Goal: Task Accomplishment & Management: Use online tool/utility

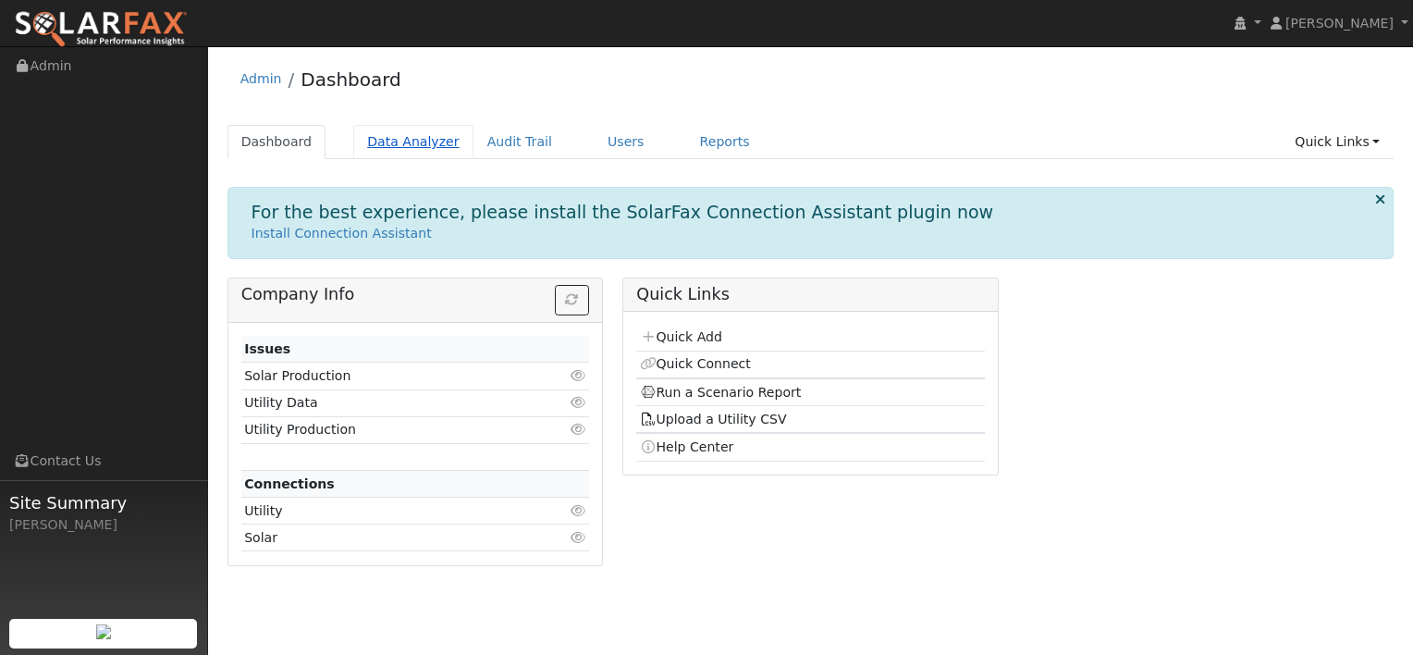
click at [393, 142] on link "Data Analyzer" at bounding box center [413, 142] width 120 height 34
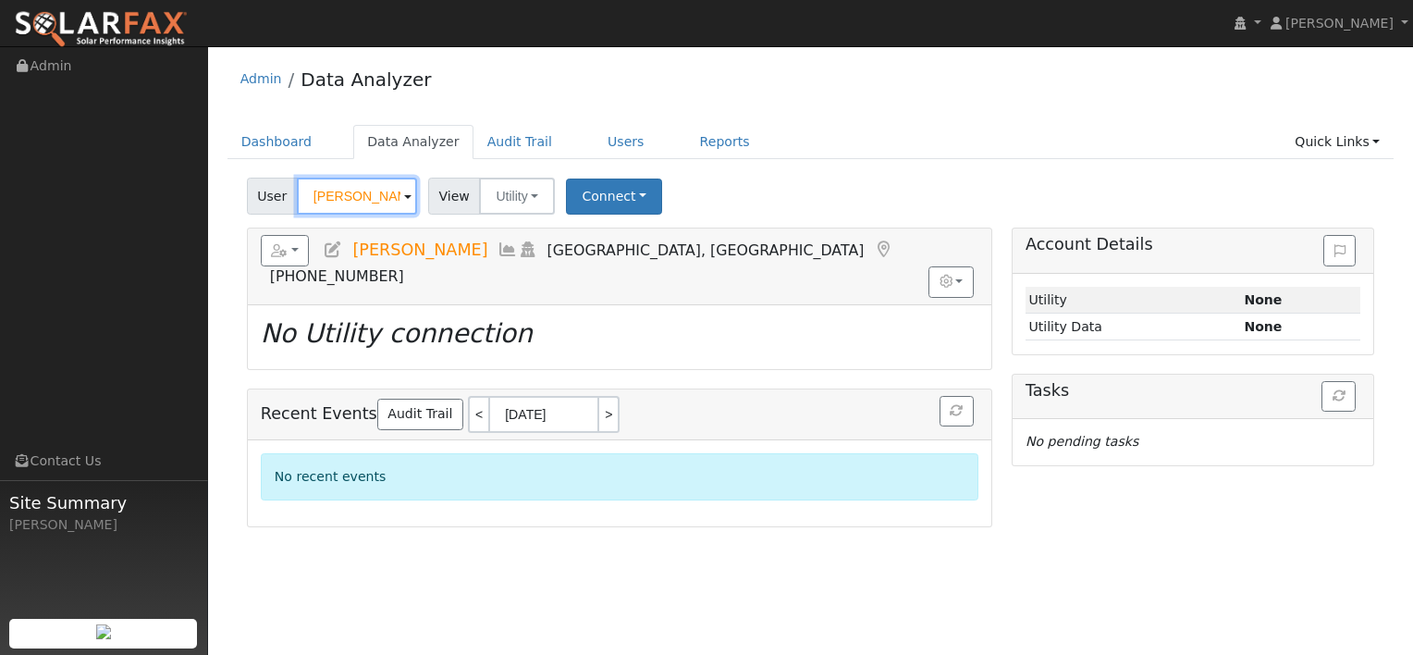
drag, startPoint x: 384, startPoint y: 193, endPoint x: 274, endPoint y: 192, distance: 110.1
click at [274, 192] on div "User Bret Caswell" at bounding box center [334, 196] width 175 height 37
paste input "[PERSON_NAME]"
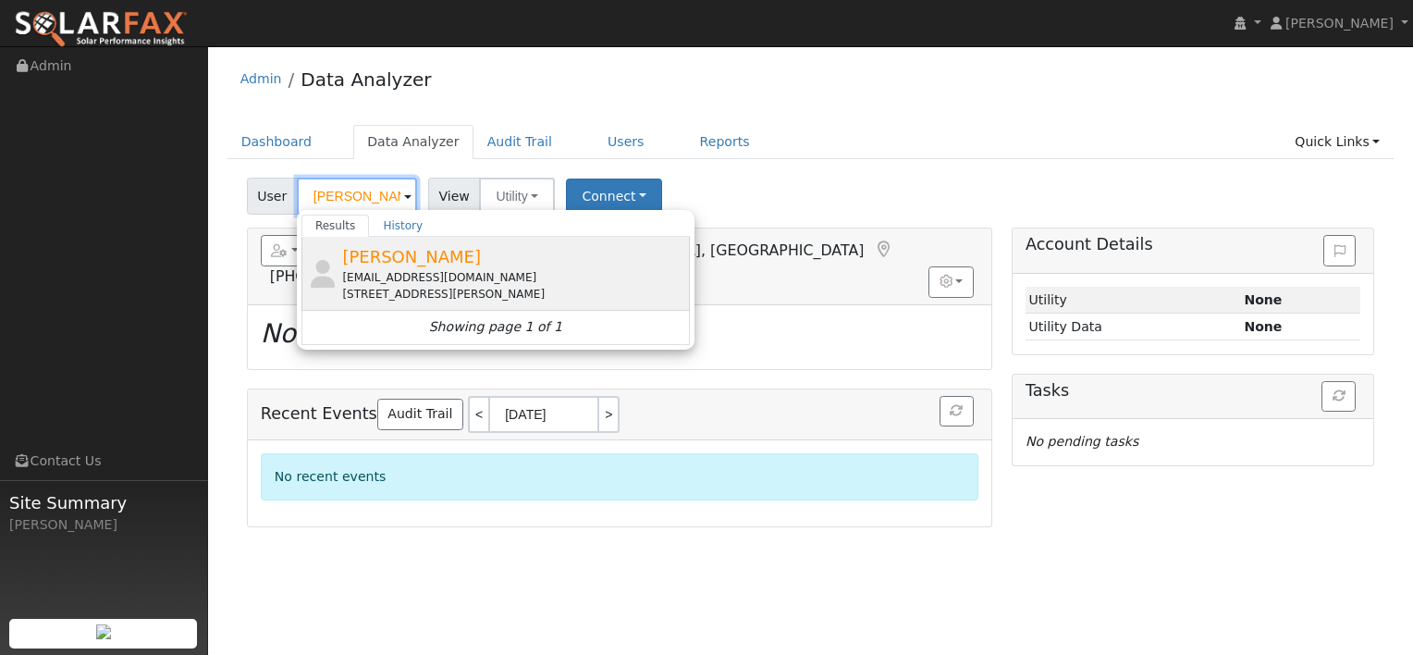
type input "[PERSON_NAME]"
click at [414, 274] on div "vishumanvi@gmail.com" at bounding box center [513, 277] width 343 height 17
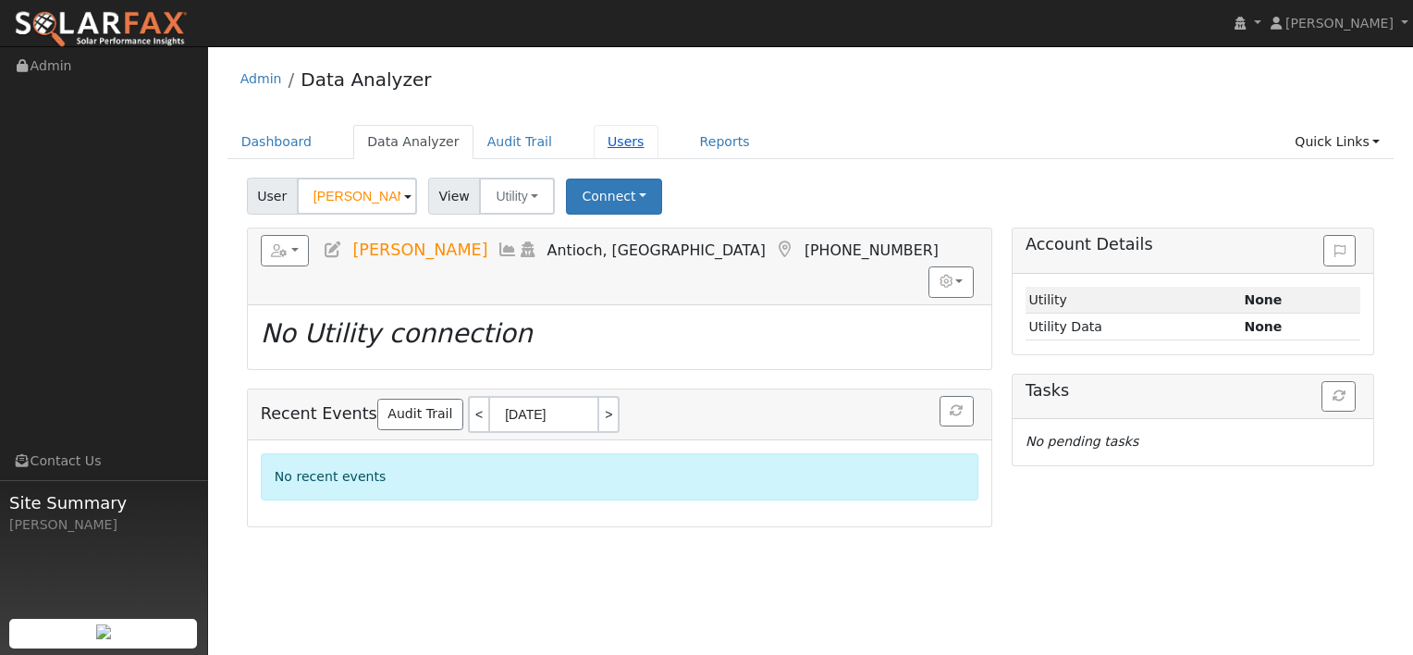
click at [596, 144] on link "Users" at bounding box center [626, 142] width 65 height 34
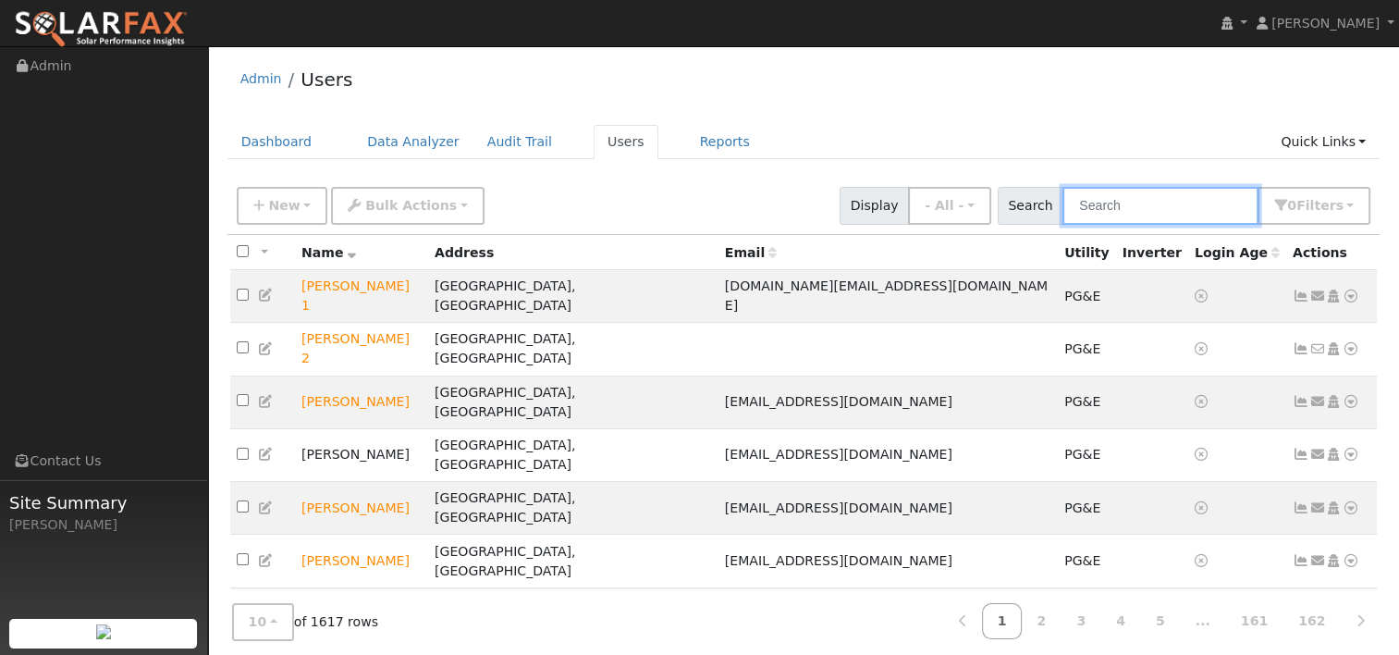
click at [1150, 200] on input "text" at bounding box center [1161, 206] width 196 height 38
paste input "[PERSON_NAME]"
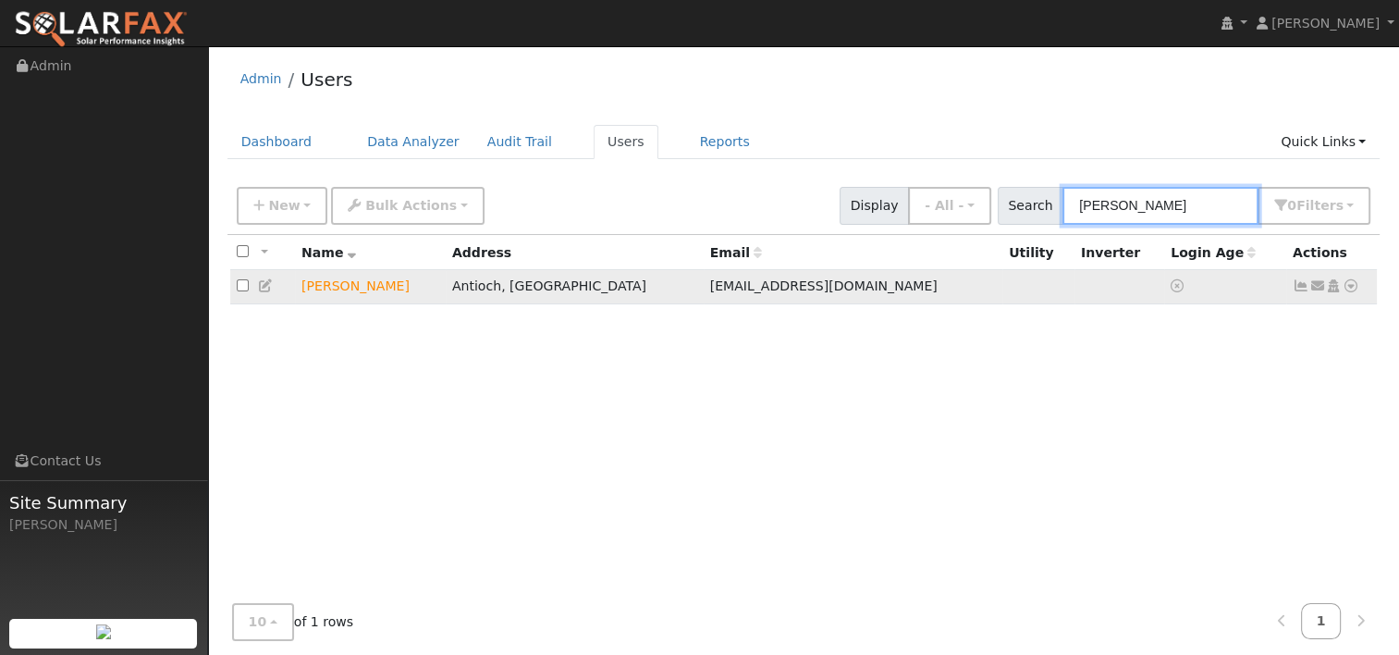
type input "[PERSON_NAME]"
click at [1347, 289] on icon at bounding box center [1351, 285] width 17 height 13
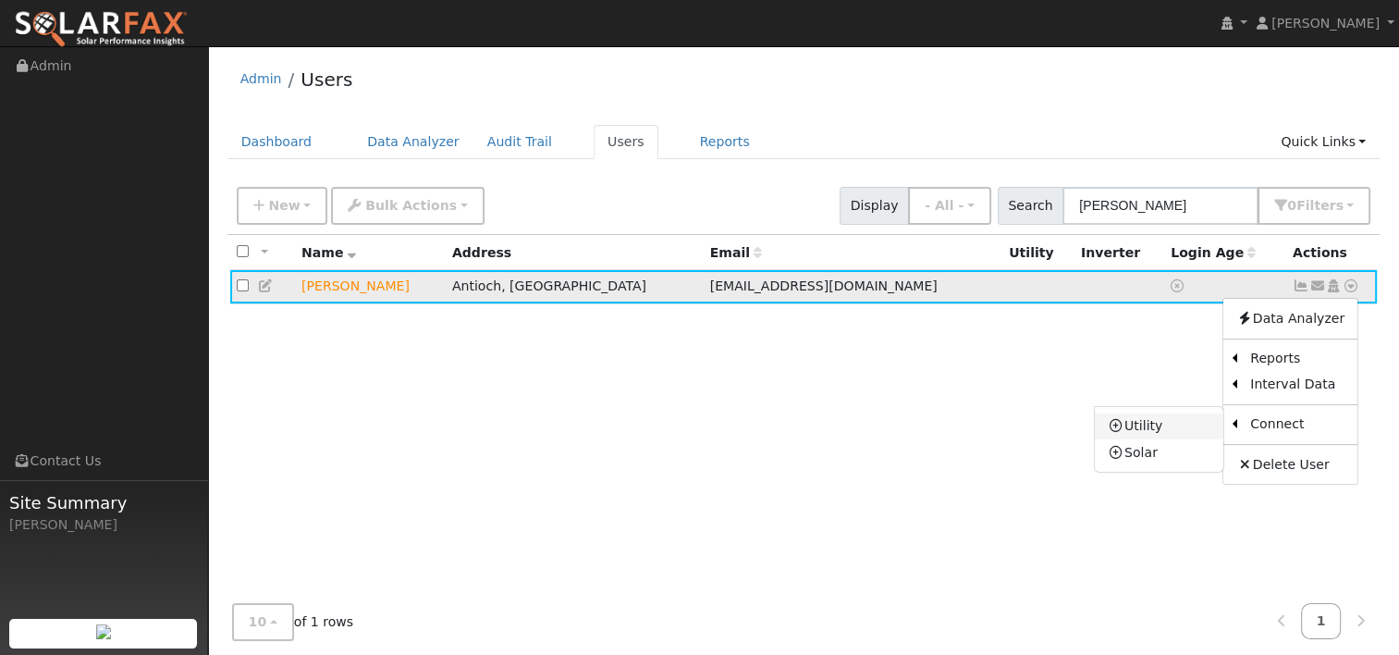
click at [1162, 422] on link "Utility" at bounding box center [1159, 426] width 129 height 26
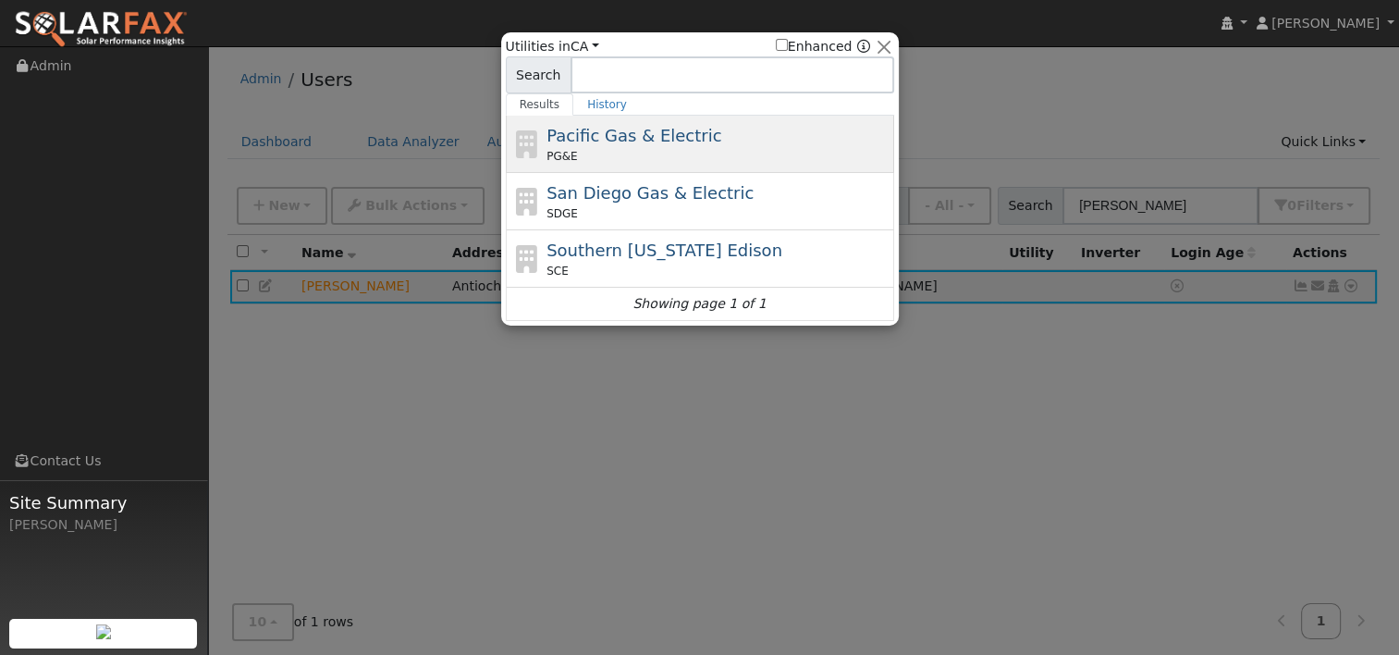
click at [630, 145] on div "Pacific Gas & Electric PG&E" at bounding box center [718, 144] width 343 height 42
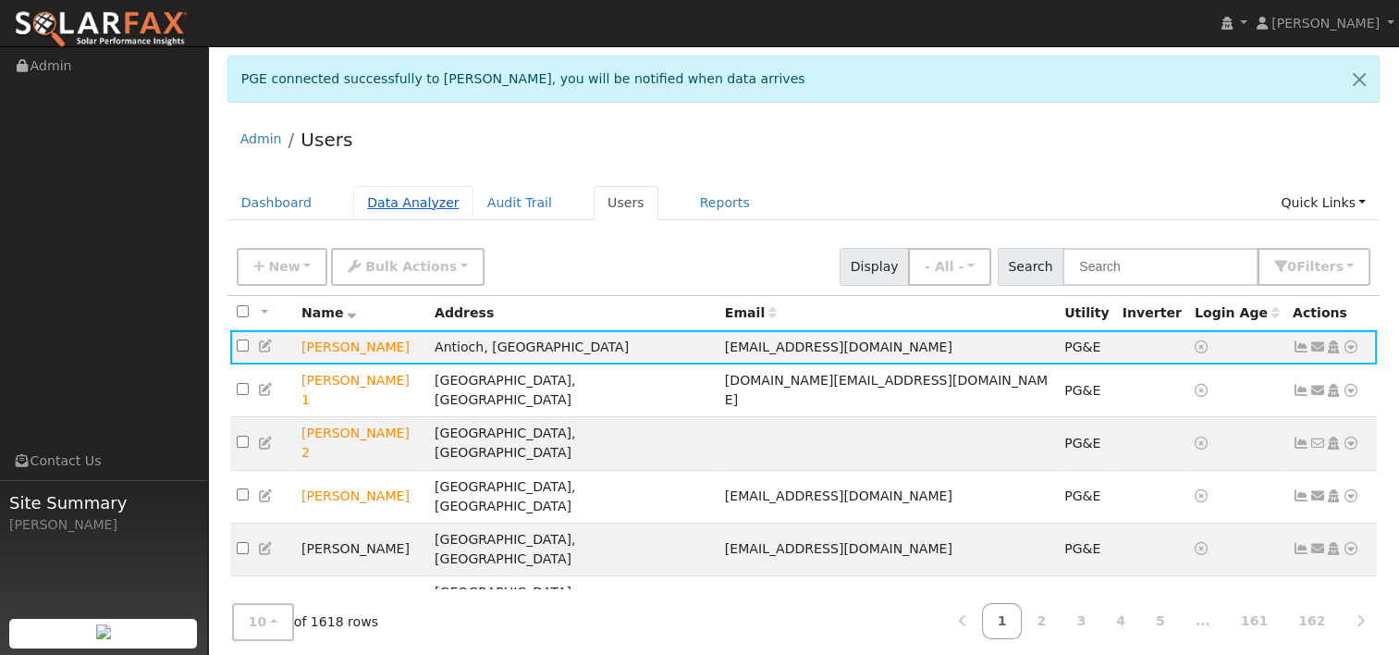
click at [403, 203] on link "Data Analyzer" at bounding box center [413, 203] width 120 height 34
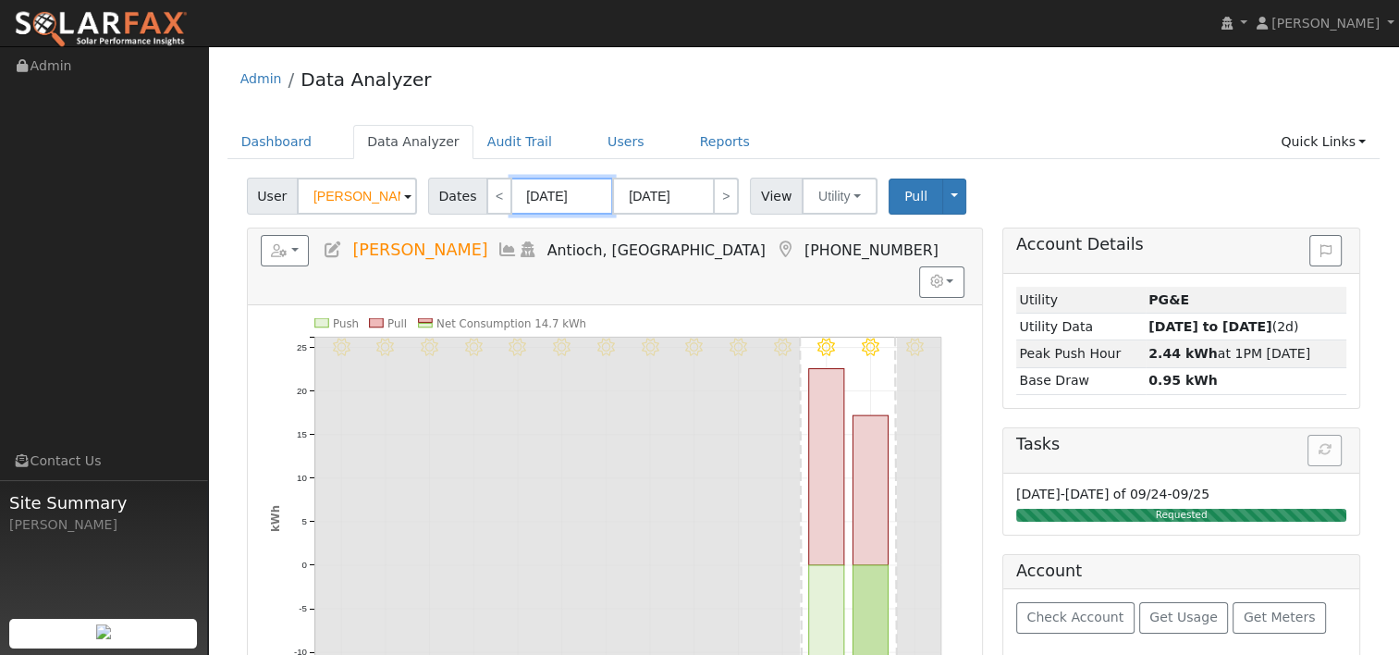
click at [562, 194] on input "[DATE]" at bounding box center [562, 196] width 102 height 37
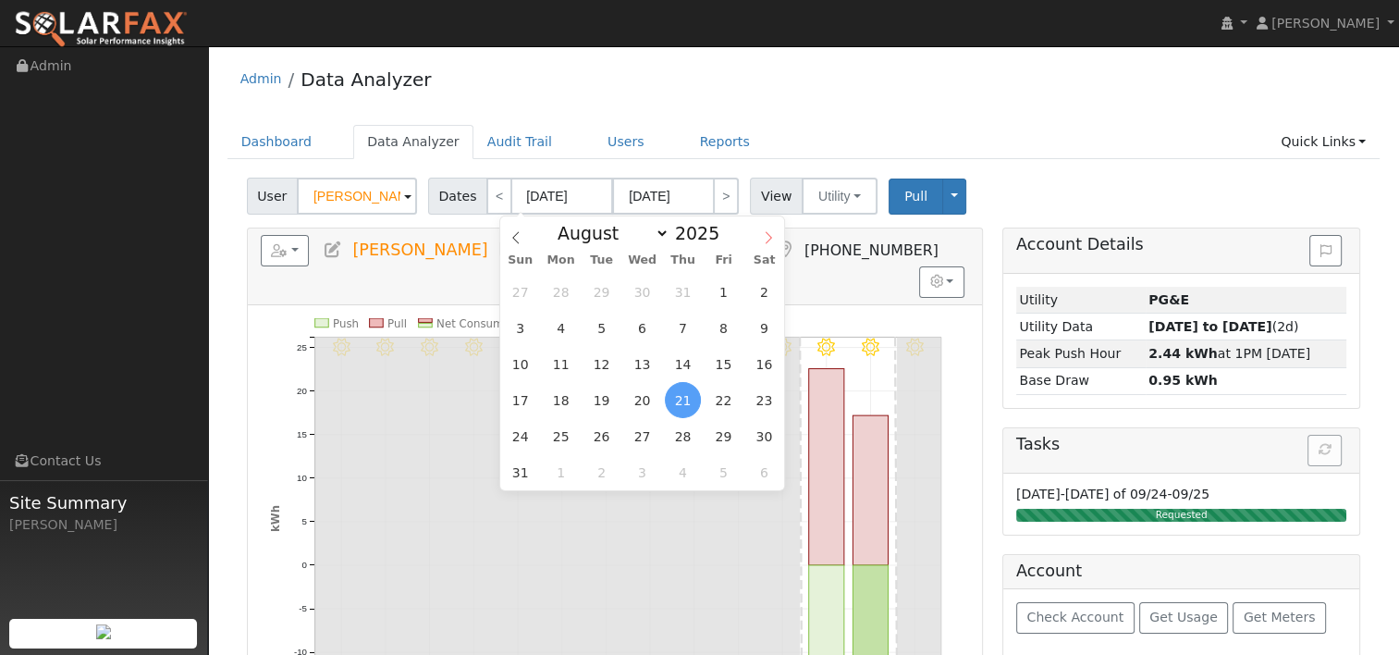
click at [769, 237] on icon at bounding box center [769, 237] width 6 height 12
select select "8"
click at [723, 226] on span at bounding box center [729, 228] width 13 height 10
click at [723, 237] on span at bounding box center [729, 238] width 13 height 10
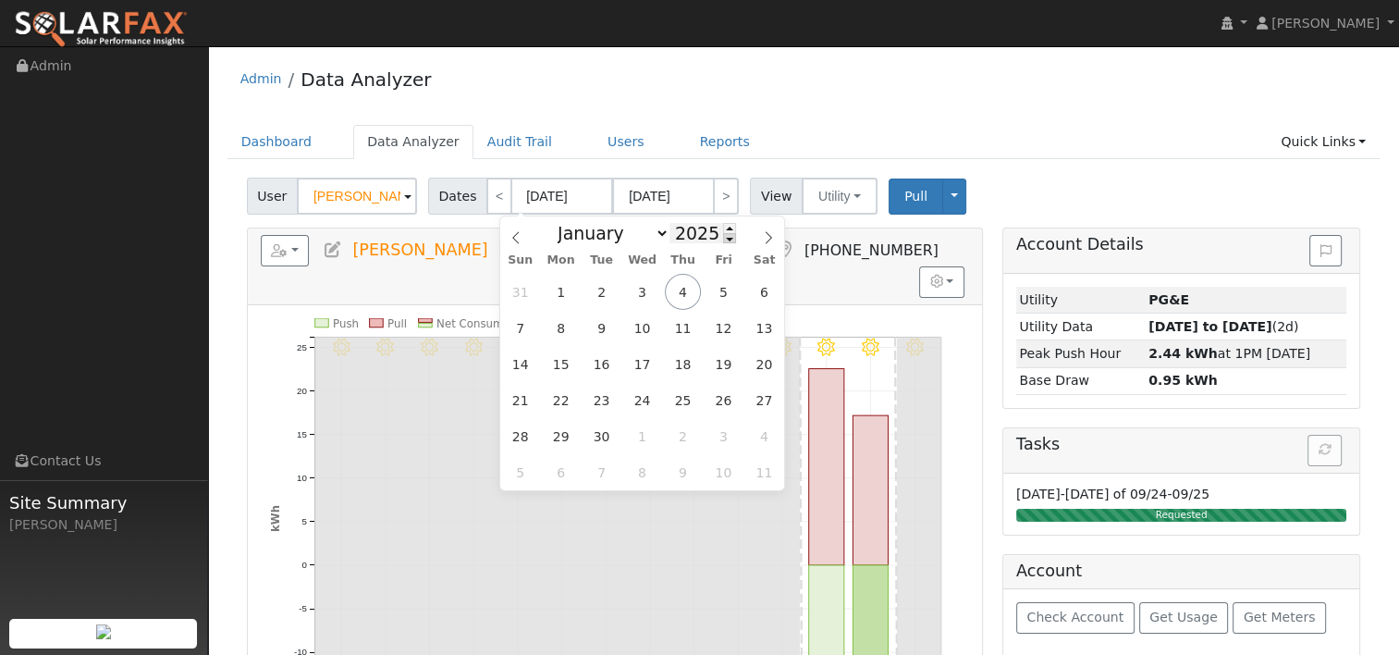
type input "2024"
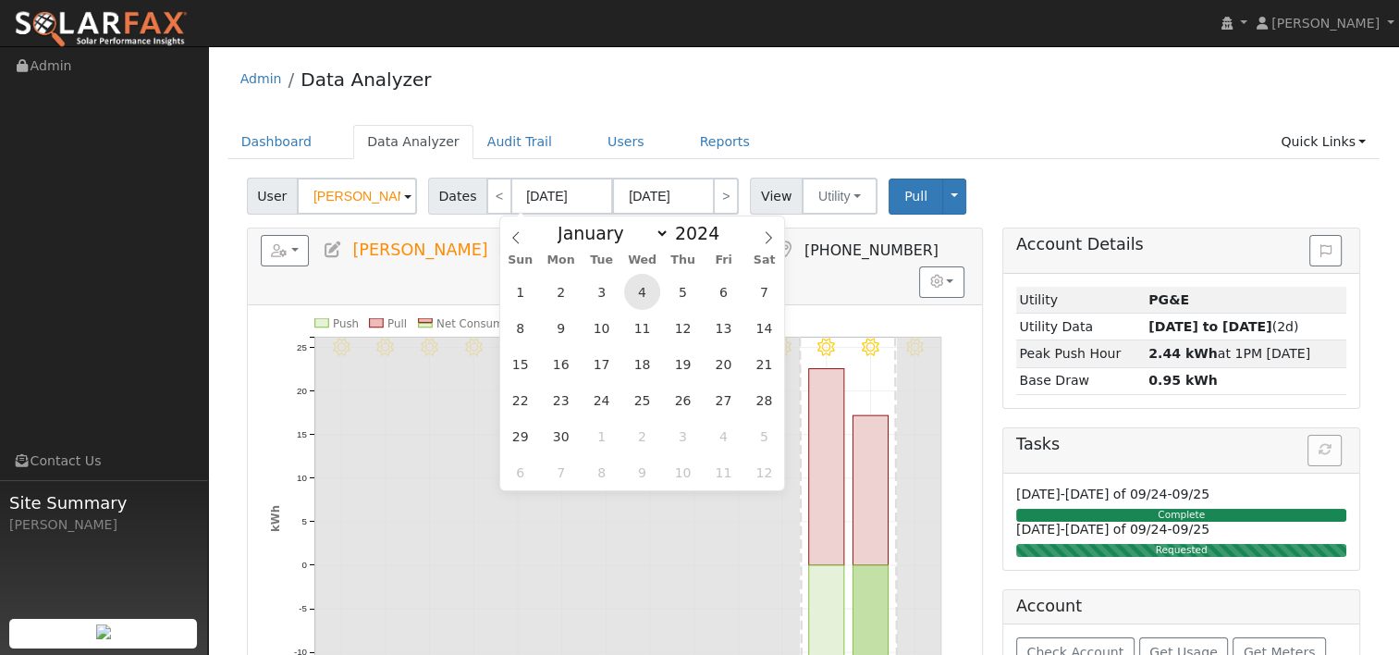
click at [644, 285] on span "4" at bounding box center [642, 292] width 36 height 36
type input "09/04/2024"
type input "09/17/2024"
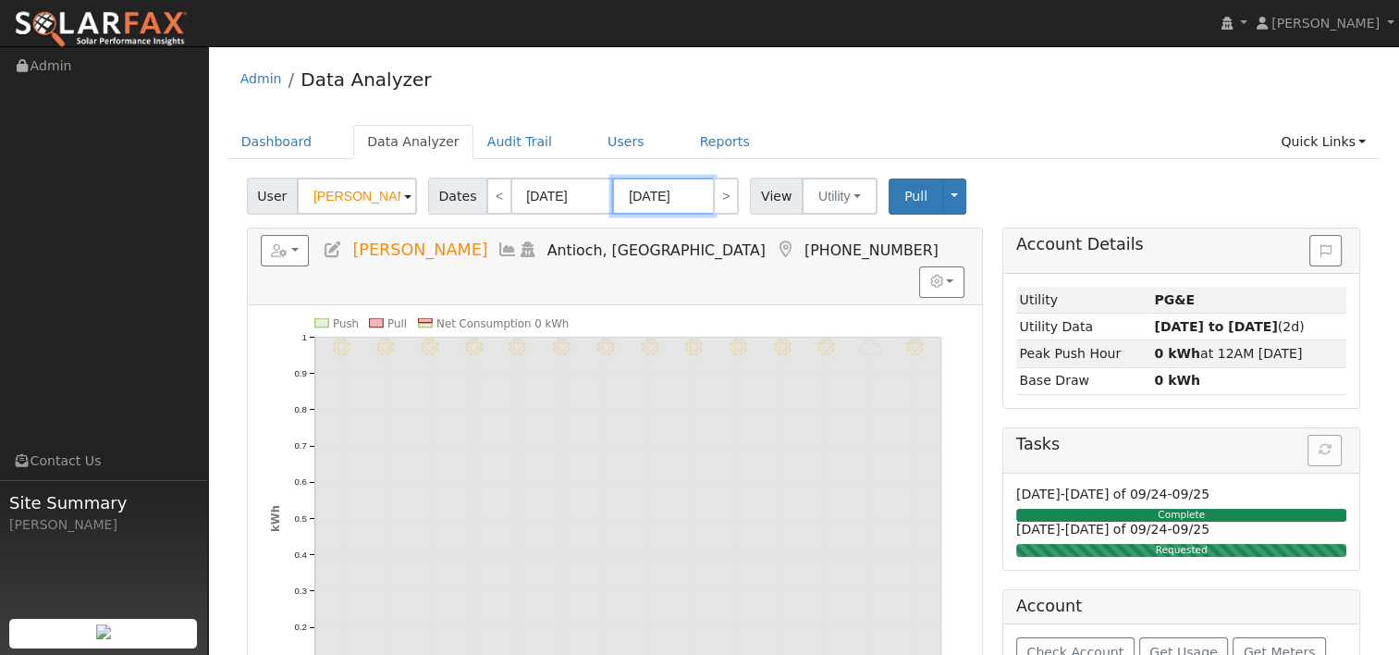
click at [679, 203] on input "09/17/2024" at bounding box center [663, 196] width 102 height 37
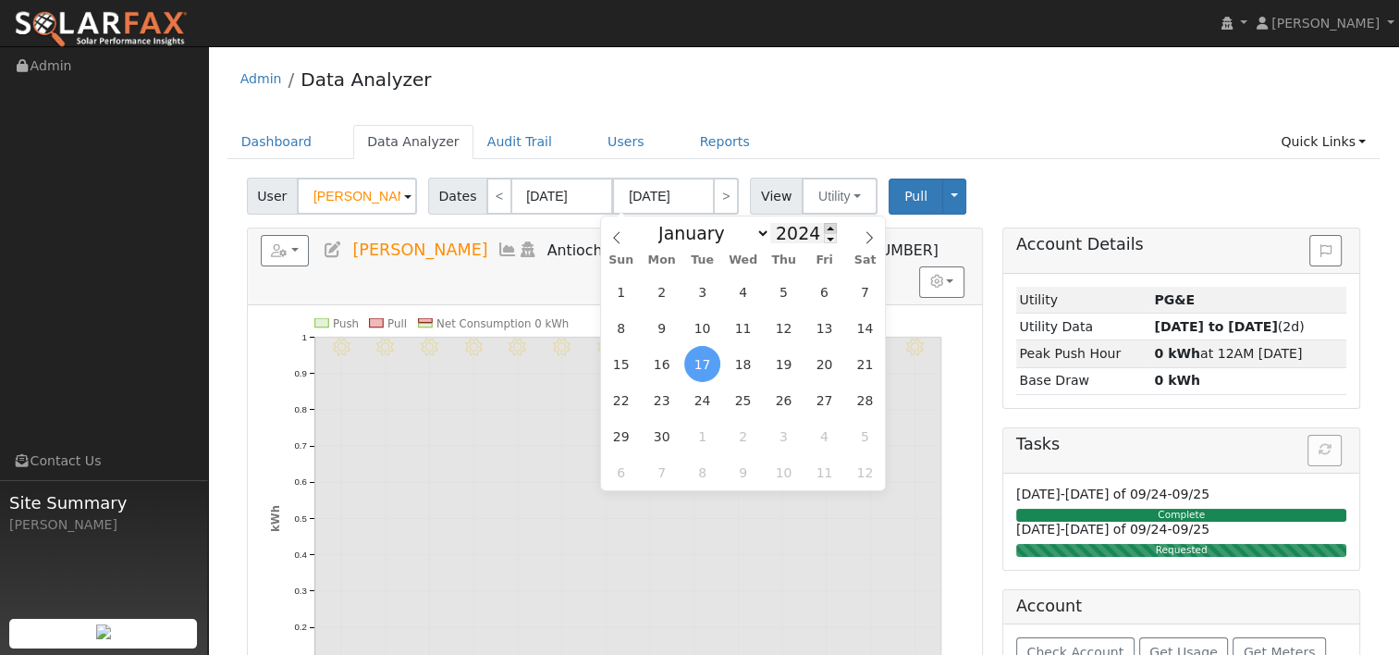
click at [824, 225] on span at bounding box center [830, 228] width 13 height 10
type input "2025"
click at [701, 292] on span "2" at bounding box center [702, 292] width 36 height 36
type input "[DATE]"
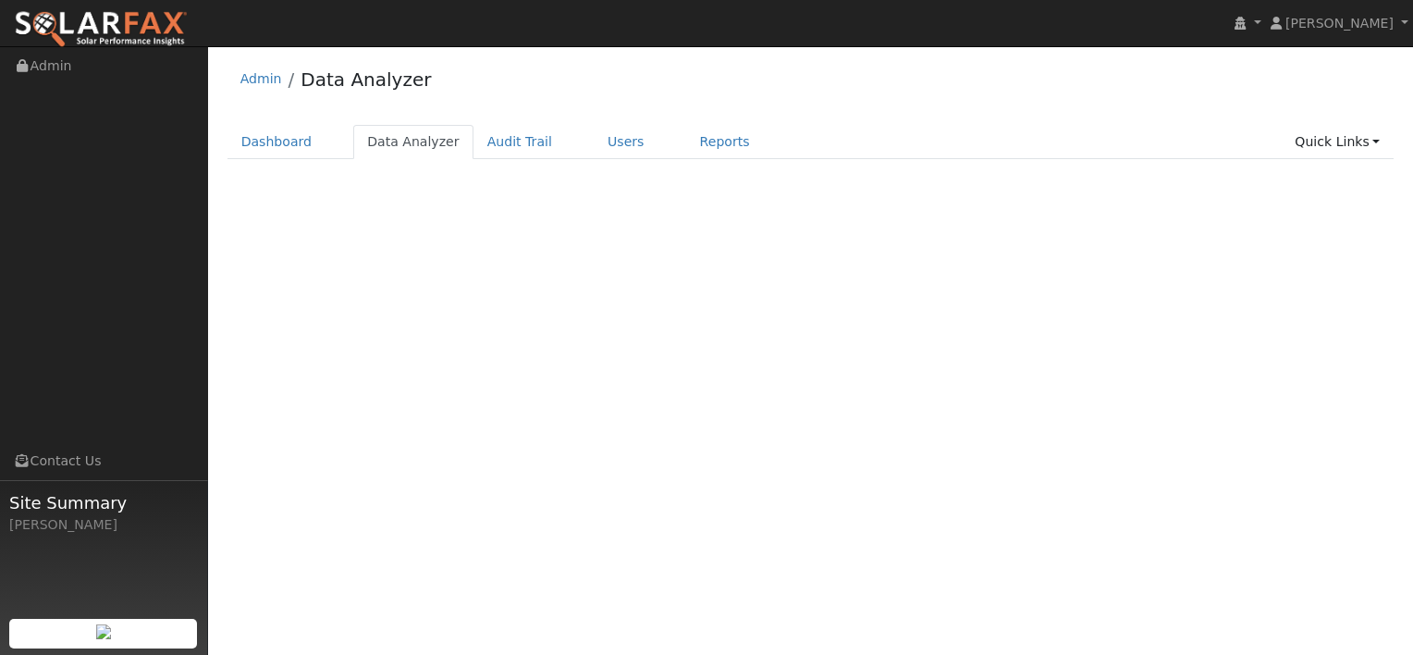
select select "7"
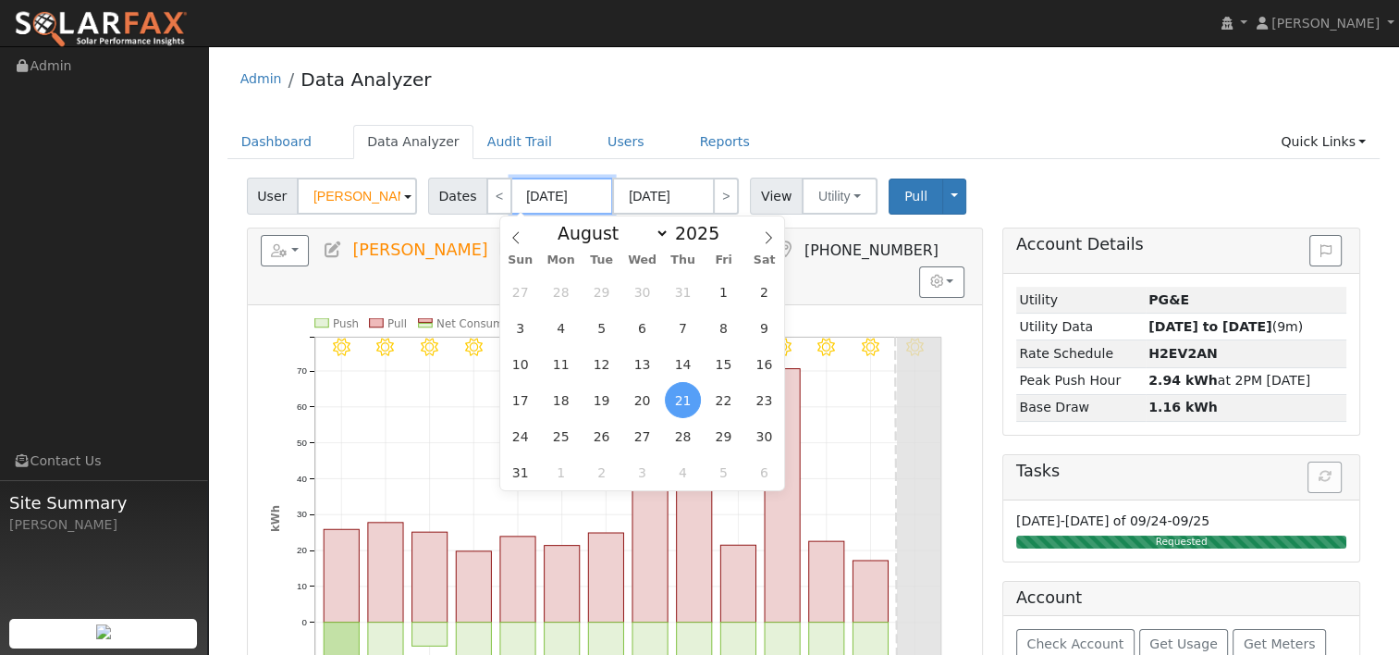
click at [583, 197] on input "[DATE]" at bounding box center [562, 196] width 102 height 37
click at [723, 237] on span at bounding box center [729, 238] width 13 height 10
type input "2024"
click at [770, 240] on icon at bounding box center [769, 237] width 6 height 12
select select "8"
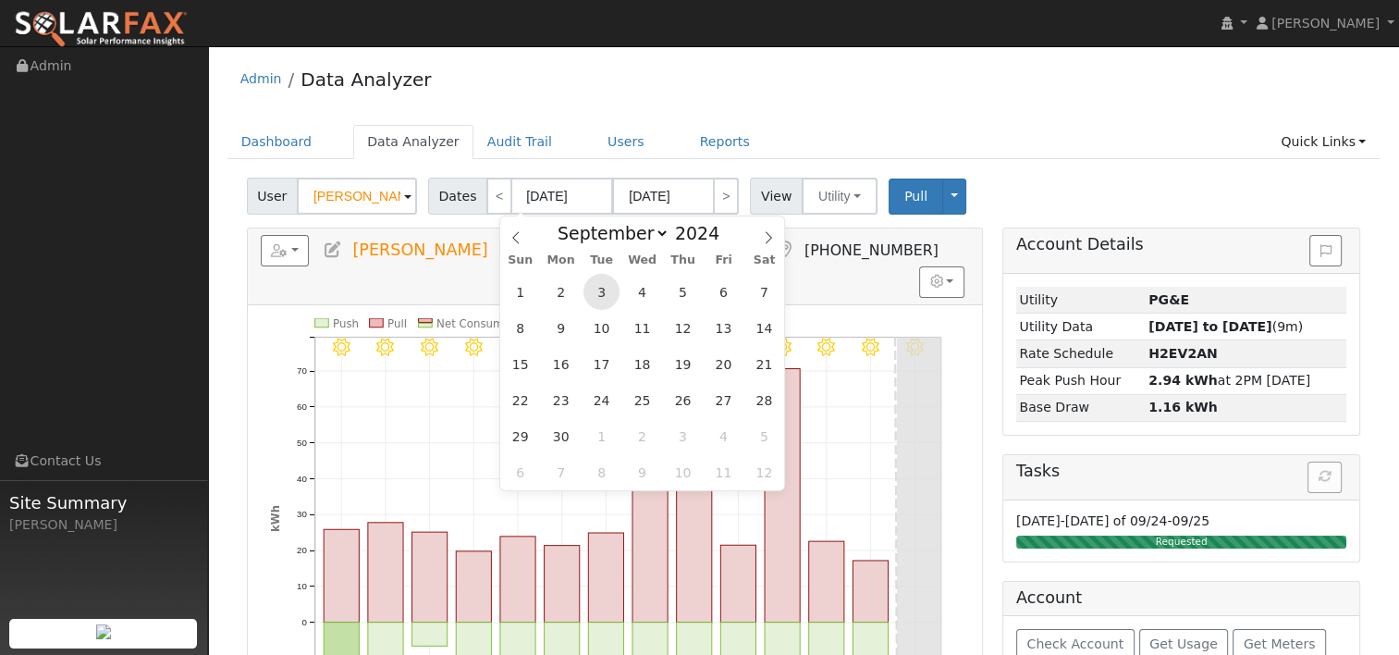
click at [606, 295] on span "3" at bounding box center [602, 292] width 36 height 36
type input "[DATE]"
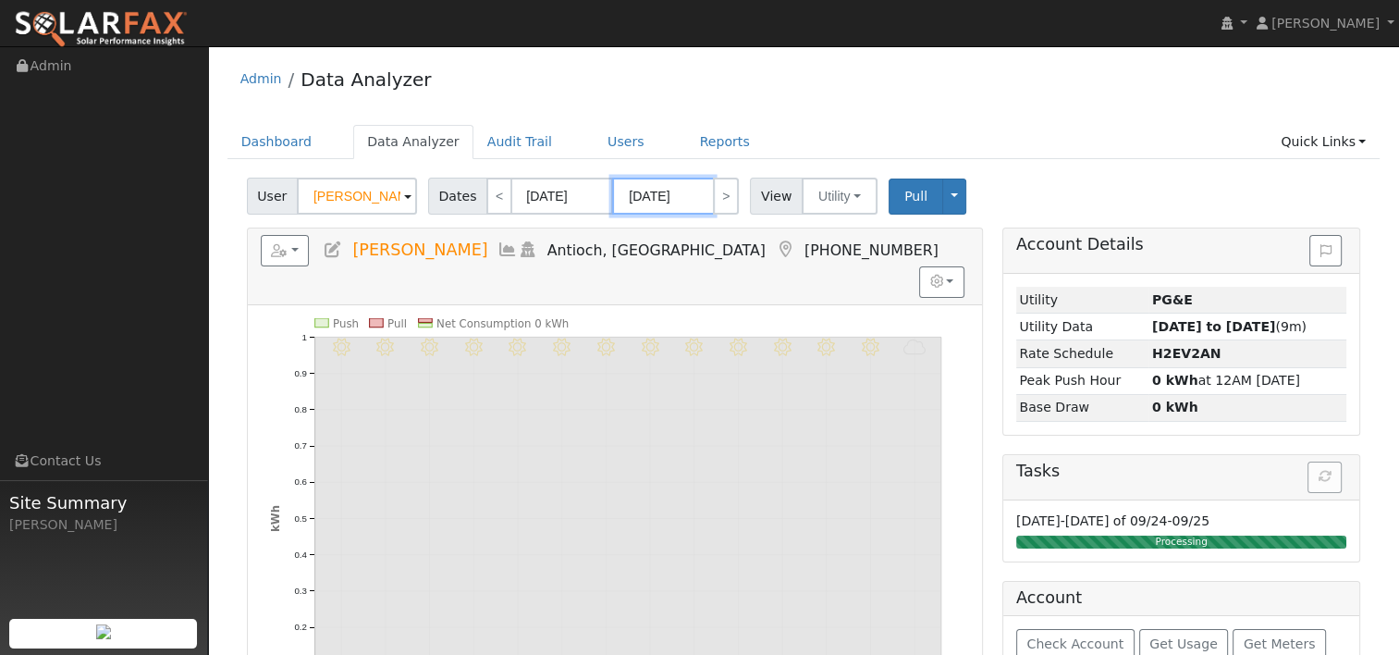
click at [637, 191] on input "[DATE]" at bounding box center [663, 196] width 102 height 37
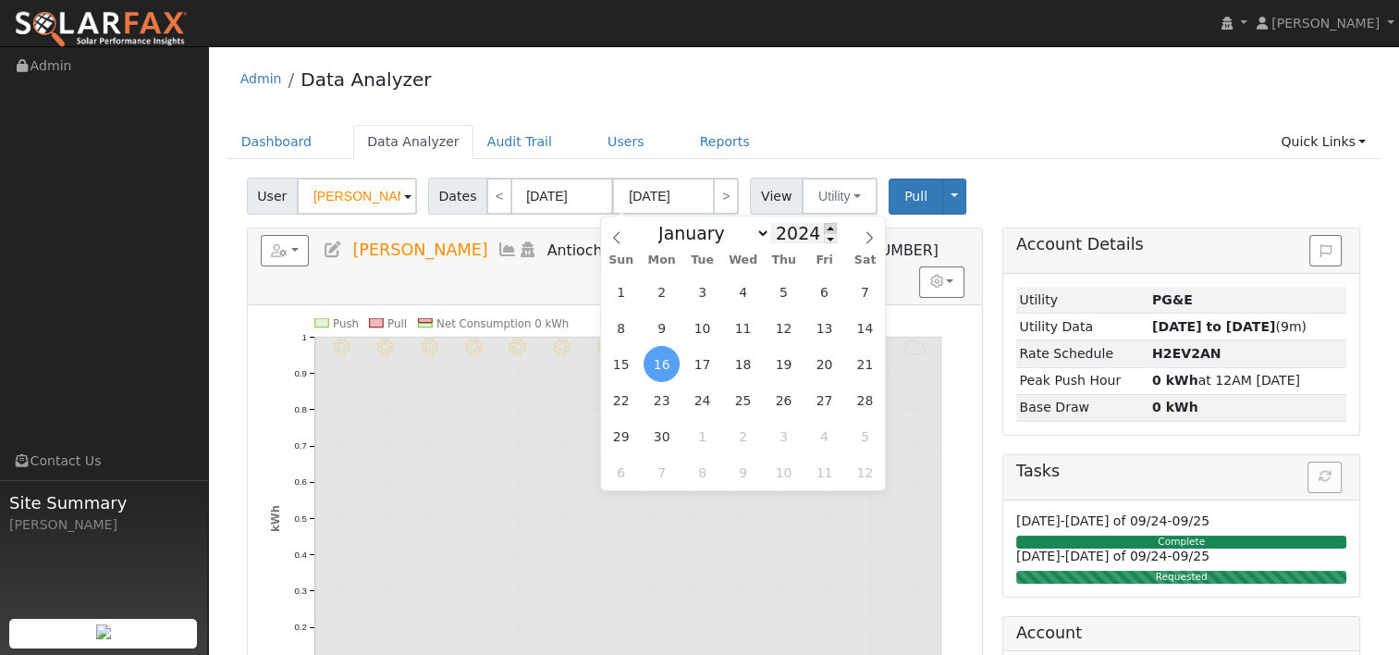
click at [824, 225] on span at bounding box center [830, 228] width 13 height 10
type input "2025"
click at [699, 286] on span "2" at bounding box center [702, 292] width 36 height 36
type input "[DATE]"
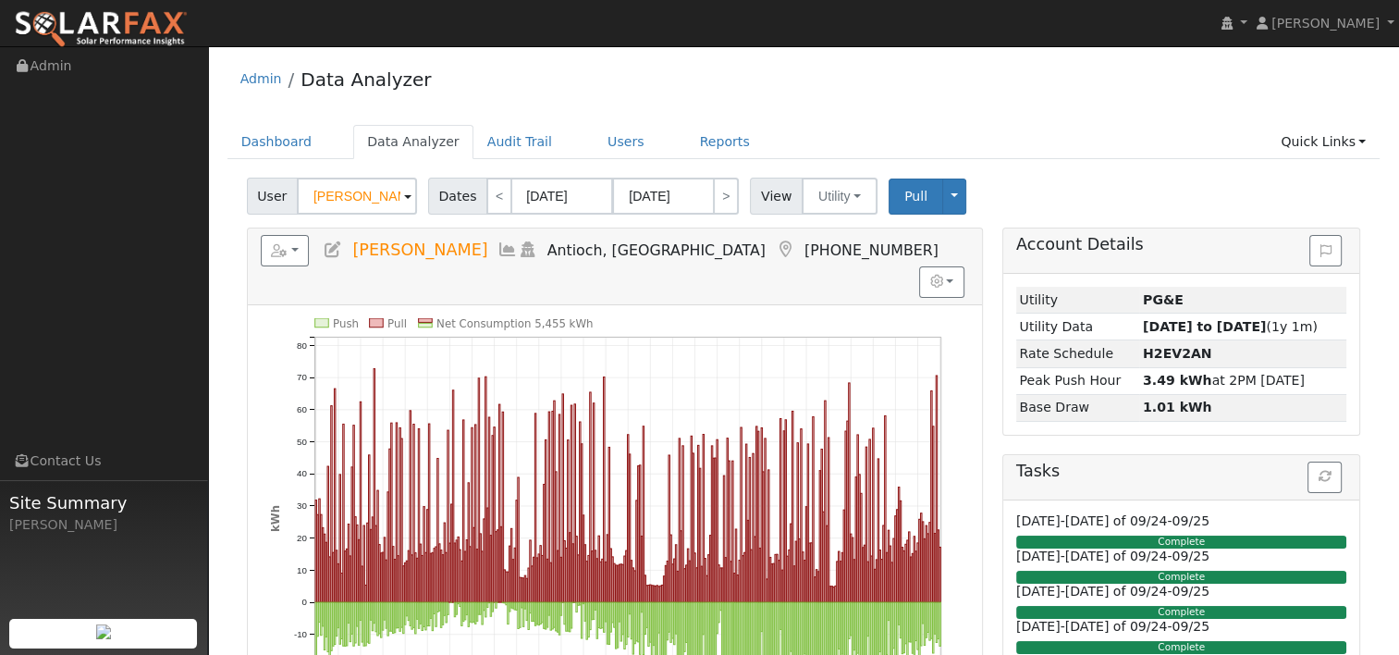
scroll to position [92, 0]
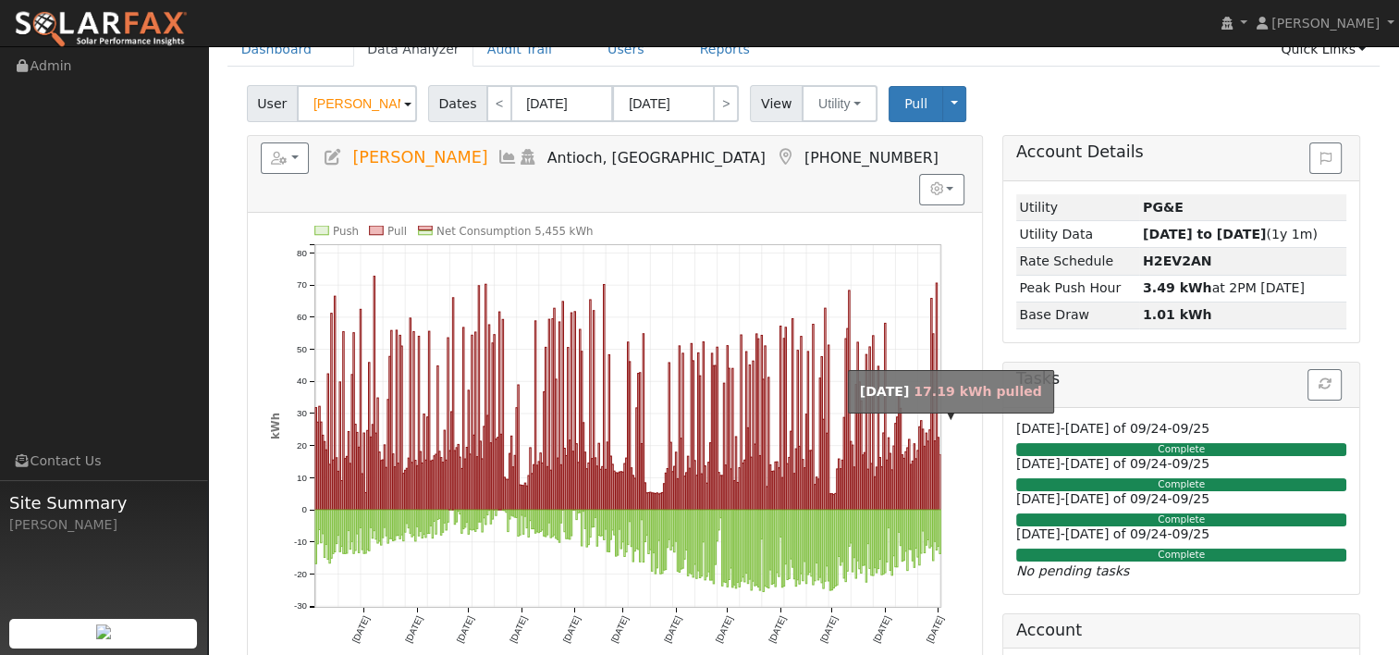
click at [940, 454] on rect "onclick=""" at bounding box center [940, 481] width 1 height 55
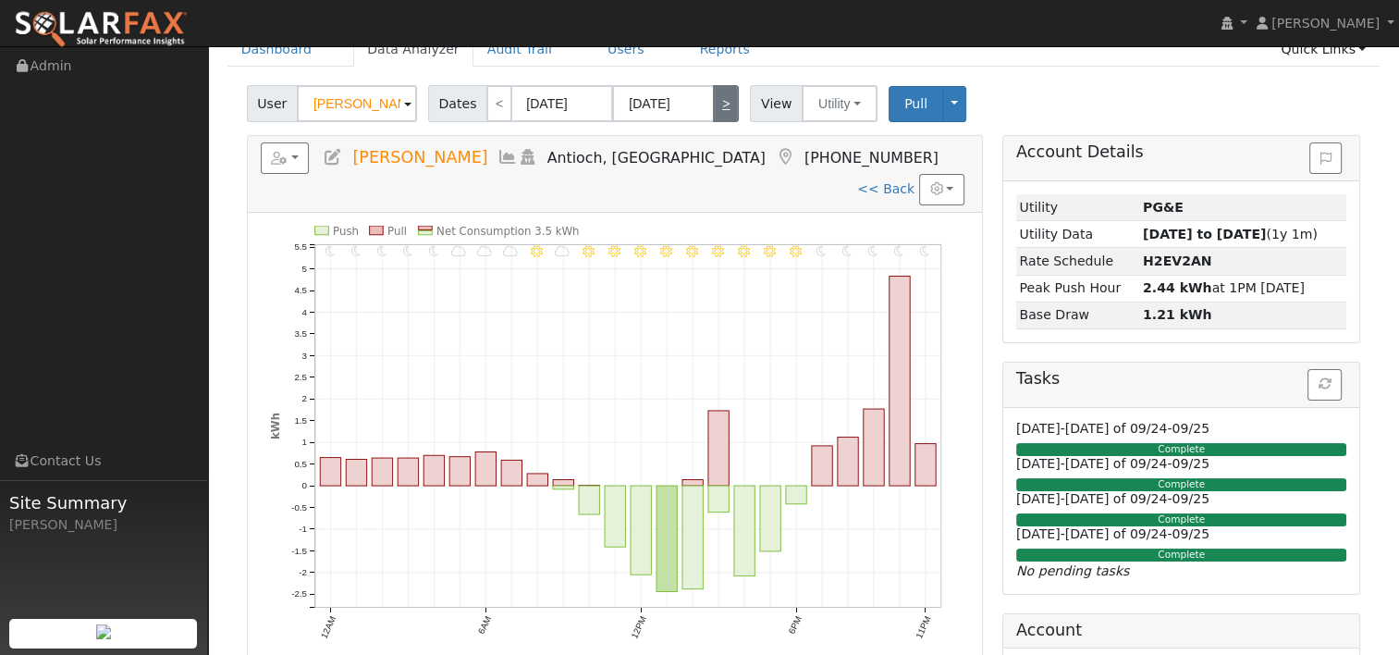
click at [714, 97] on link ">" at bounding box center [726, 103] width 26 height 37
type input "[DATE]"
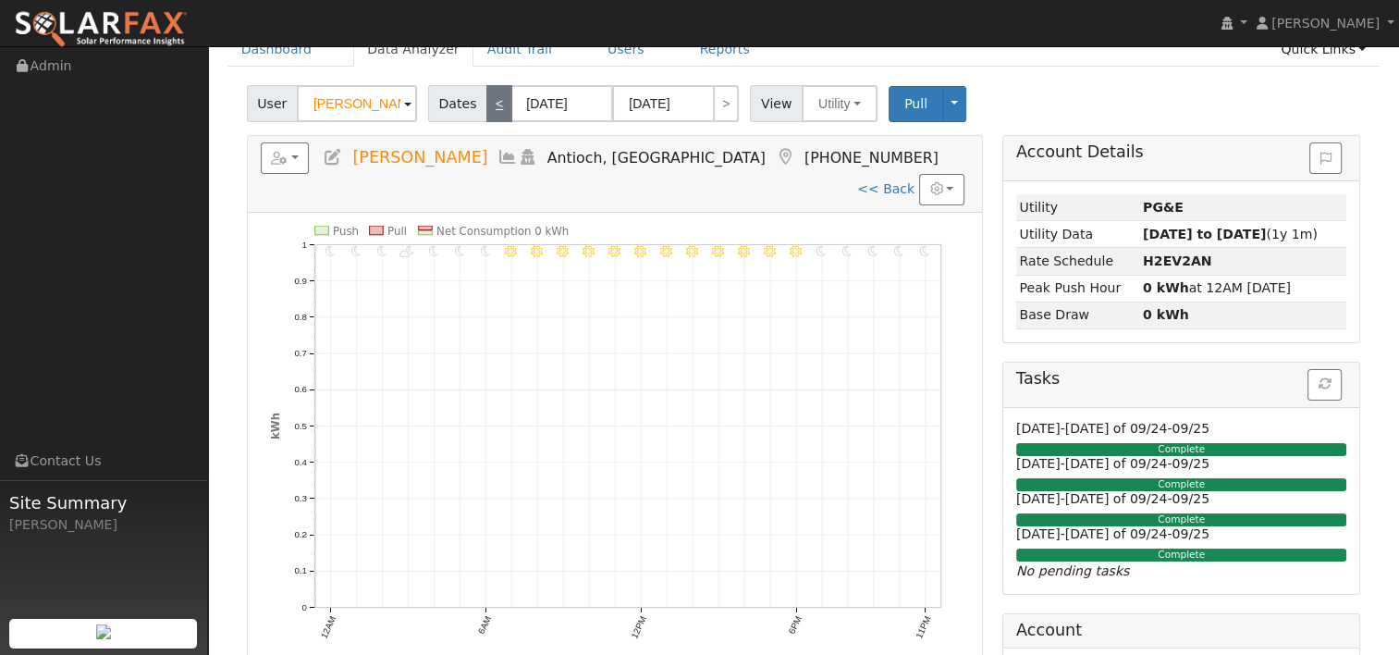
click at [488, 92] on link "<" at bounding box center [499, 103] width 26 height 37
type input "[DATE]"
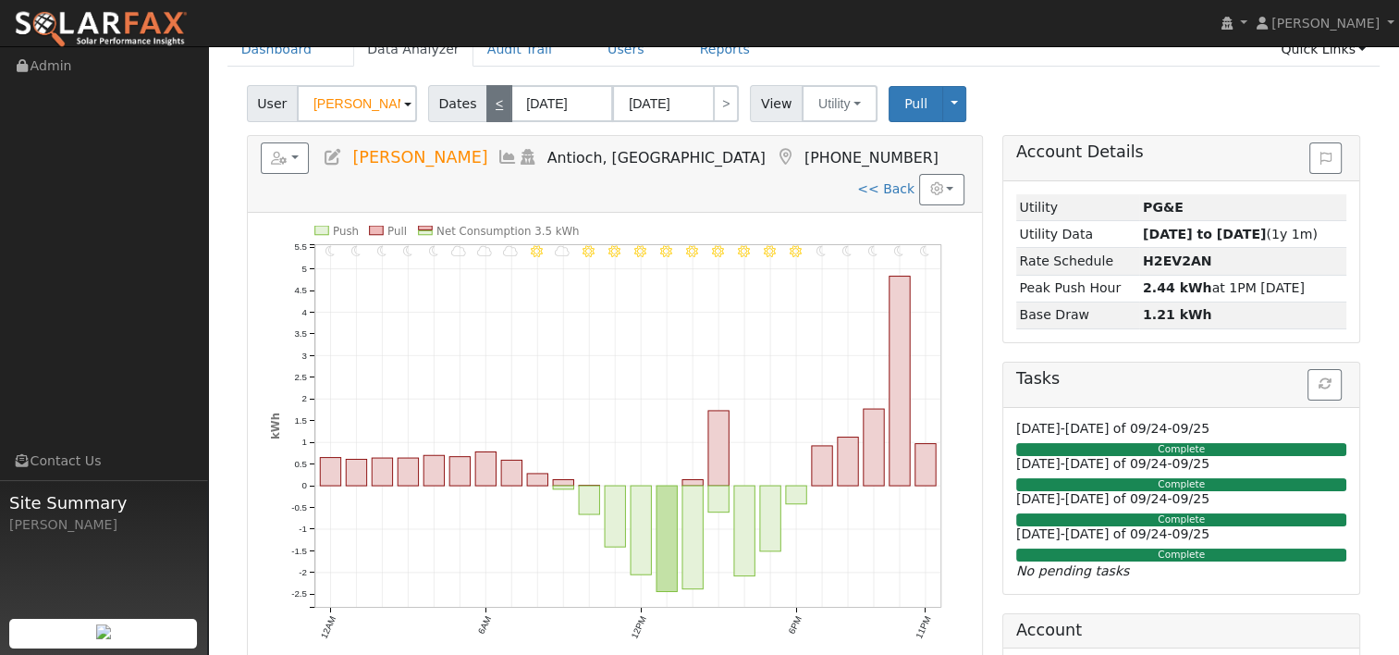
click at [496, 111] on link "<" at bounding box center [499, 103] width 26 height 37
type input "[DATE]"
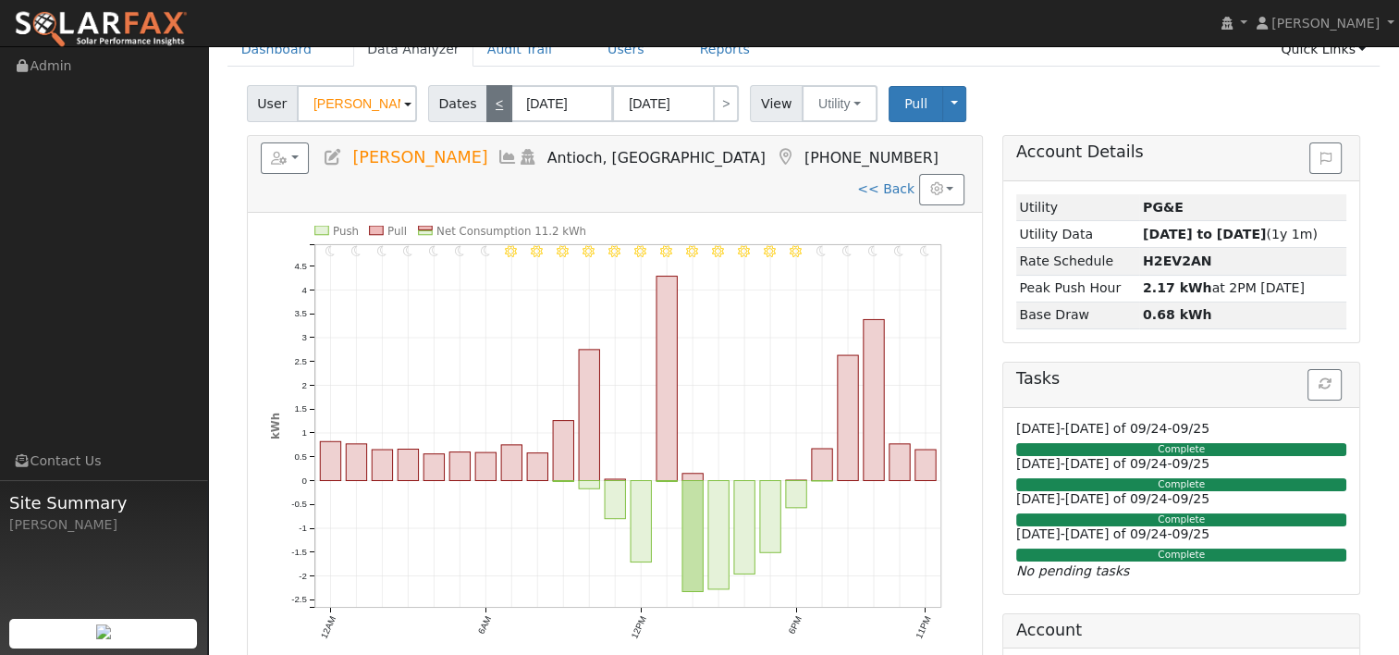
click at [496, 114] on link "<" at bounding box center [499, 103] width 26 height 37
type input "[DATE]"
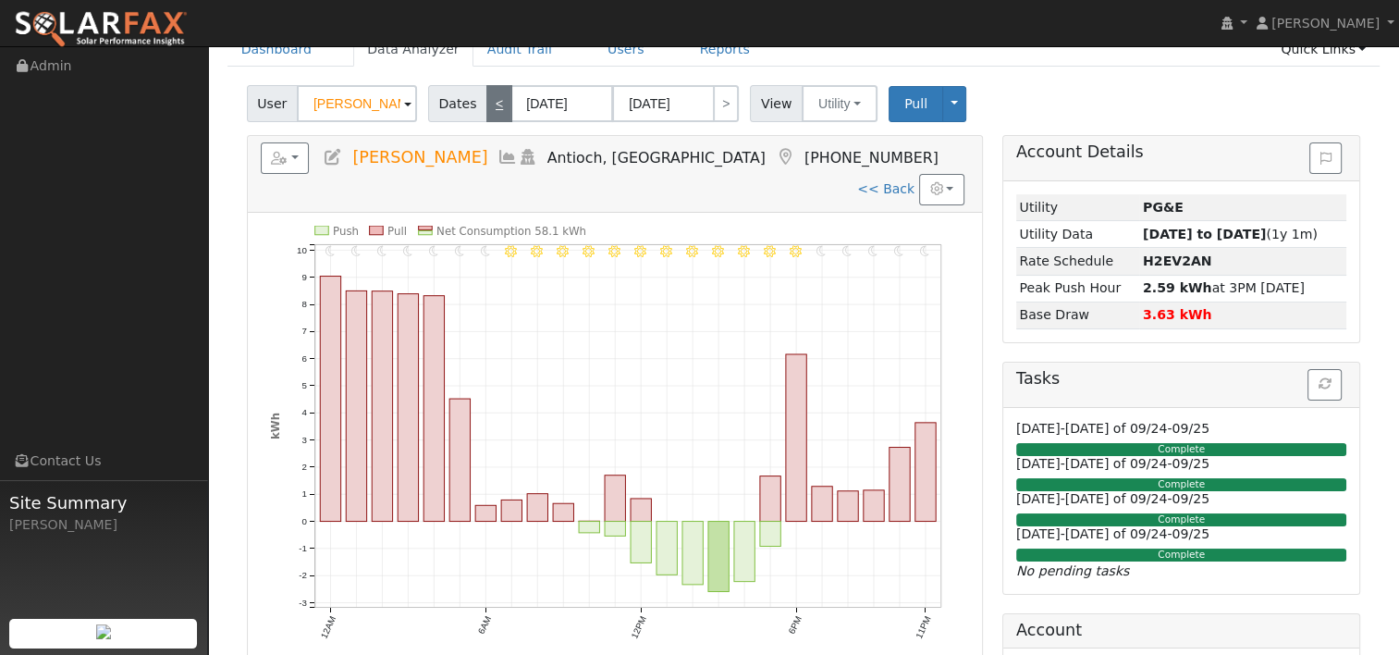
click at [489, 118] on link "<" at bounding box center [499, 103] width 26 height 37
type input "[DATE]"
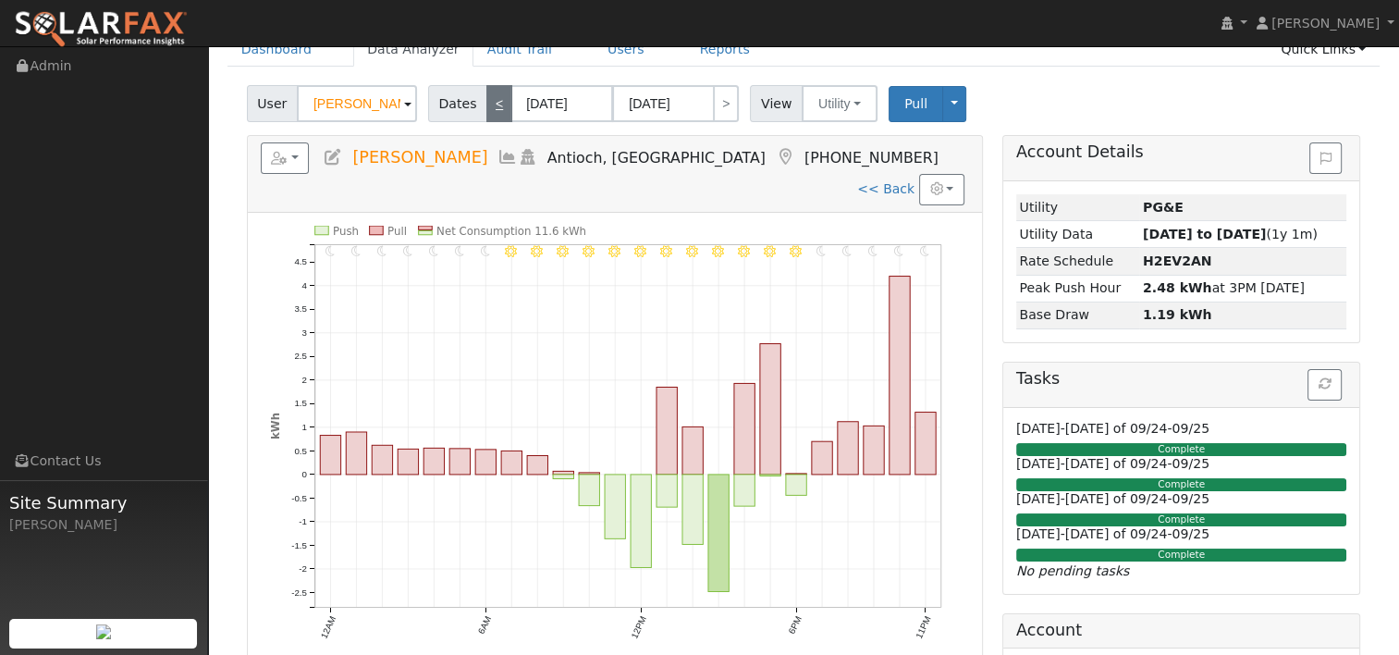
click at [489, 118] on link "<" at bounding box center [499, 103] width 26 height 37
type input "[DATE]"
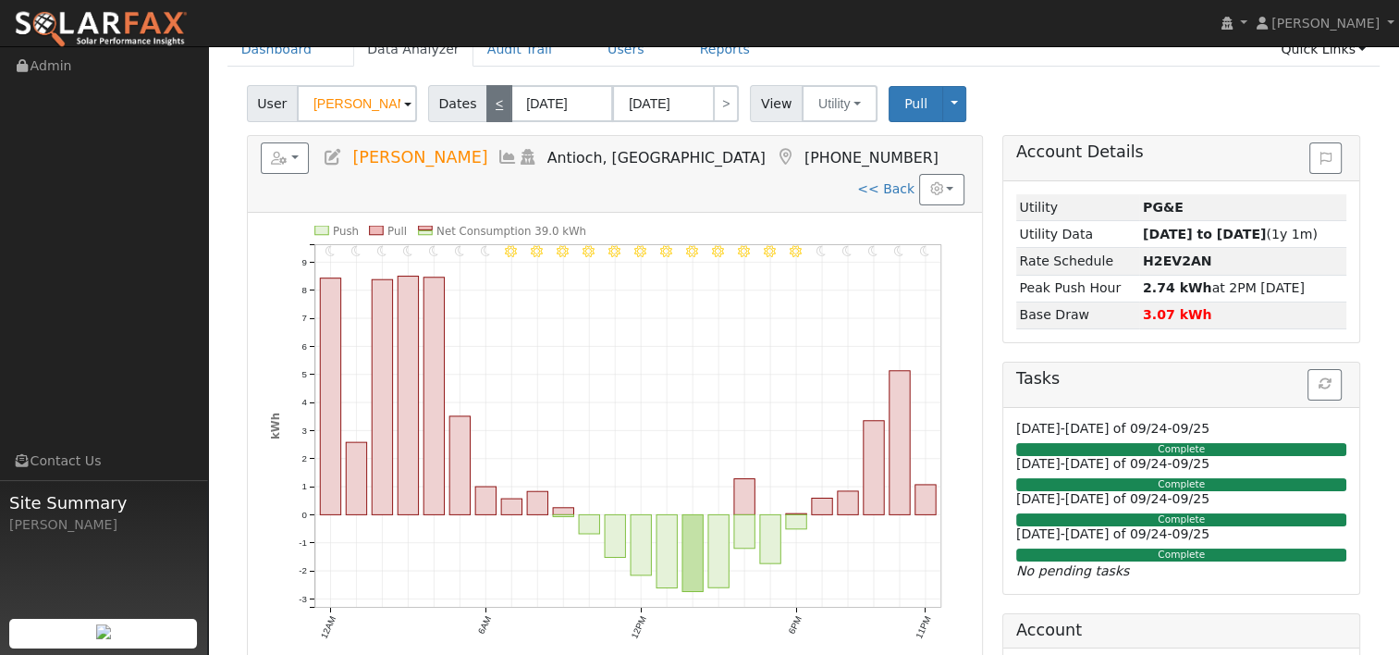
click at [489, 105] on link "<" at bounding box center [499, 103] width 26 height 37
type input "[DATE]"
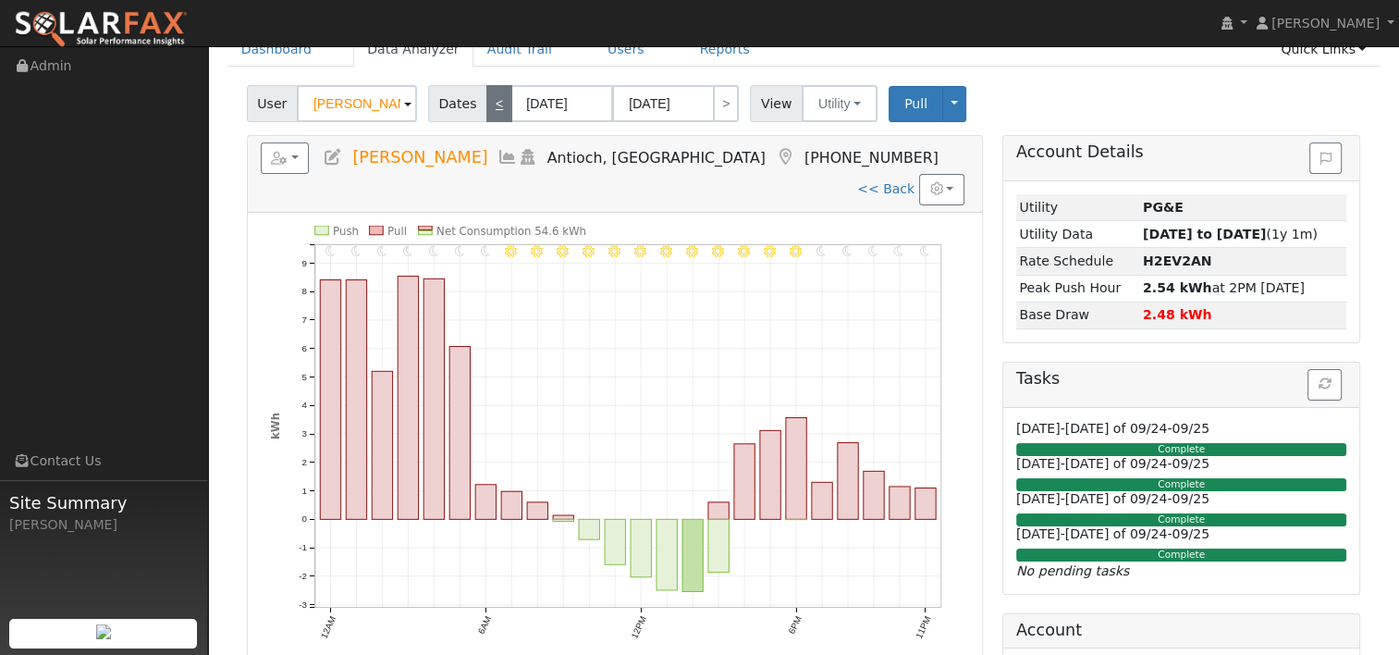
click at [489, 105] on link "<" at bounding box center [499, 103] width 26 height 37
type input "[DATE]"
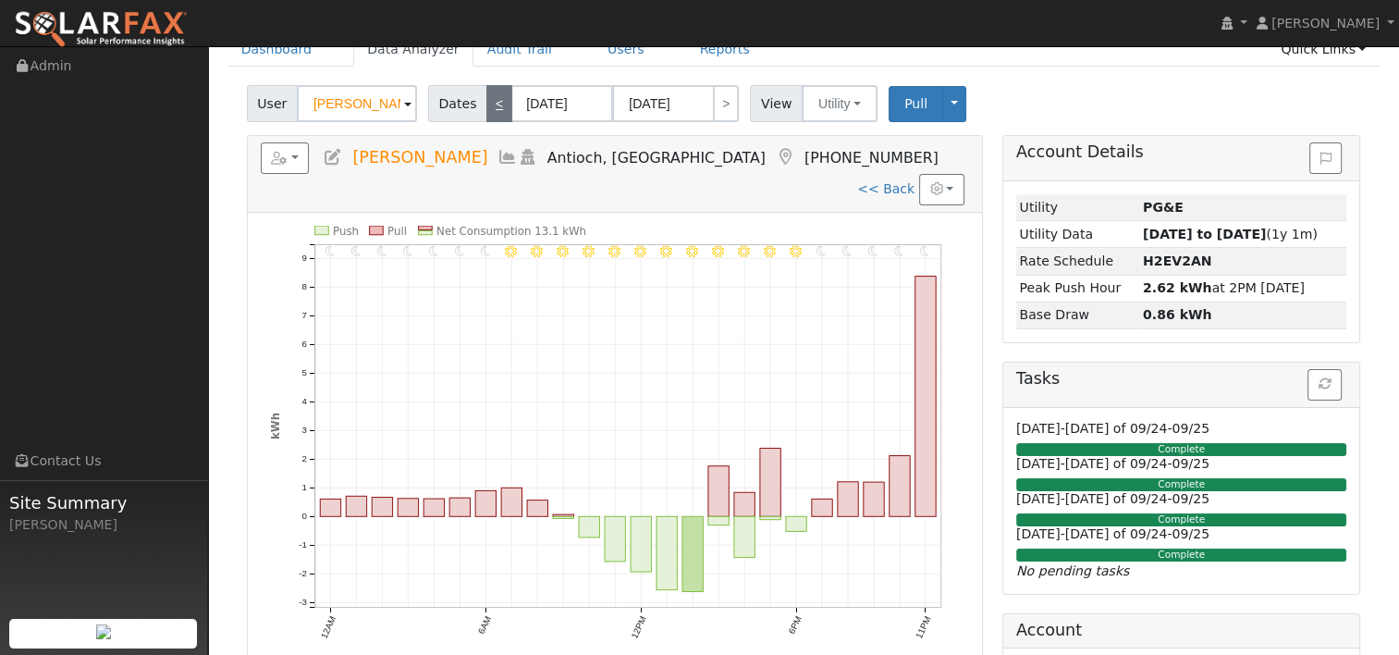
click at [489, 105] on link "<" at bounding box center [499, 103] width 26 height 37
type input "[DATE]"
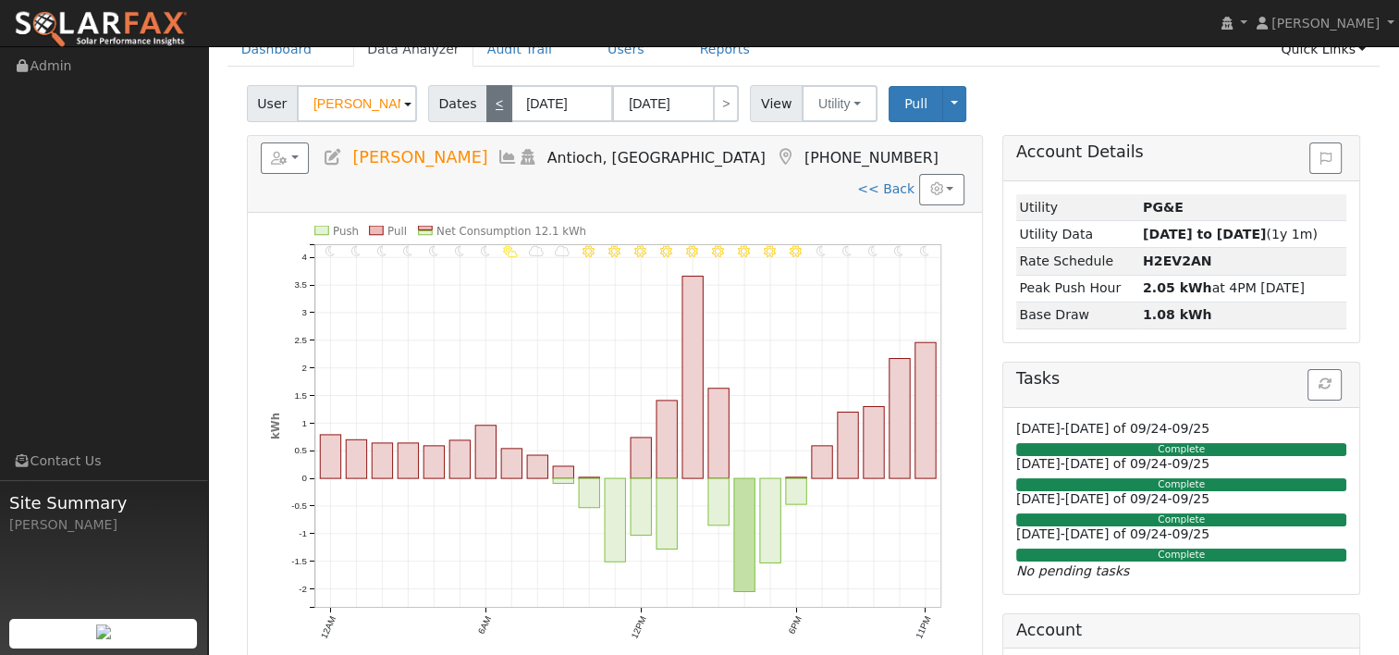
click at [489, 105] on link "<" at bounding box center [499, 103] width 26 height 37
type input "[DATE]"
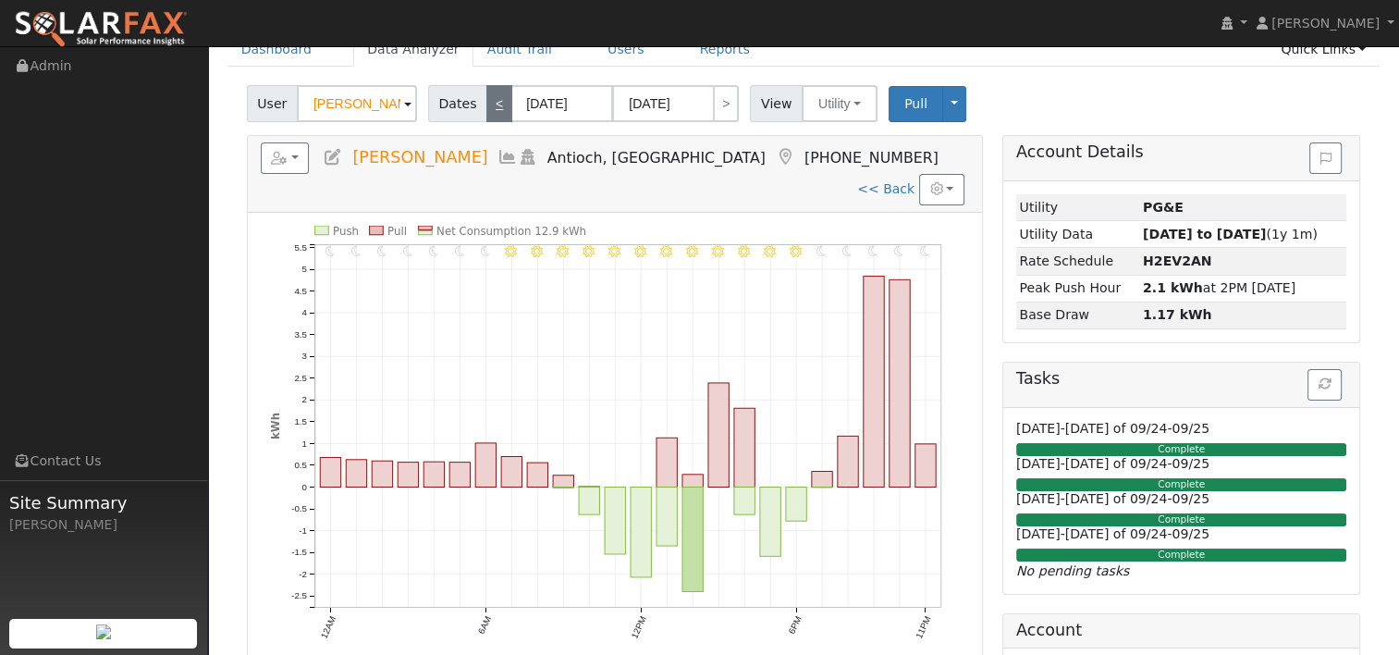
click at [489, 105] on link "<" at bounding box center [499, 103] width 26 height 37
type input "[DATE]"
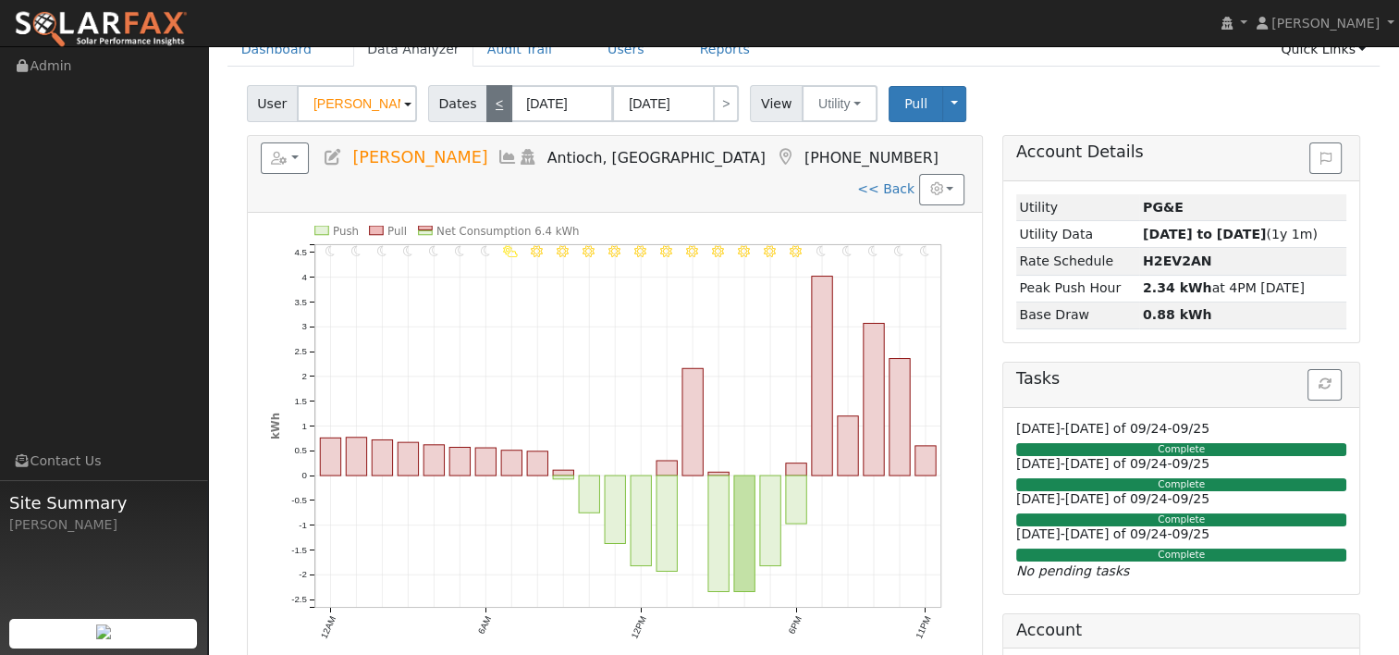
click at [489, 105] on link "<" at bounding box center [499, 103] width 26 height 37
type input "[DATE]"
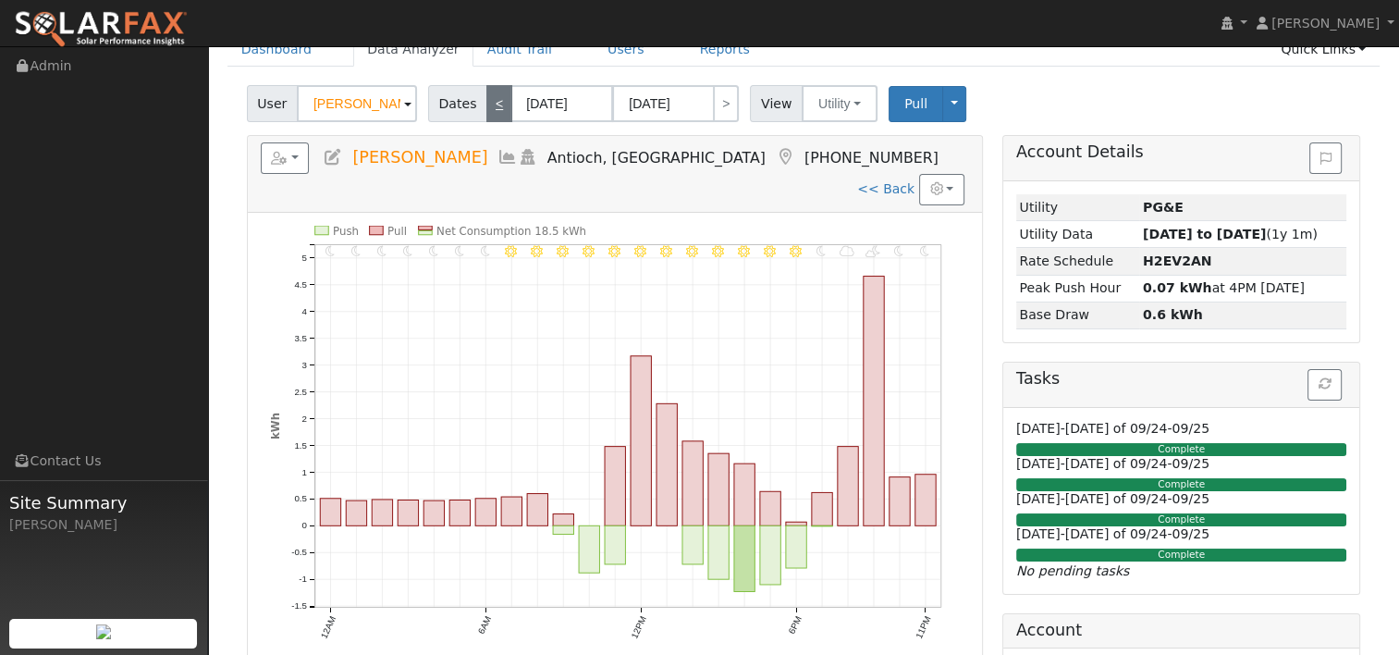
click at [489, 105] on link "<" at bounding box center [499, 103] width 26 height 37
type input "[DATE]"
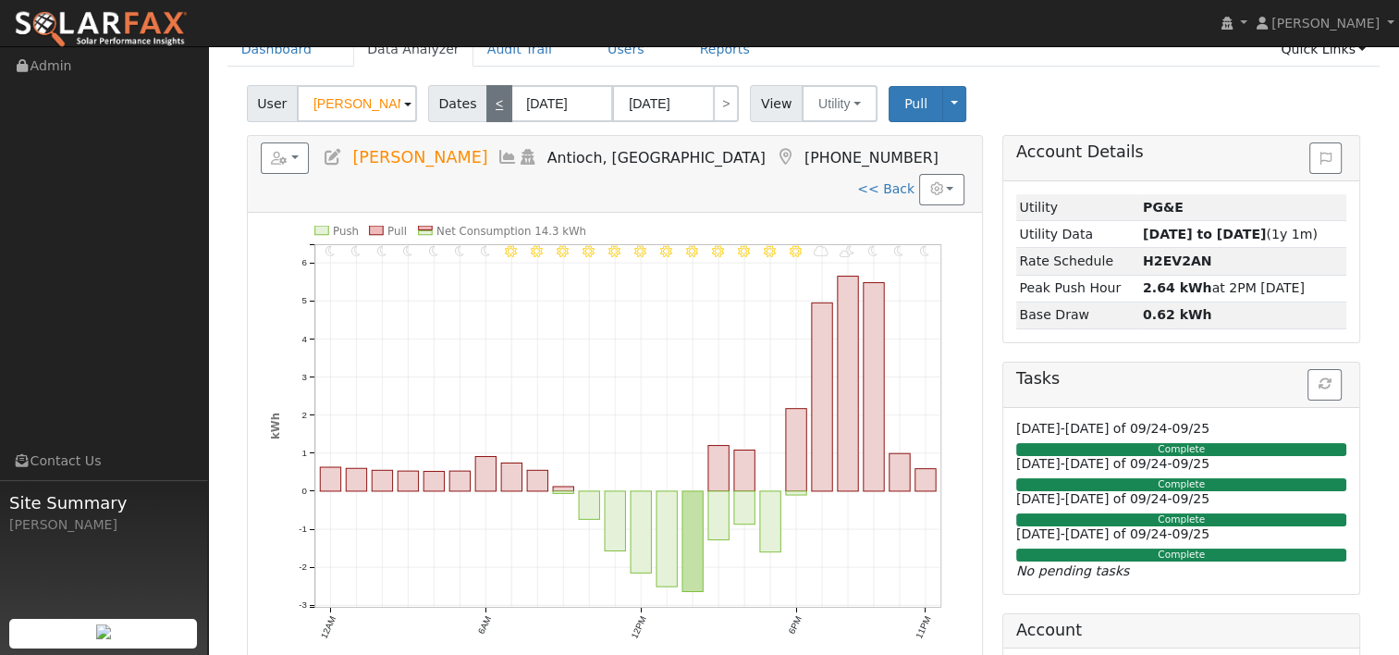
click at [489, 105] on link "<" at bounding box center [499, 103] width 26 height 37
type input "[DATE]"
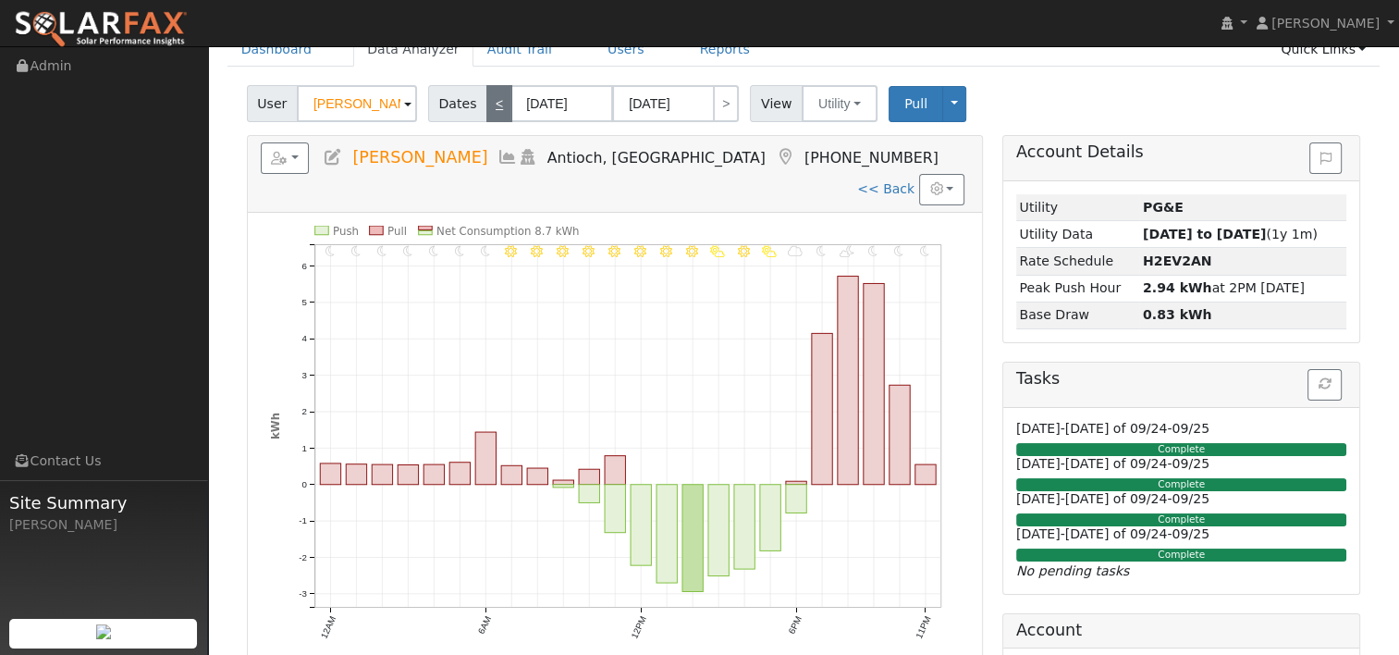
click at [489, 105] on link "<" at bounding box center [499, 103] width 26 height 37
type input "[DATE]"
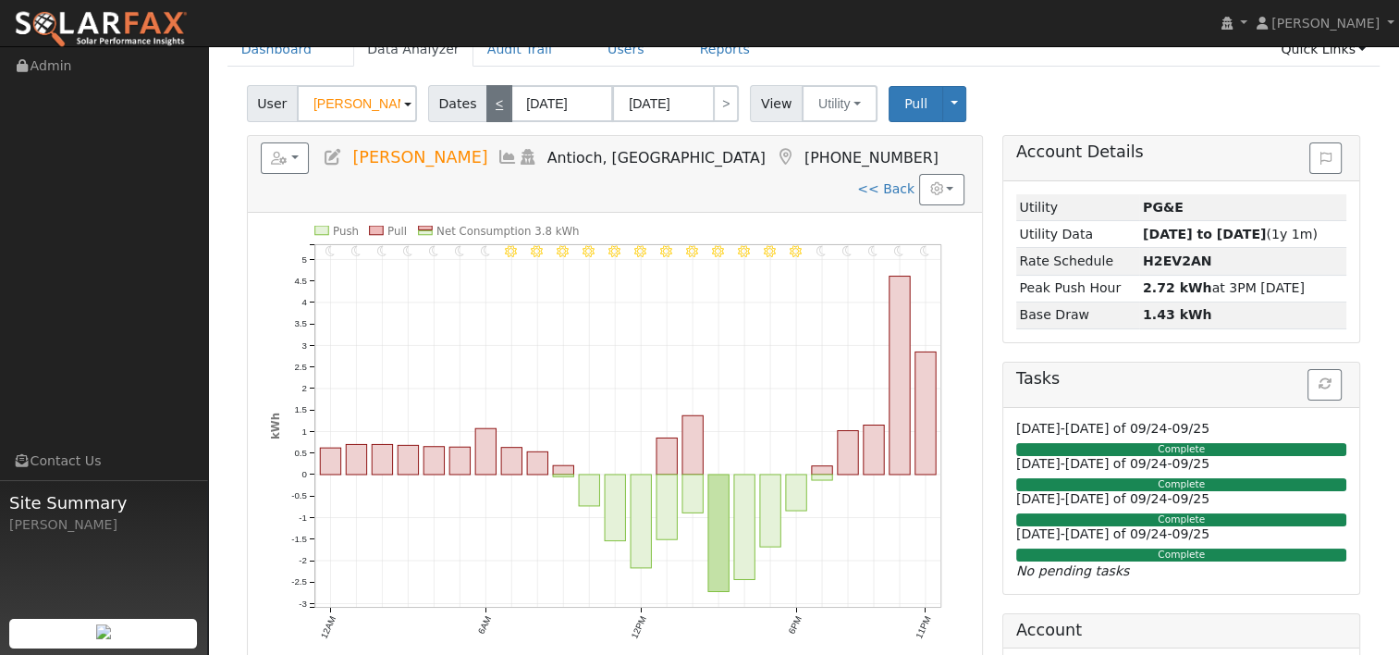
click at [489, 105] on link "<" at bounding box center [499, 103] width 26 height 37
type input "[DATE]"
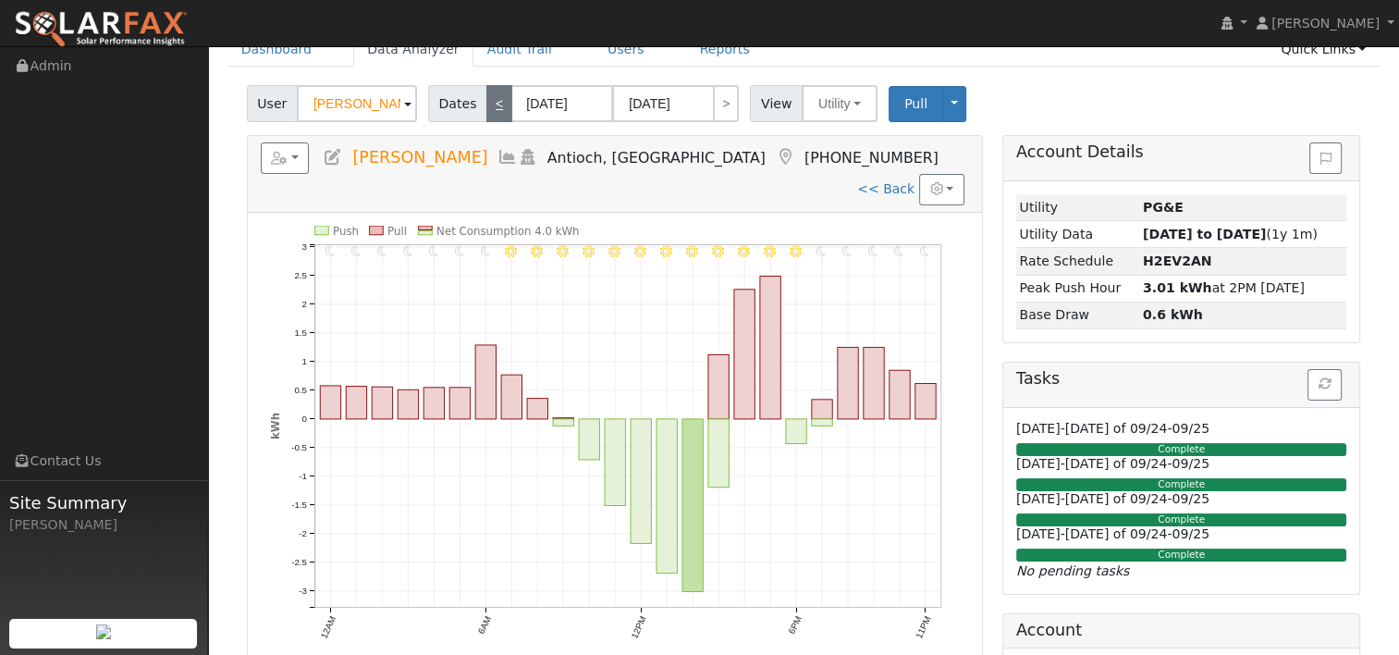
click at [489, 105] on link "<" at bounding box center [499, 103] width 26 height 37
type input "[DATE]"
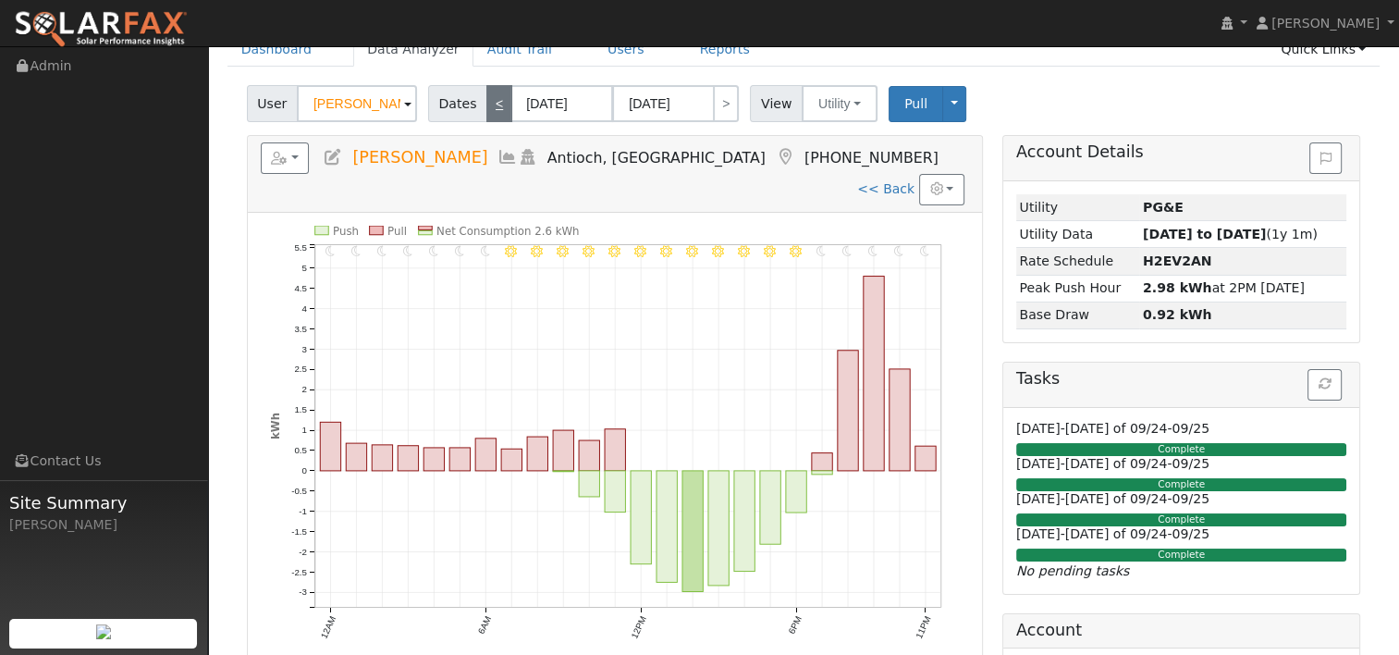
click at [489, 105] on link "<" at bounding box center [499, 103] width 26 height 37
type input "[DATE]"
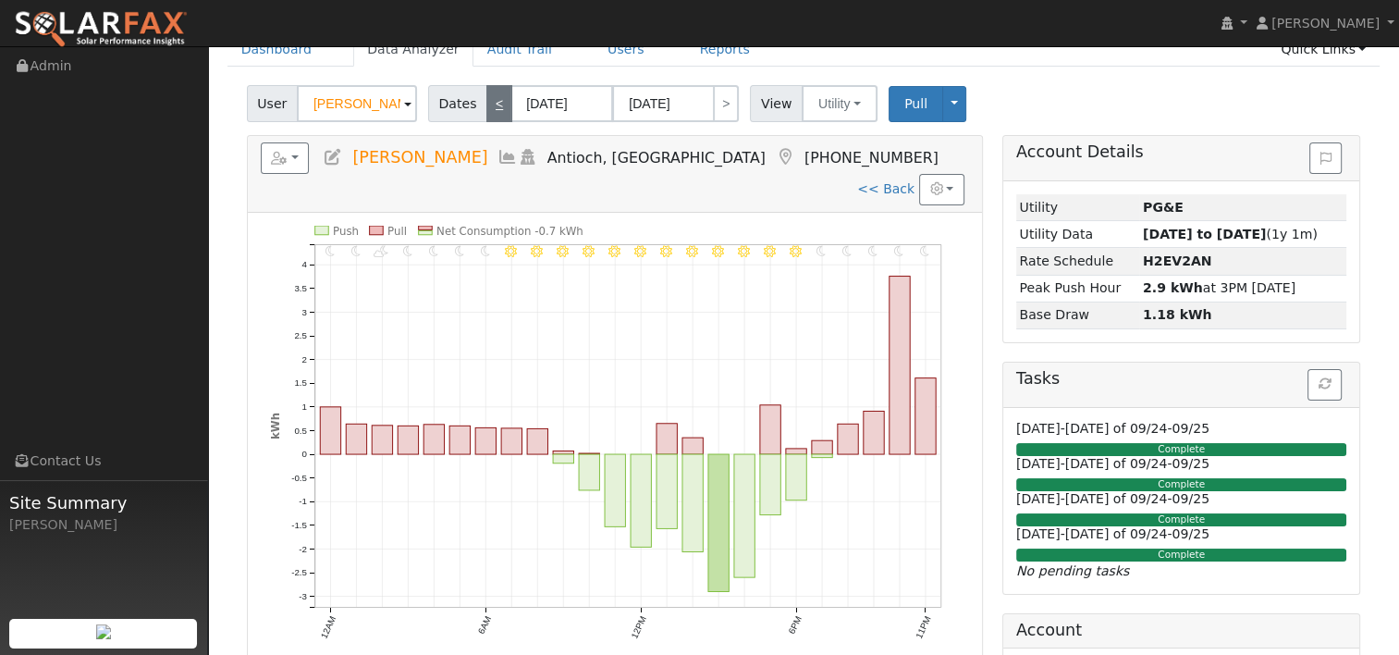
click at [489, 105] on link "<" at bounding box center [499, 103] width 26 height 37
type input "[DATE]"
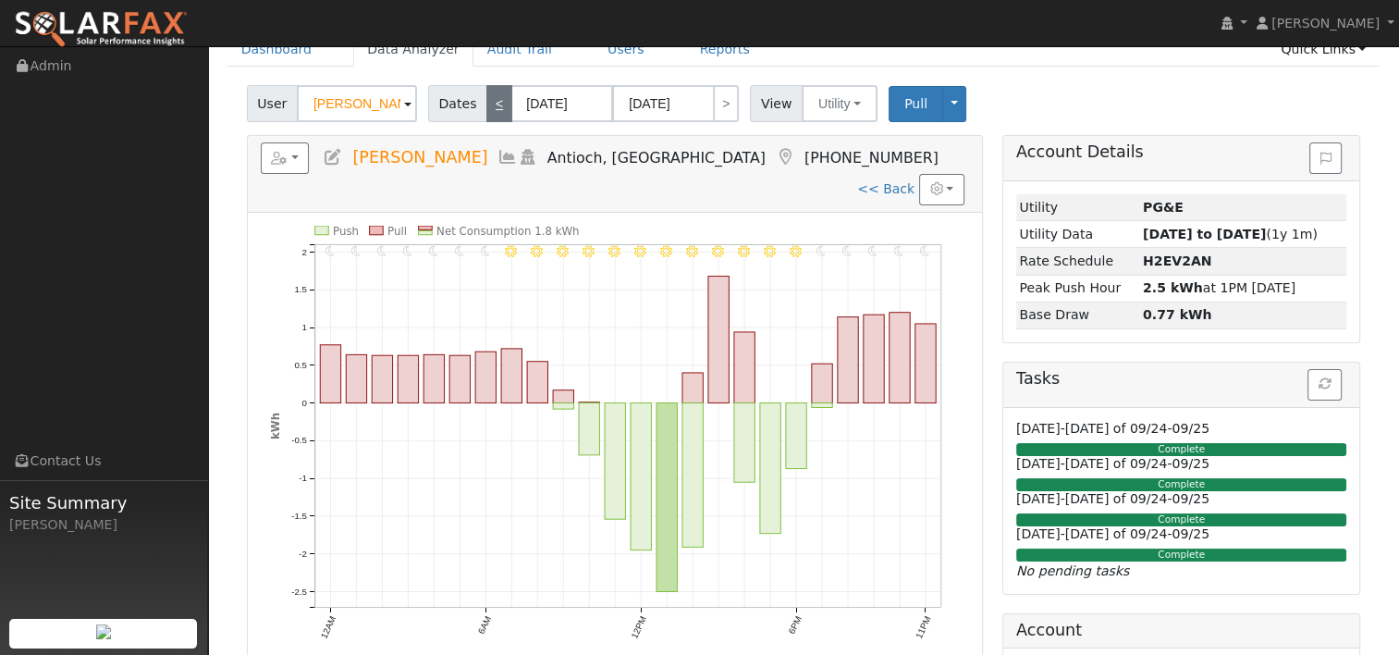
click at [489, 105] on link "<" at bounding box center [499, 103] width 26 height 37
type input "[DATE]"
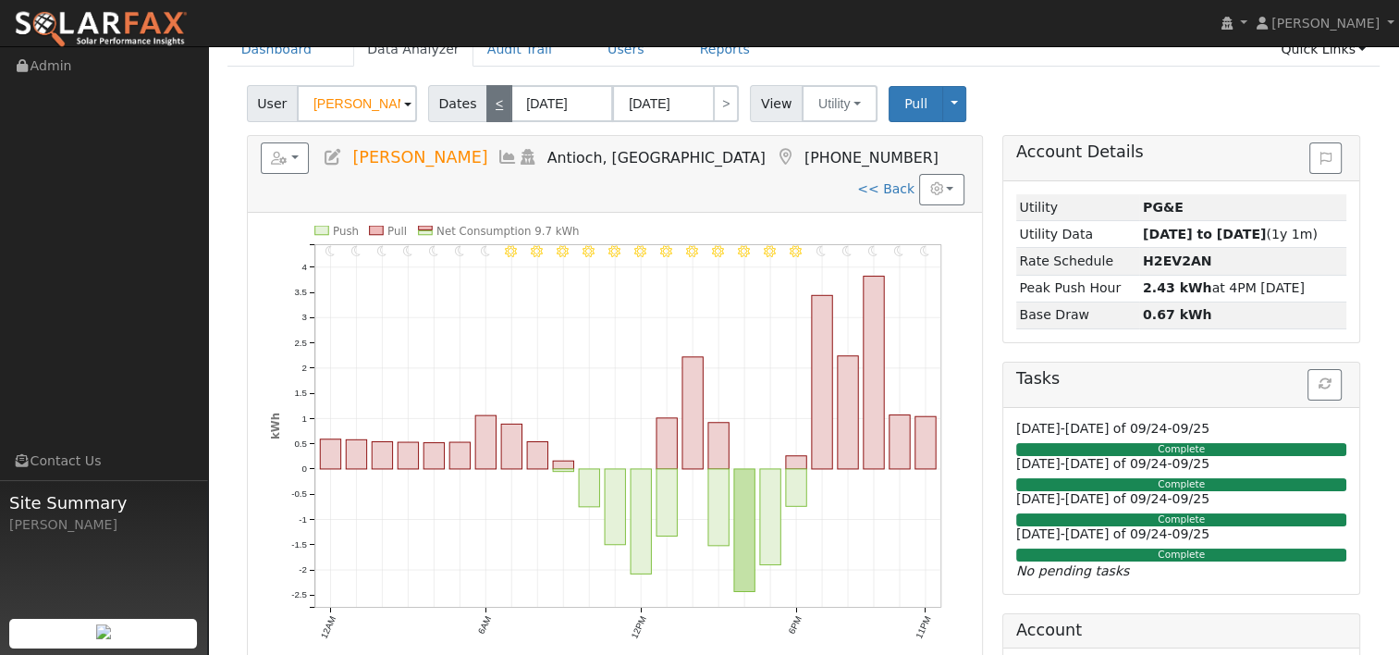
click at [489, 105] on link "<" at bounding box center [499, 103] width 26 height 37
type input "[DATE]"
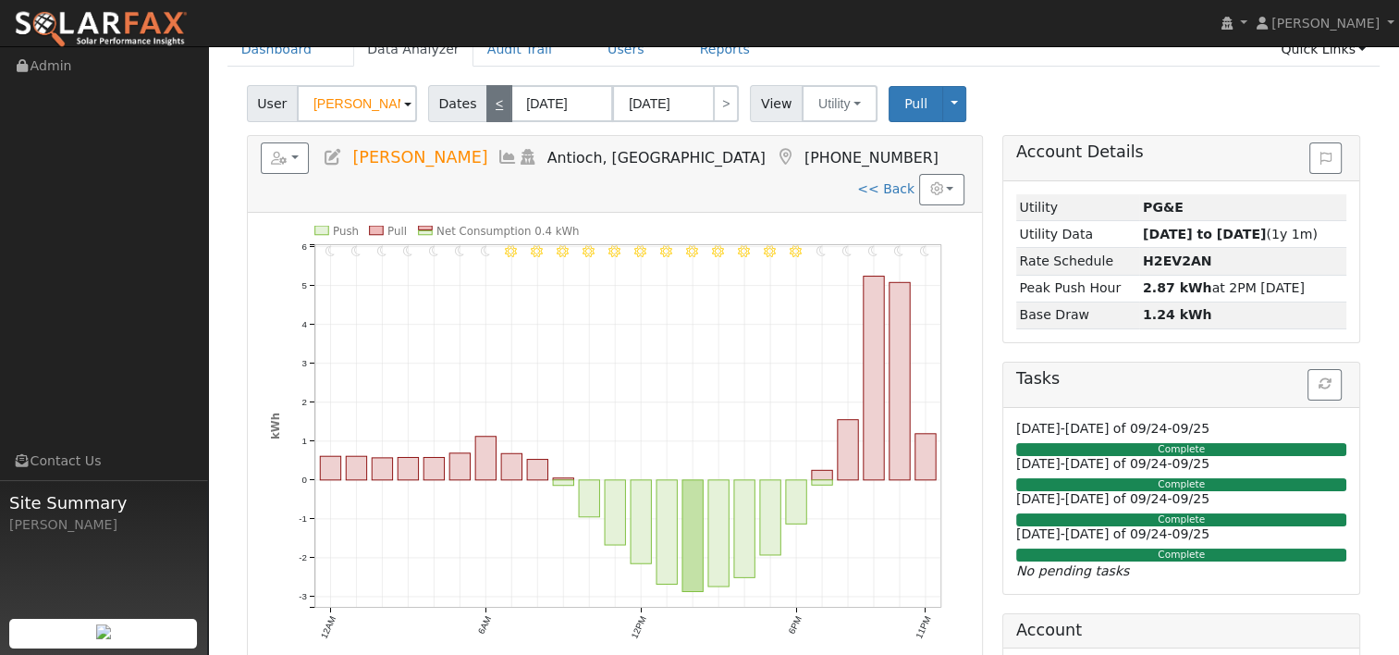
click at [489, 105] on link "<" at bounding box center [499, 103] width 26 height 37
type input "[DATE]"
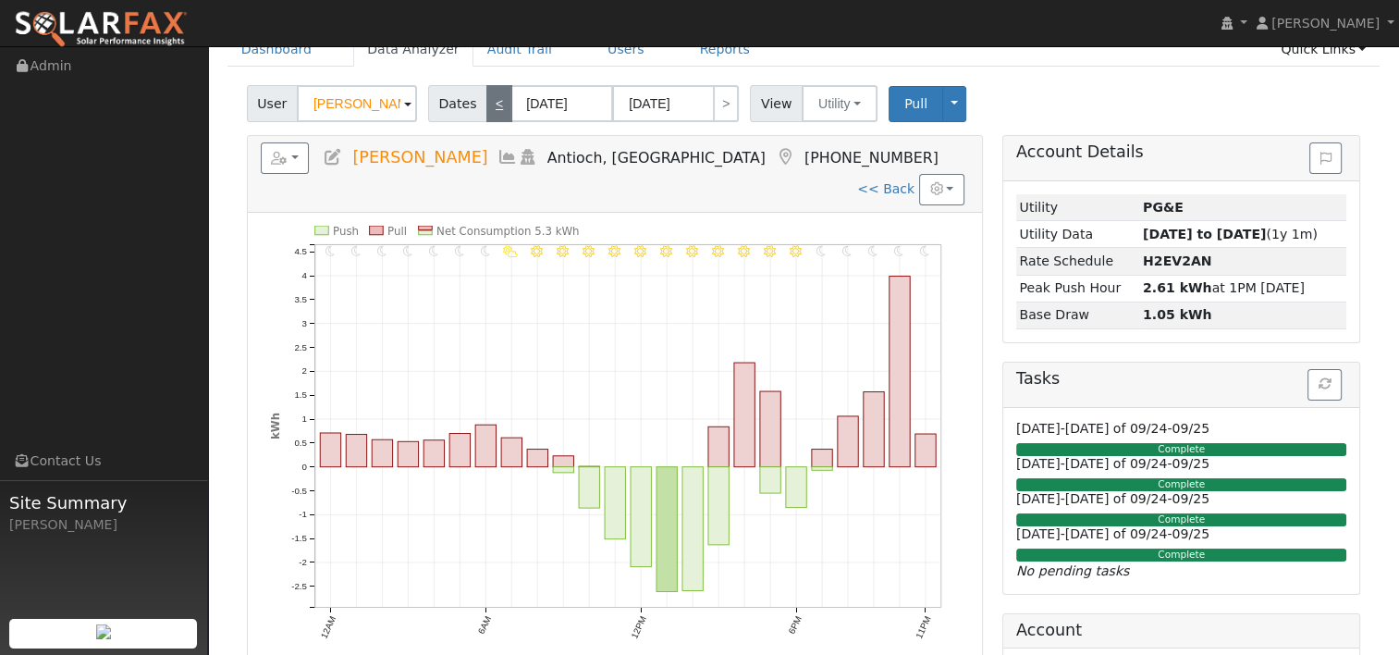
click at [489, 105] on link "<" at bounding box center [499, 103] width 26 height 37
type input "[DATE]"
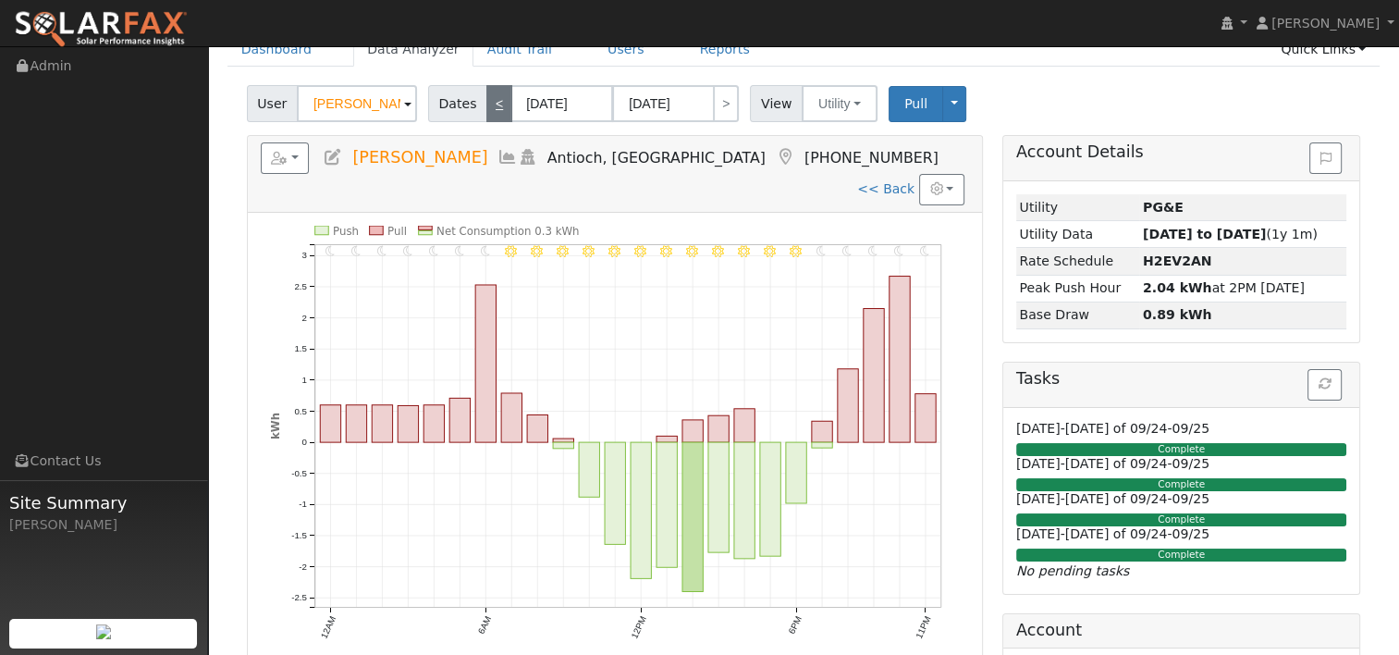
click at [489, 105] on link "<" at bounding box center [499, 103] width 26 height 37
type input "[DATE]"
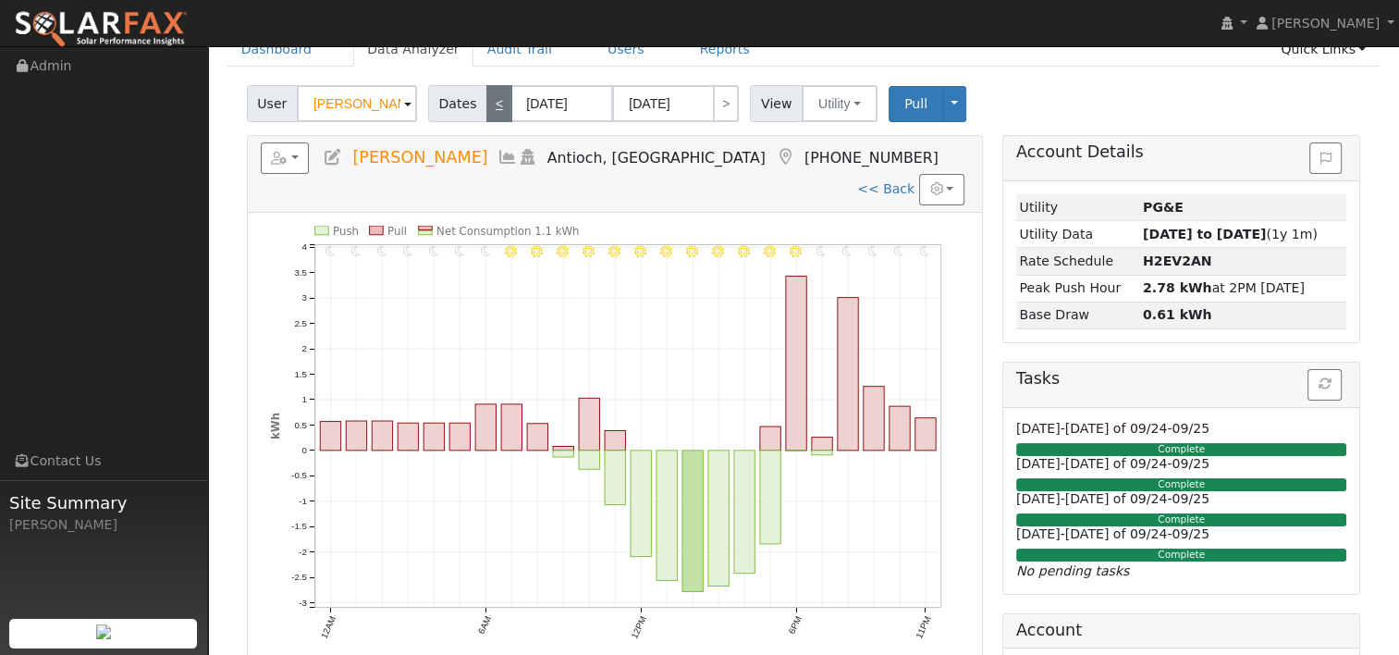
click at [489, 105] on link "<" at bounding box center [499, 103] width 26 height 37
type input "[DATE]"
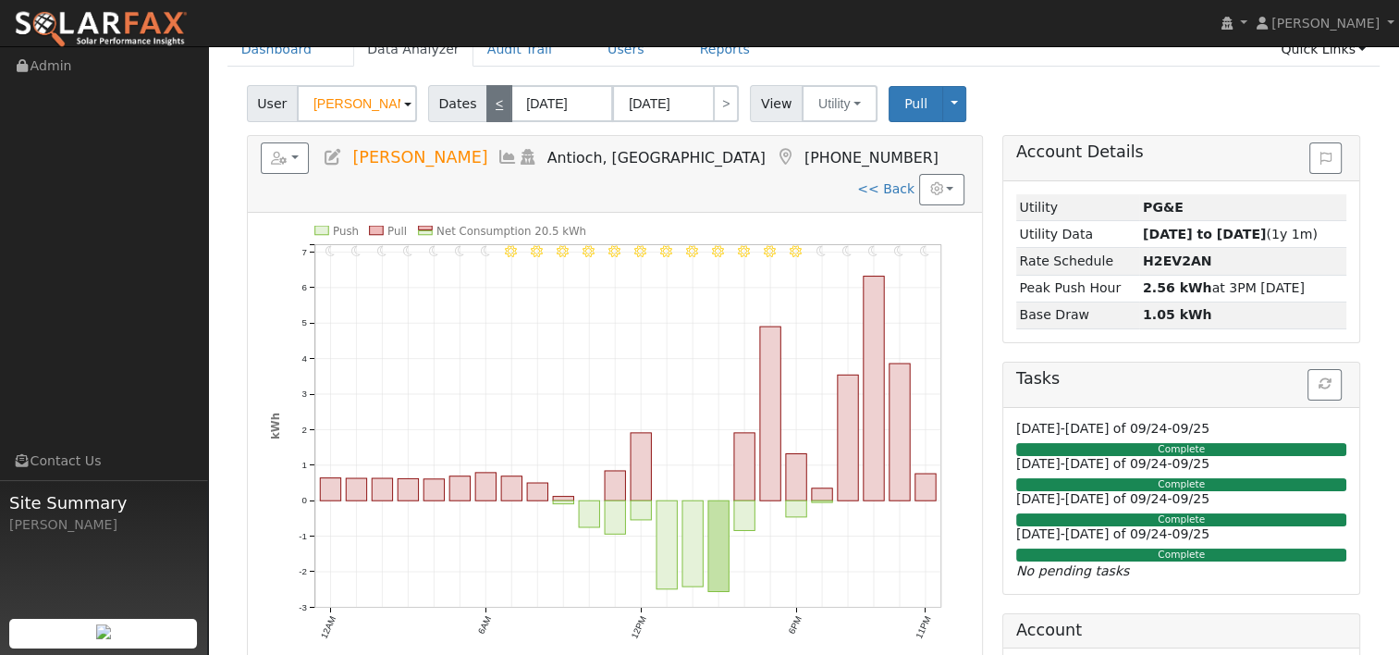
click at [489, 105] on link "<" at bounding box center [499, 103] width 26 height 37
type input "[DATE]"
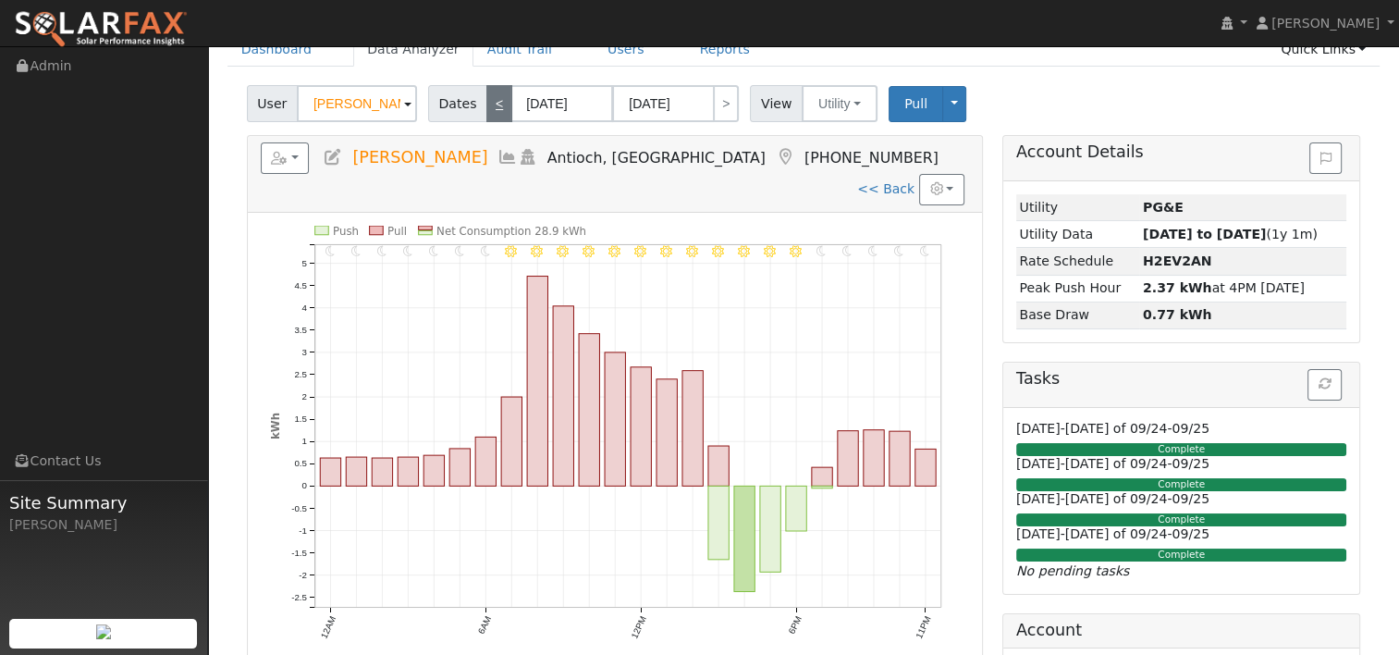
click at [489, 105] on link "<" at bounding box center [499, 103] width 26 height 37
type input "[DATE]"
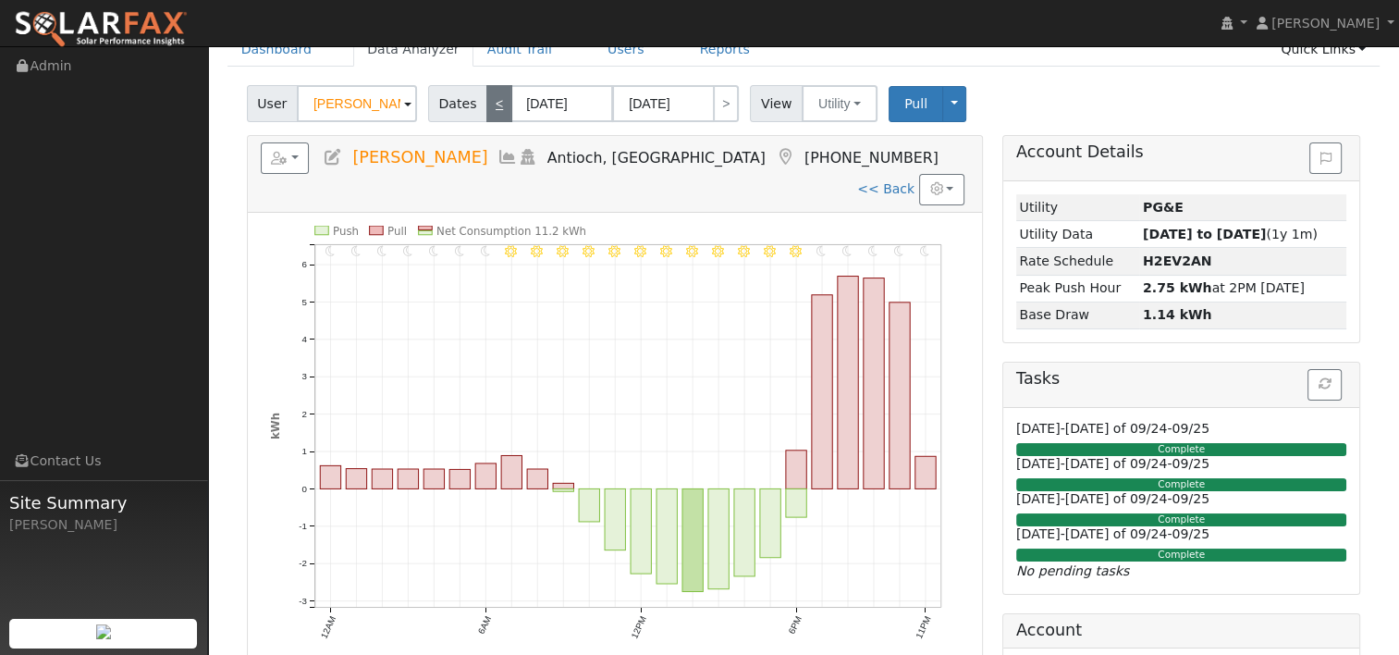
click at [489, 105] on link "<" at bounding box center [499, 103] width 26 height 37
type input "[DATE]"
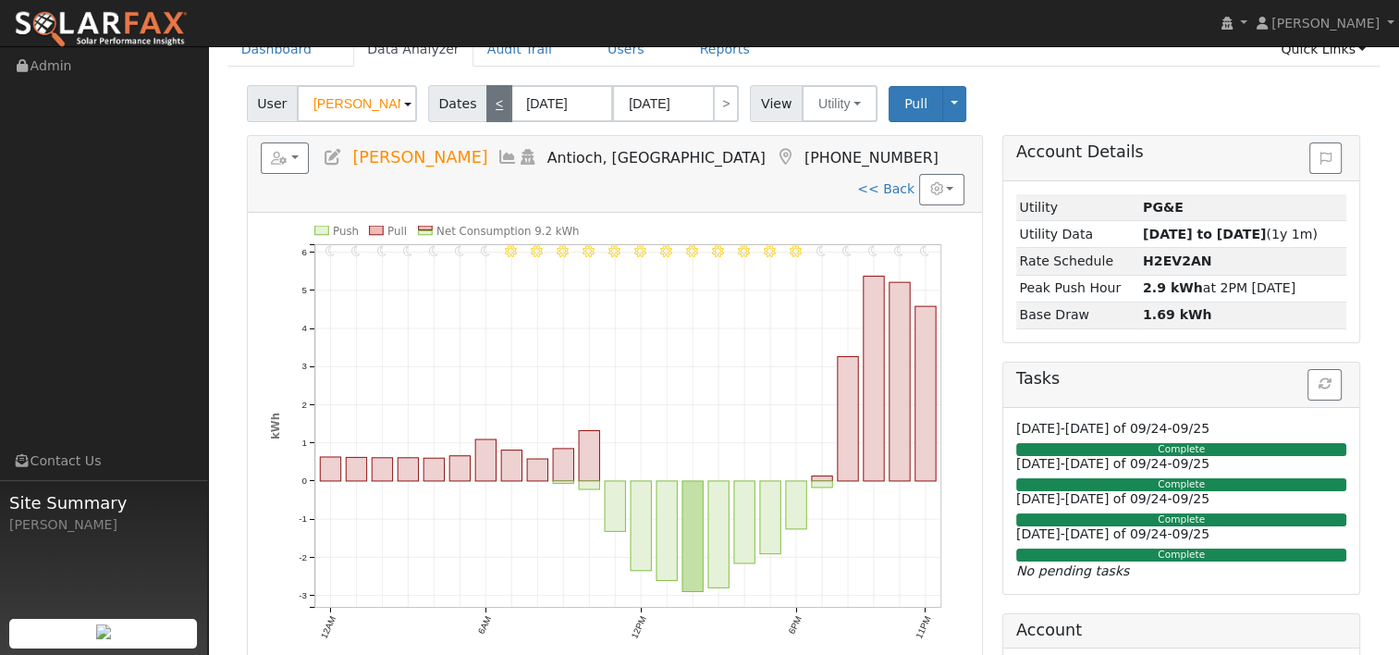
click at [489, 105] on link "<" at bounding box center [499, 103] width 26 height 37
type input "[DATE]"
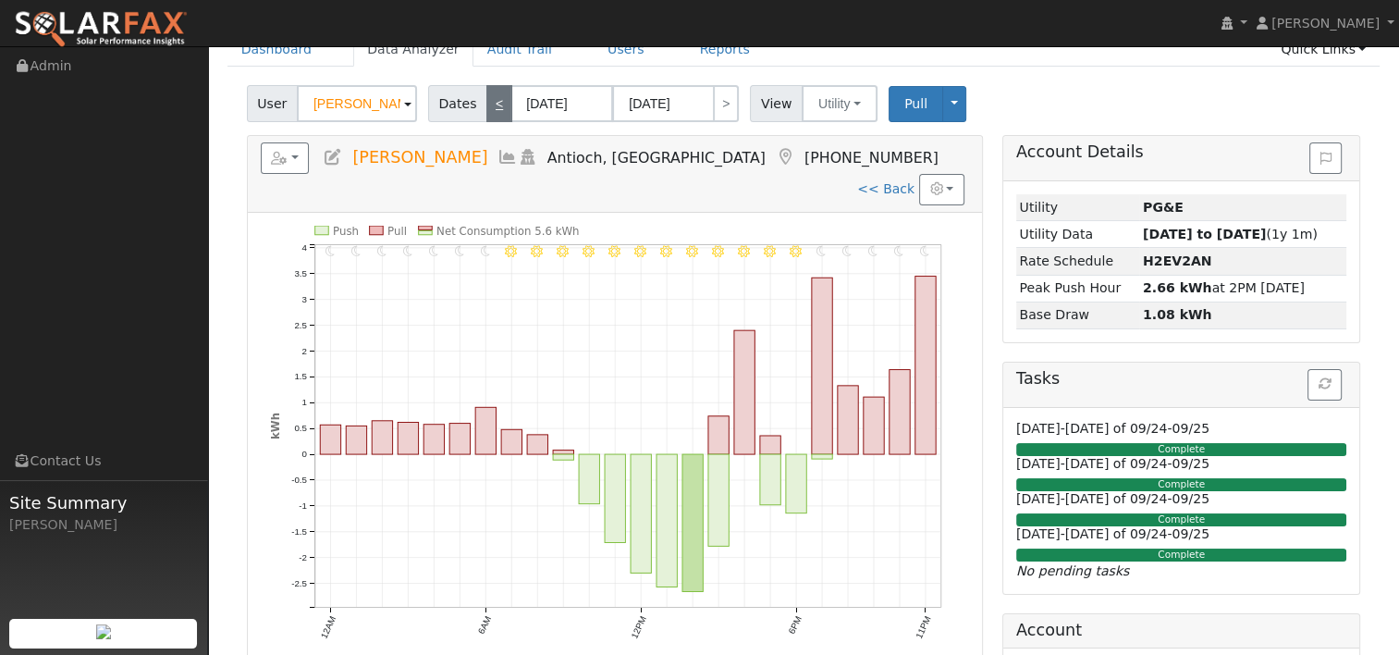
click at [489, 105] on link "<" at bounding box center [499, 103] width 26 height 37
type input "[DATE]"
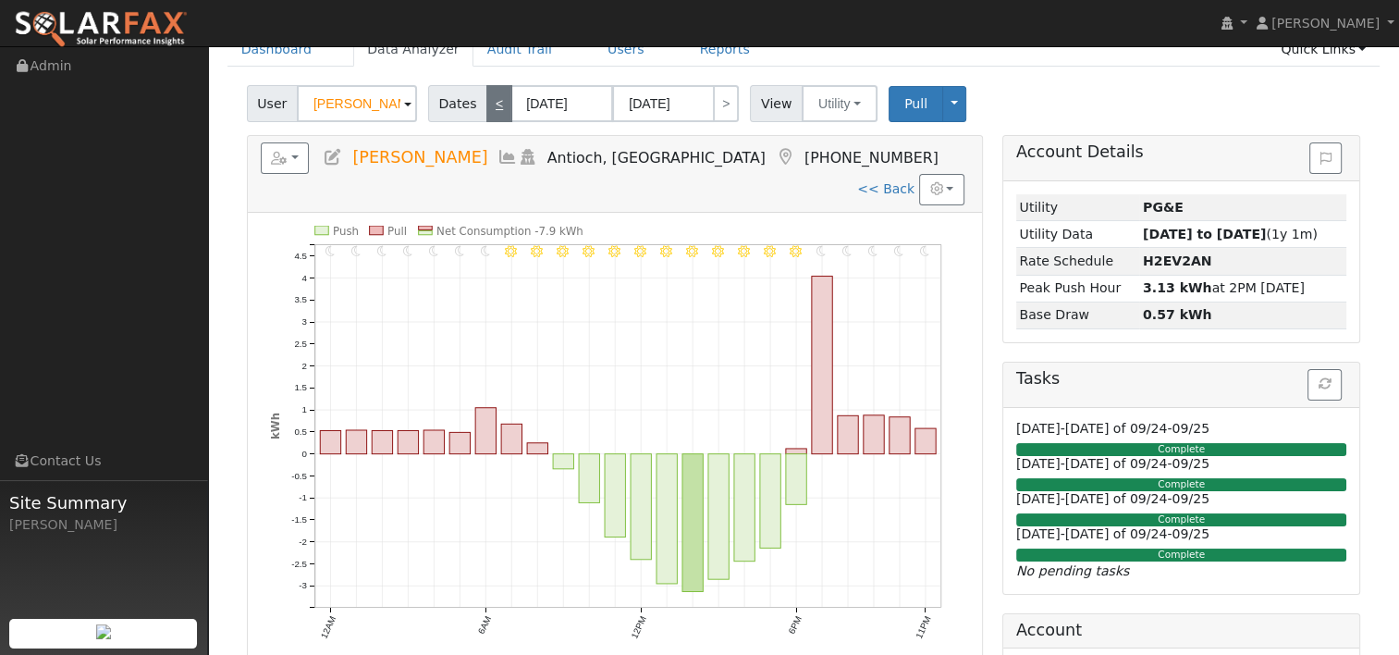
click at [489, 105] on link "<" at bounding box center [499, 103] width 26 height 37
type input "[DATE]"
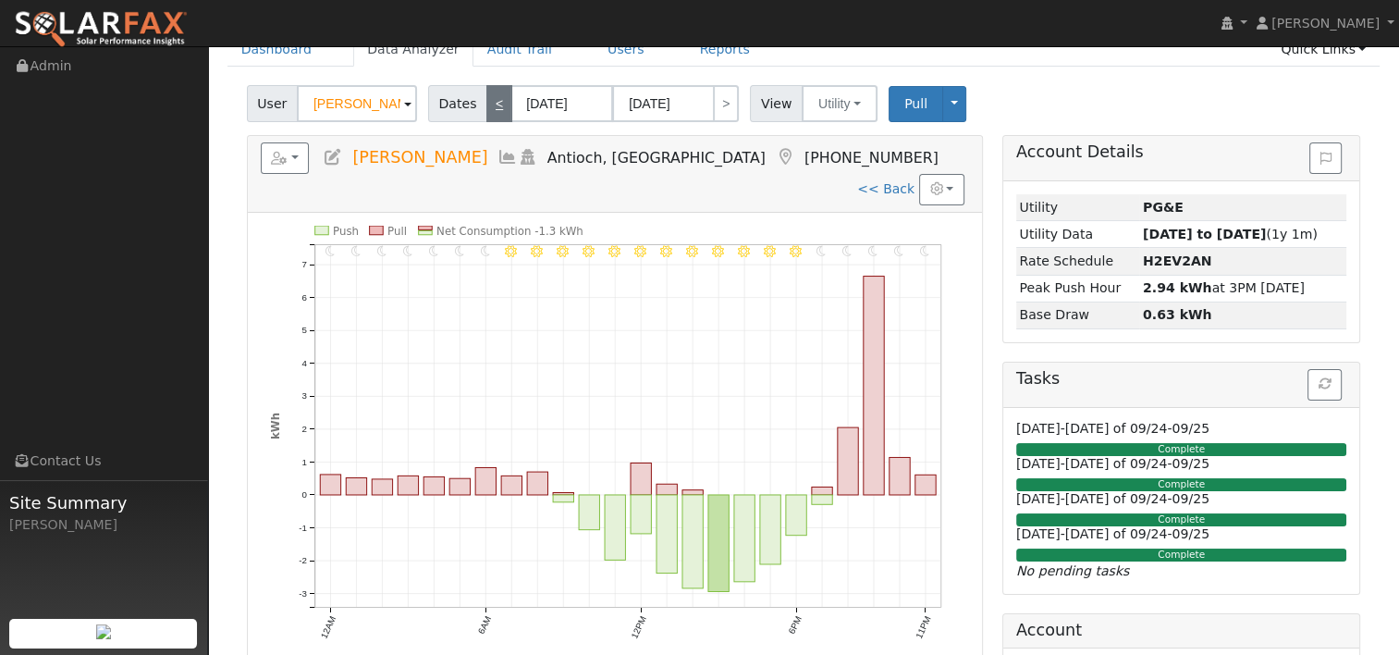
click at [489, 105] on link "<" at bounding box center [499, 103] width 26 height 37
type input "[DATE]"
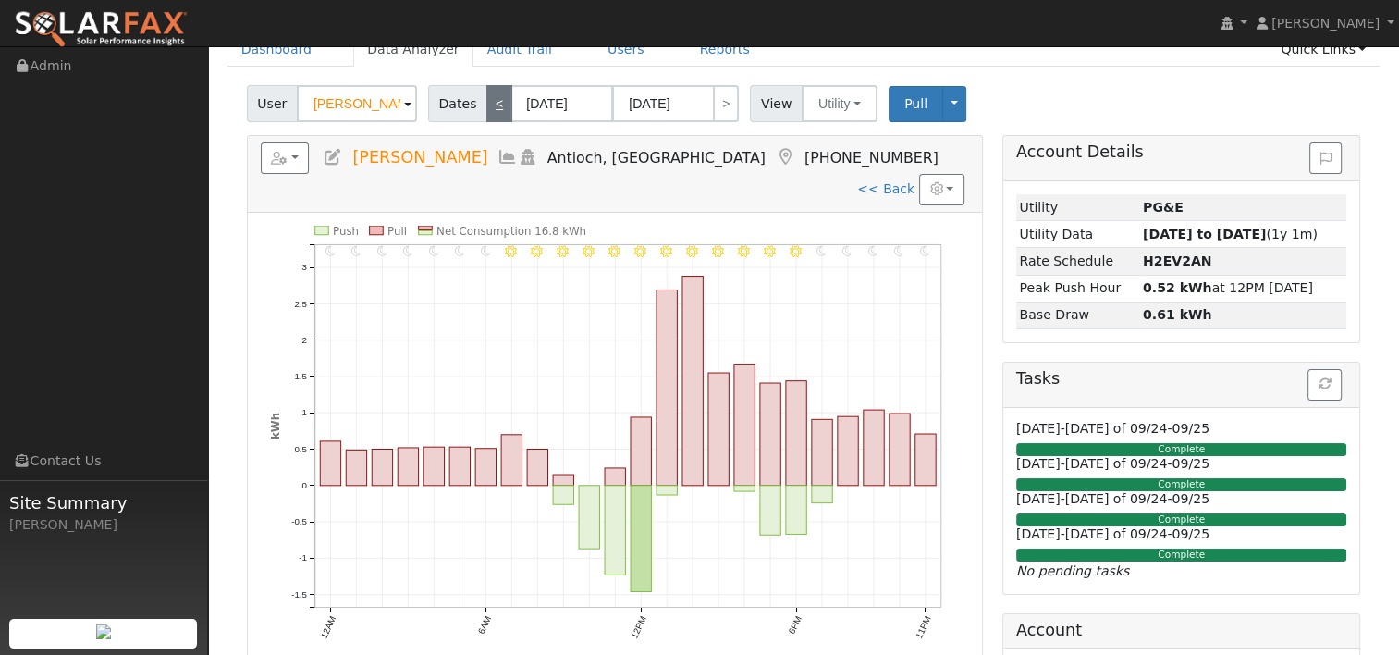
click at [489, 105] on link "<" at bounding box center [499, 103] width 26 height 37
type input "[DATE]"
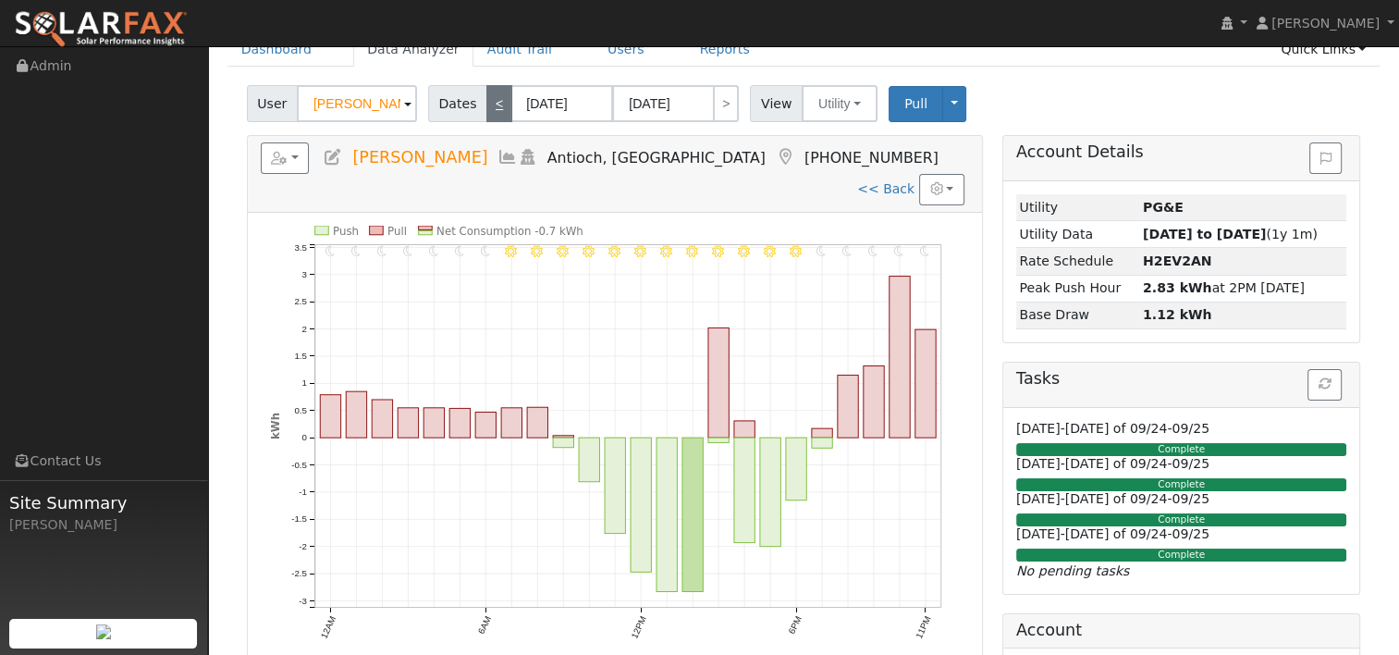
click at [489, 106] on link "<" at bounding box center [499, 103] width 26 height 37
type input "[DATE]"
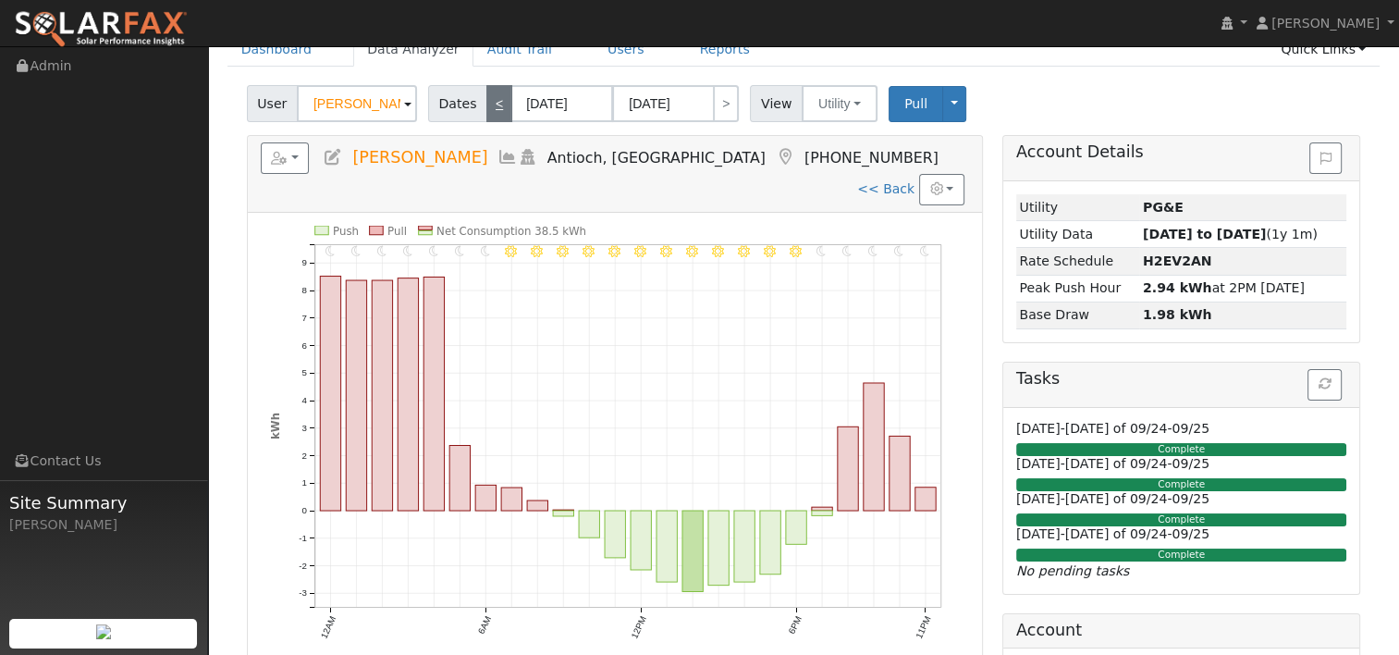
click at [489, 106] on link "<" at bounding box center [499, 103] width 26 height 37
type input "[DATE]"
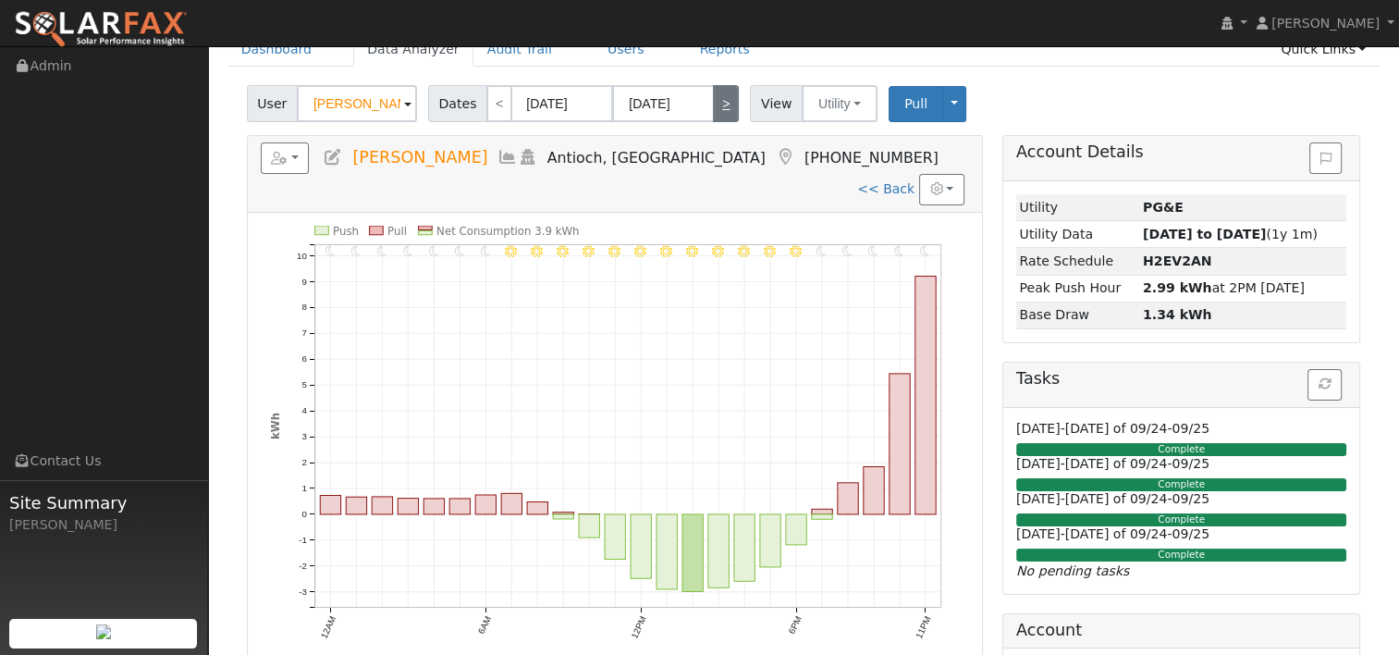
click at [713, 99] on link ">" at bounding box center [726, 103] width 26 height 37
type input "[DATE]"
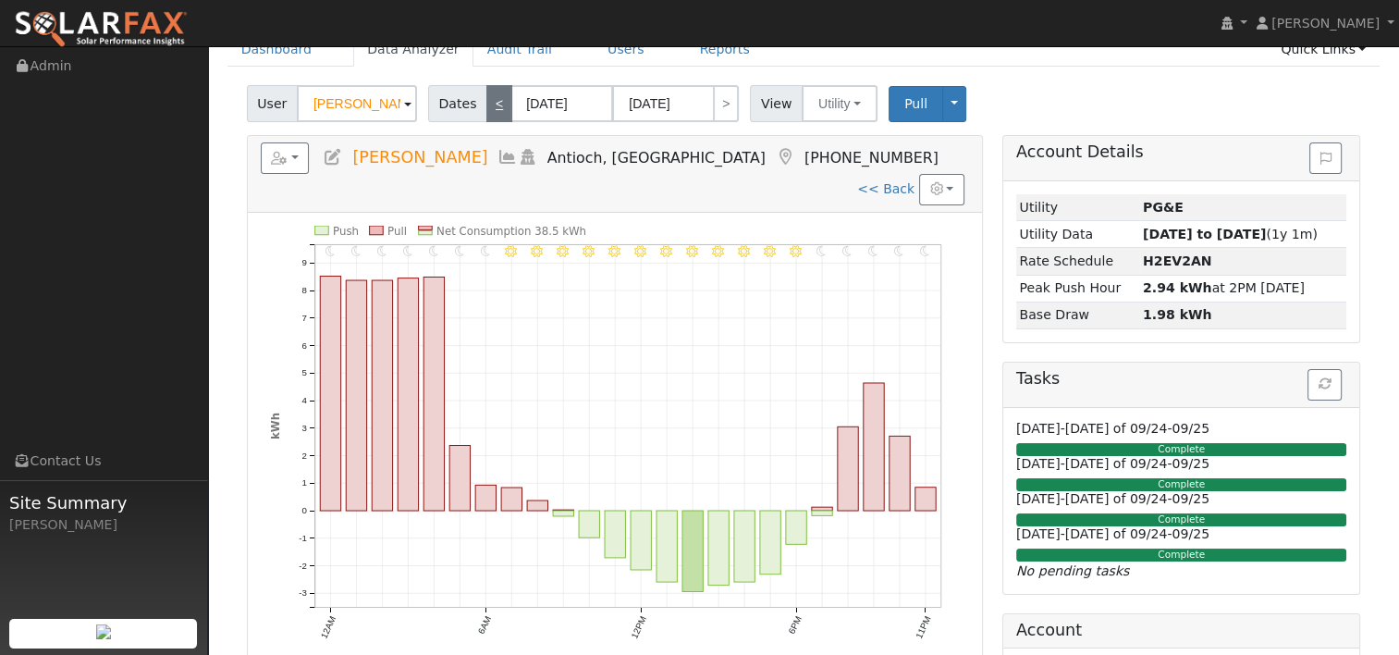
click at [491, 107] on link "<" at bounding box center [499, 103] width 26 height 37
type input "[DATE]"
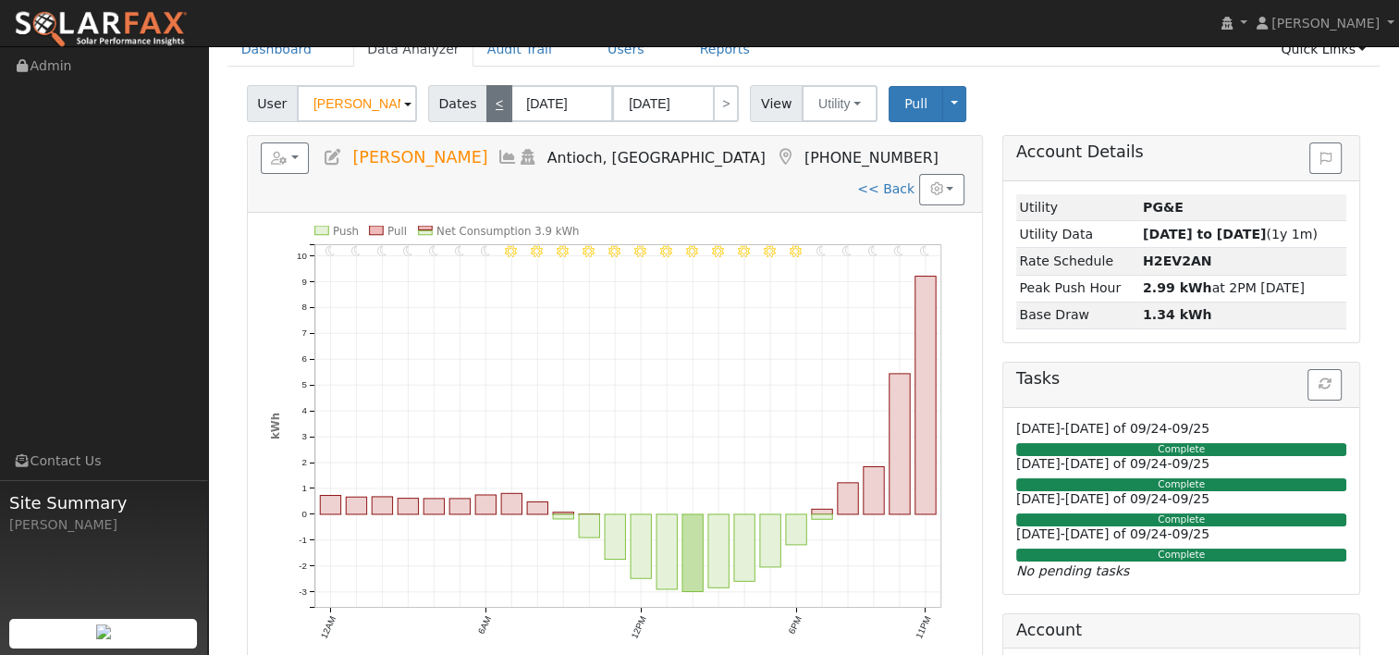
click at [491, 107] on link "<" at bounding box center [499, 103] width 26 height 37
type input "[DATE]"
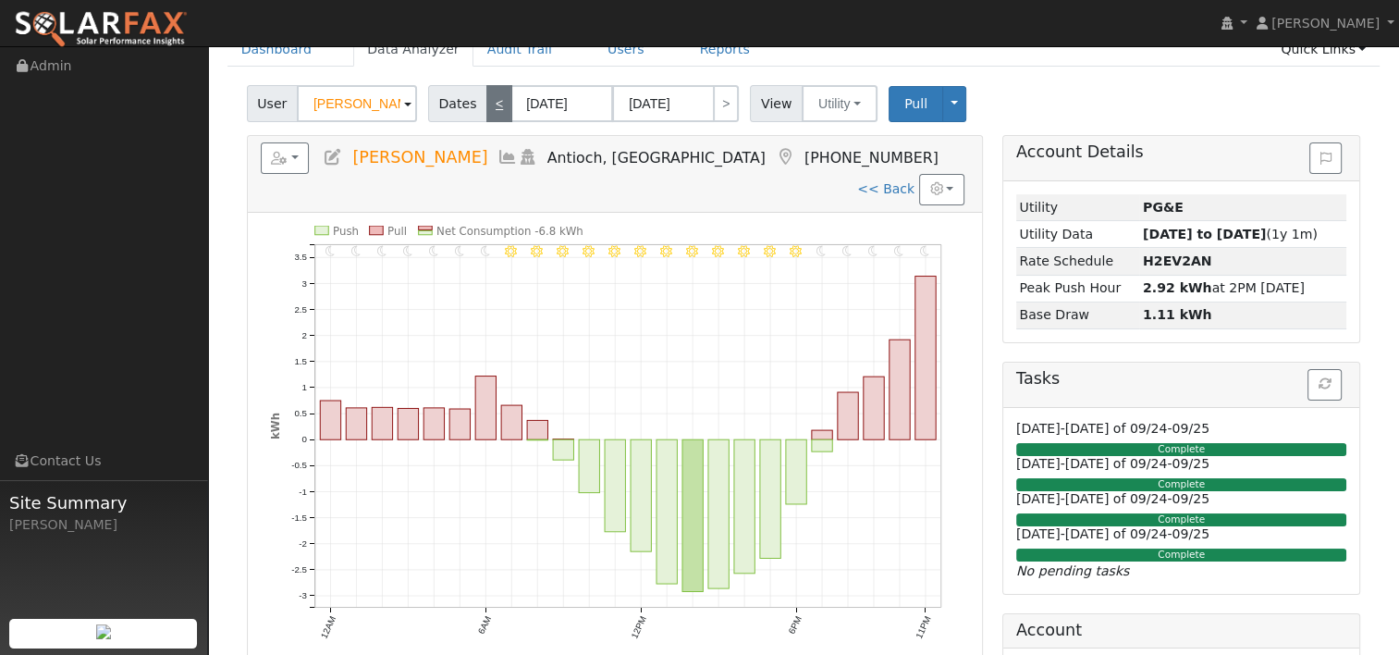
click at [491, 107] on link "<" at bounding box center [499, 103] width 26 height 37
type input "[DATE]"
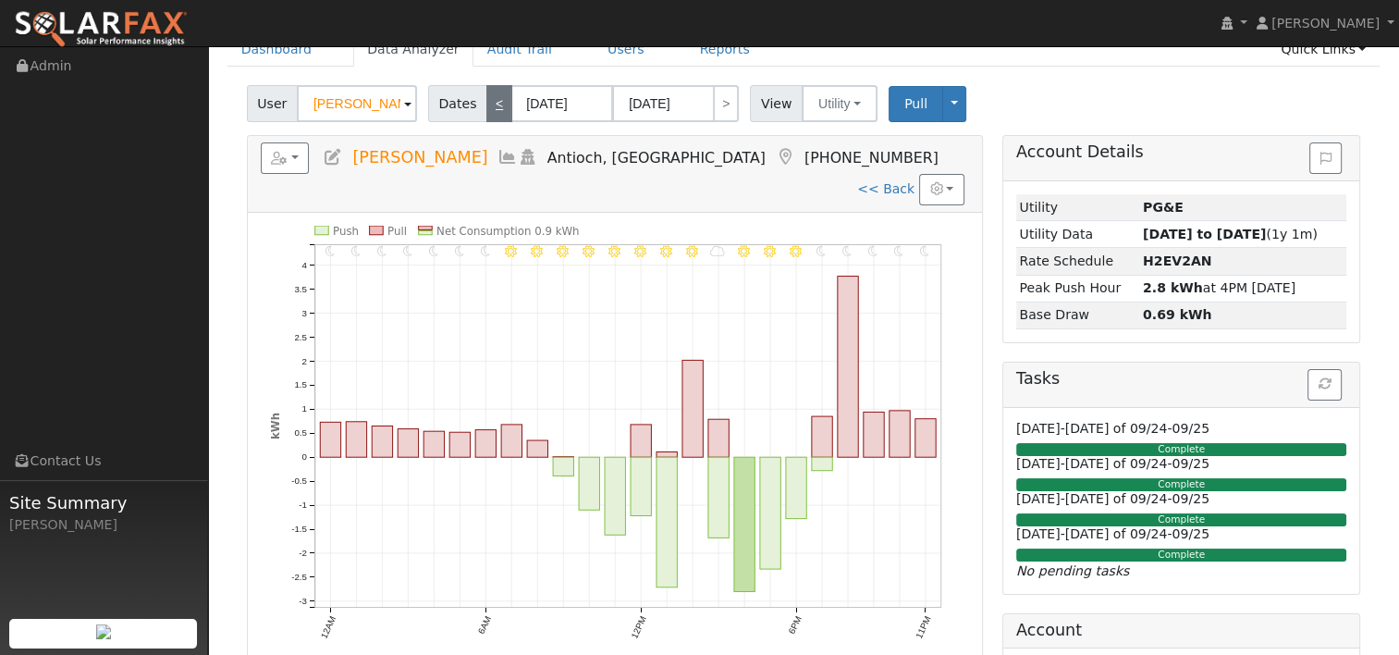
click at [491, 107] on link "<" at bounding box center [499, 103] width 26 height 37
type input "[DATE]"
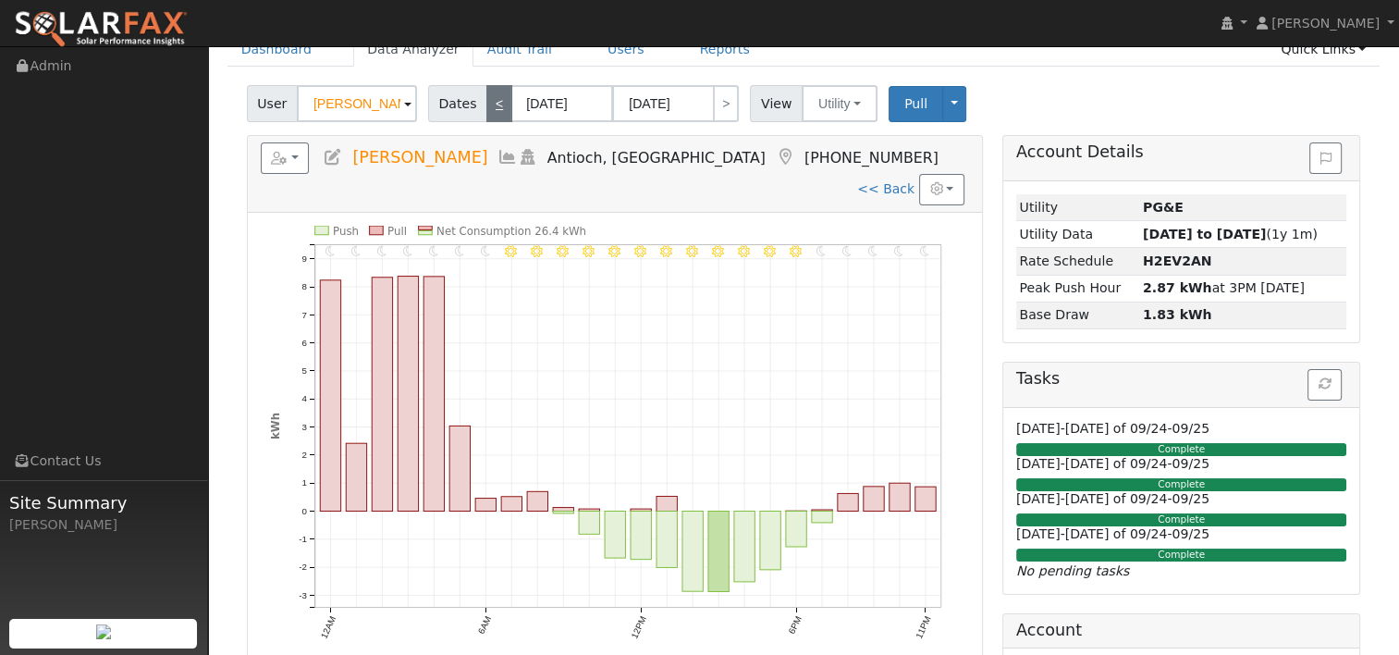
click at [486, 101] on link "<" at bounding box center [499, 103] width 26 height 37
type input "[DATE]"
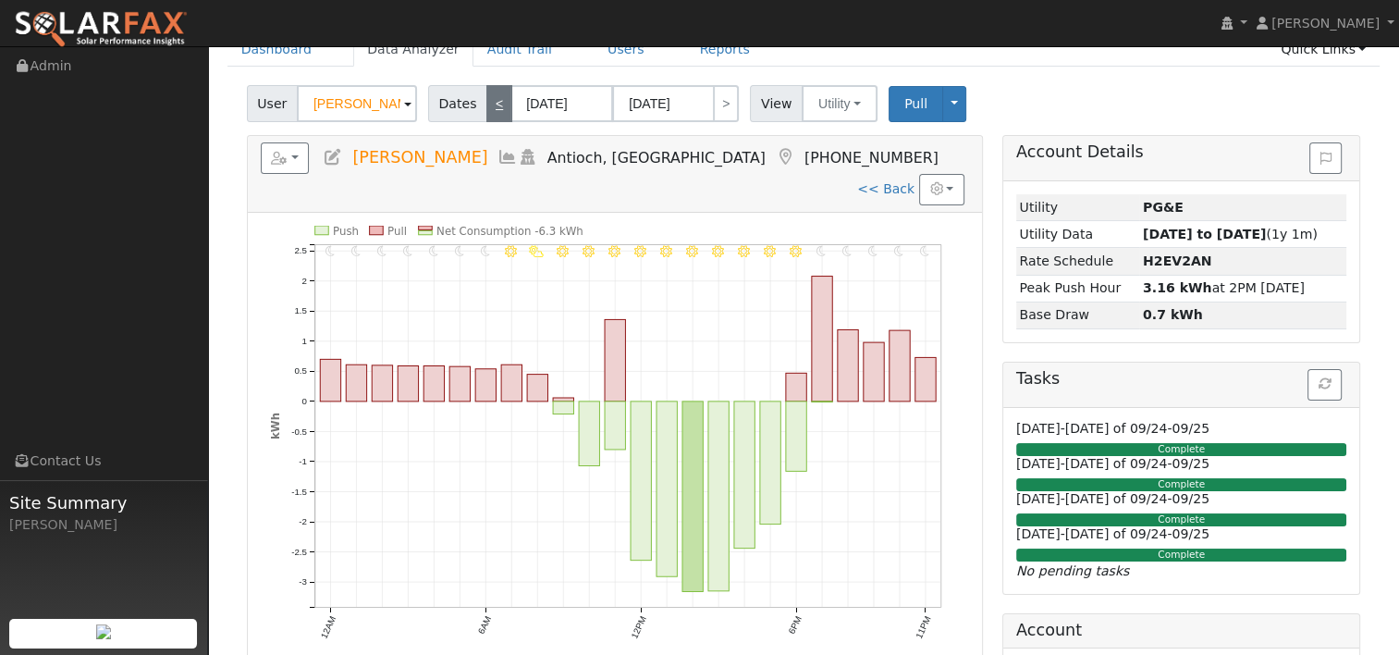
click at [486, 101] on link "<" at bounding box center [499, 103] width 26 height 37
type input "[DATE]"
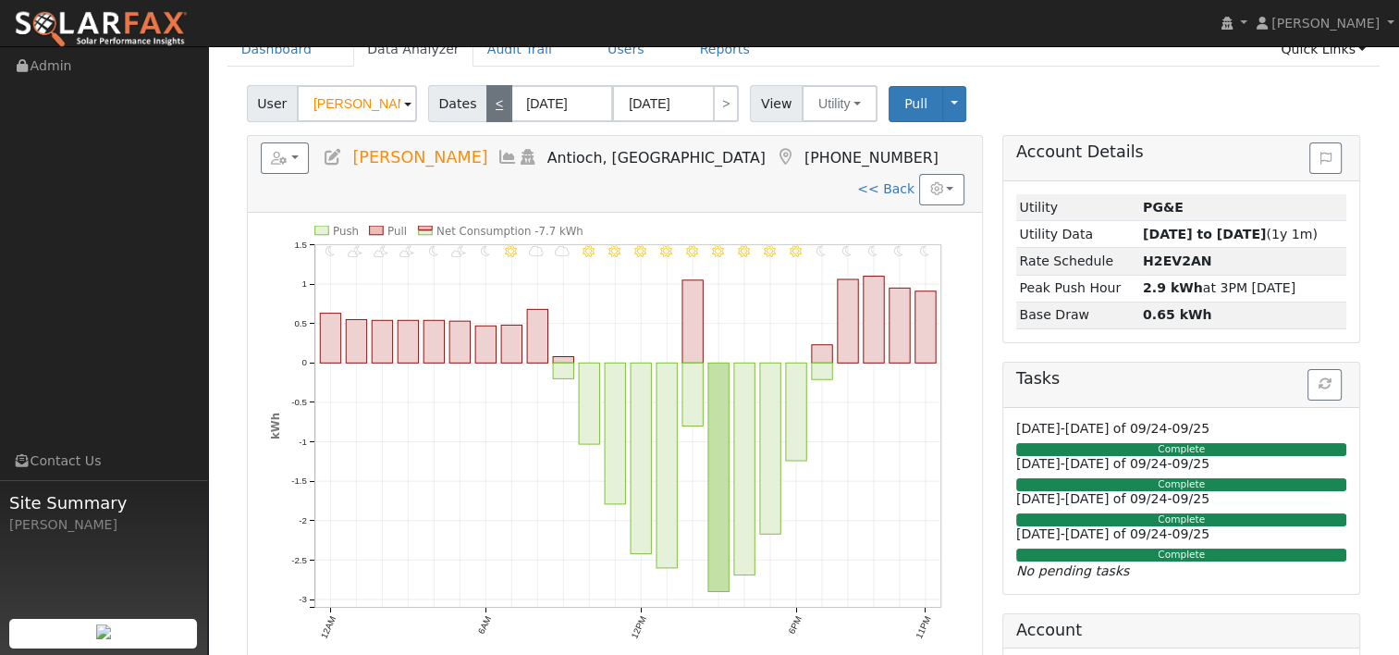
click at [486, 101] on link "<" at bounding box center [499, 103] width 26 height 37
type input "[DATE]"
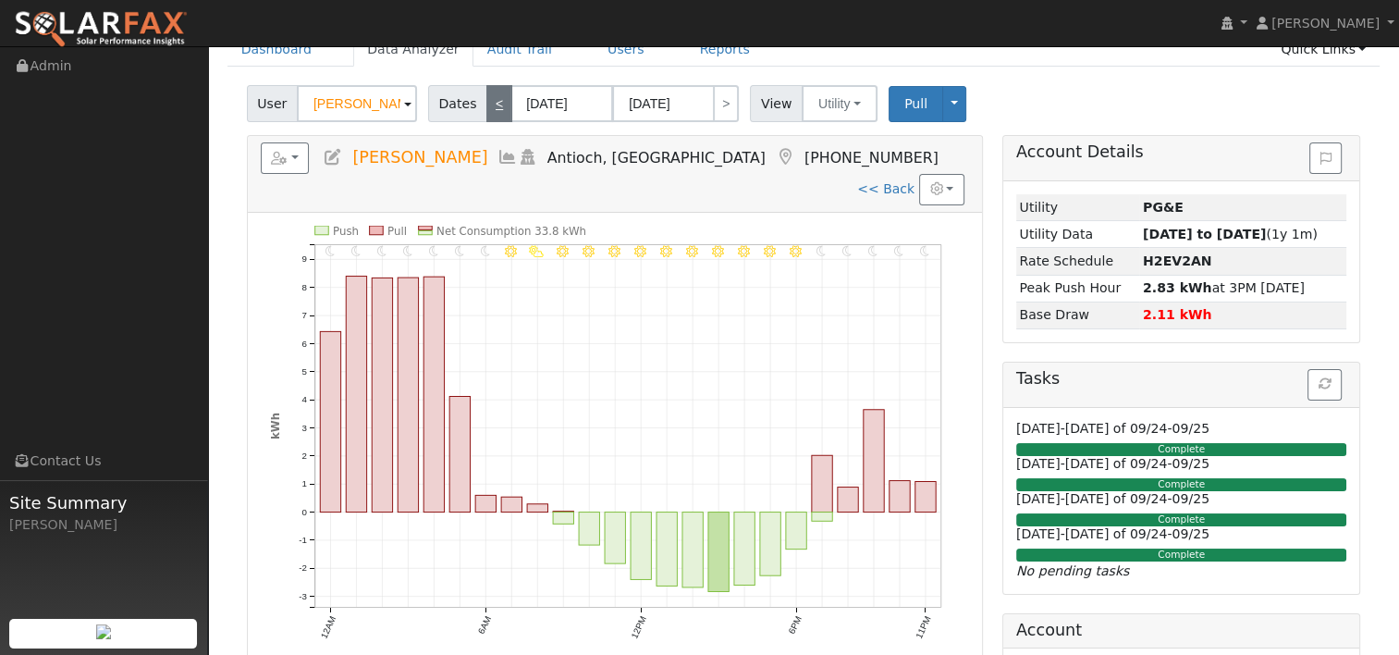
click at [486, 101] on link "<" at bounding box center [499, 103] width 26 height 37
type input "[DATE]"
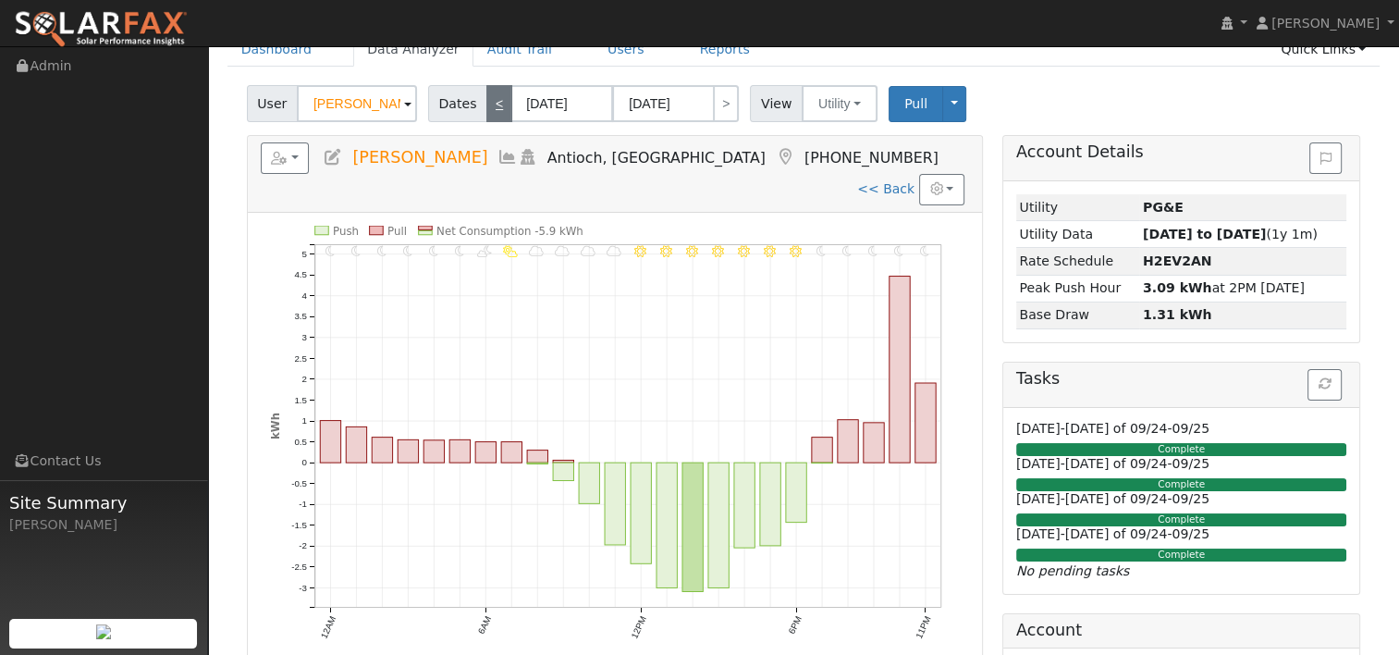
click at [486, 101] on link "<" at bounding box center [499, 103] width 26 height 37
type input "[DATE]"
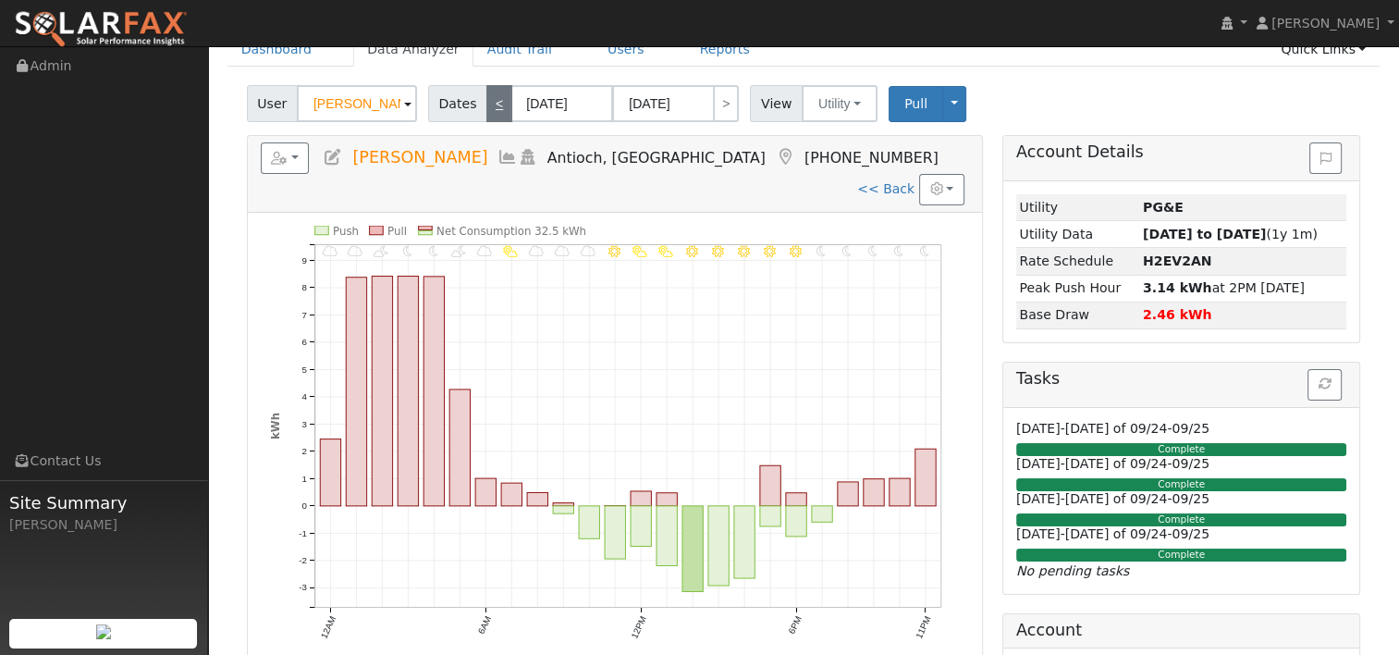
click at [486, 101] on link "<" at bounding box center [499, 103] width 26 height 37
type input "[DATE]"
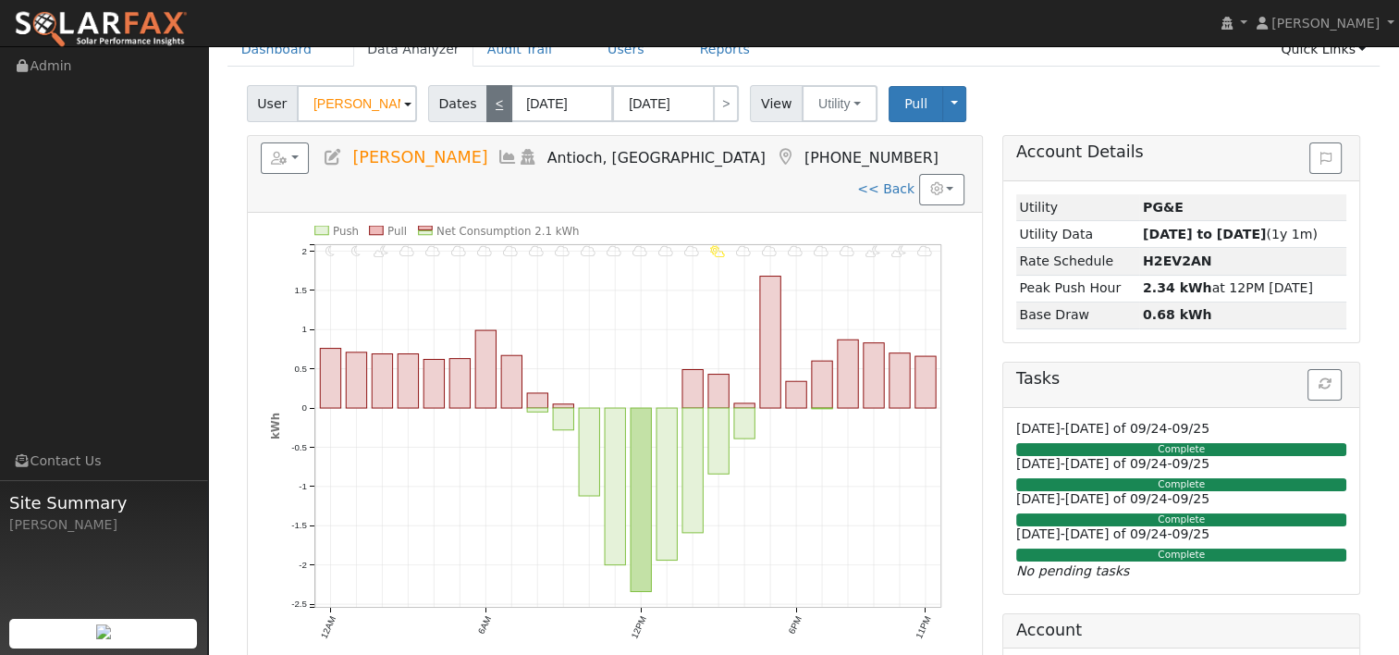
click at [486, 101] on link "<" at bounding box center [499, 103] width 26 height 37
type input "[DATE]"
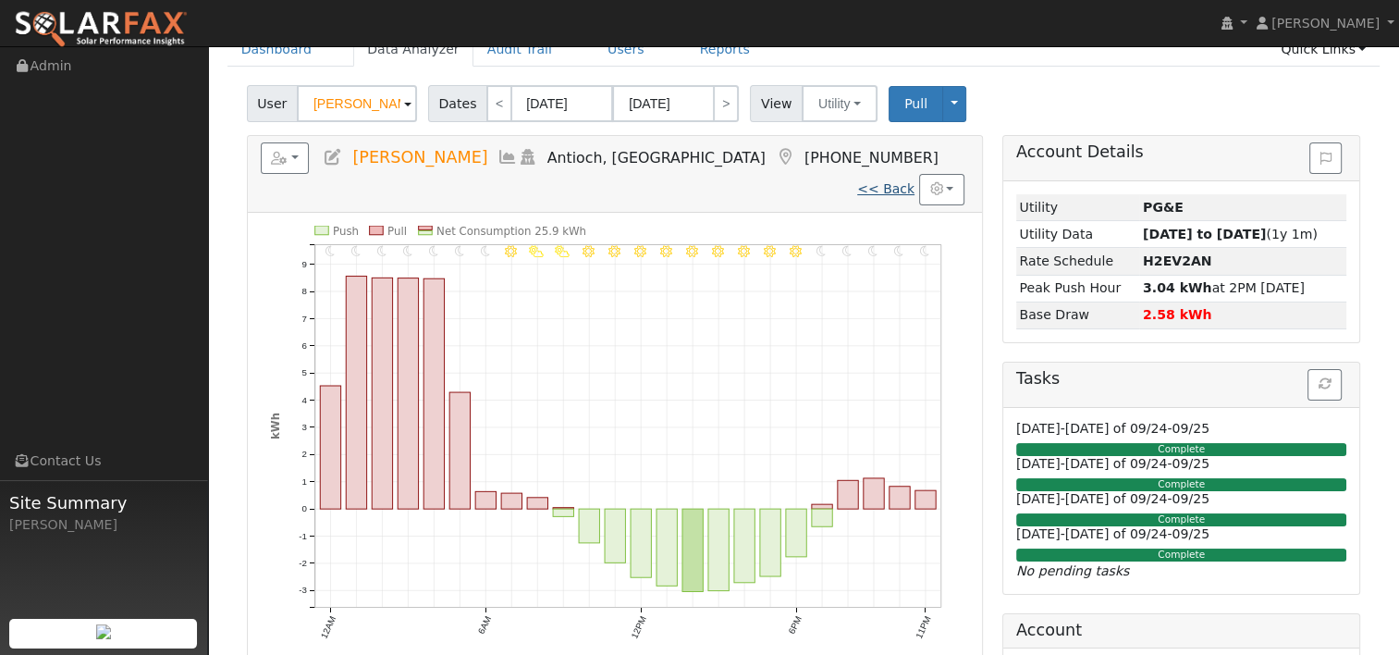
click at [892, 181] on link "<< Back" at bounding box center [885, 188] width 57 height 15
type input "[DATE]"
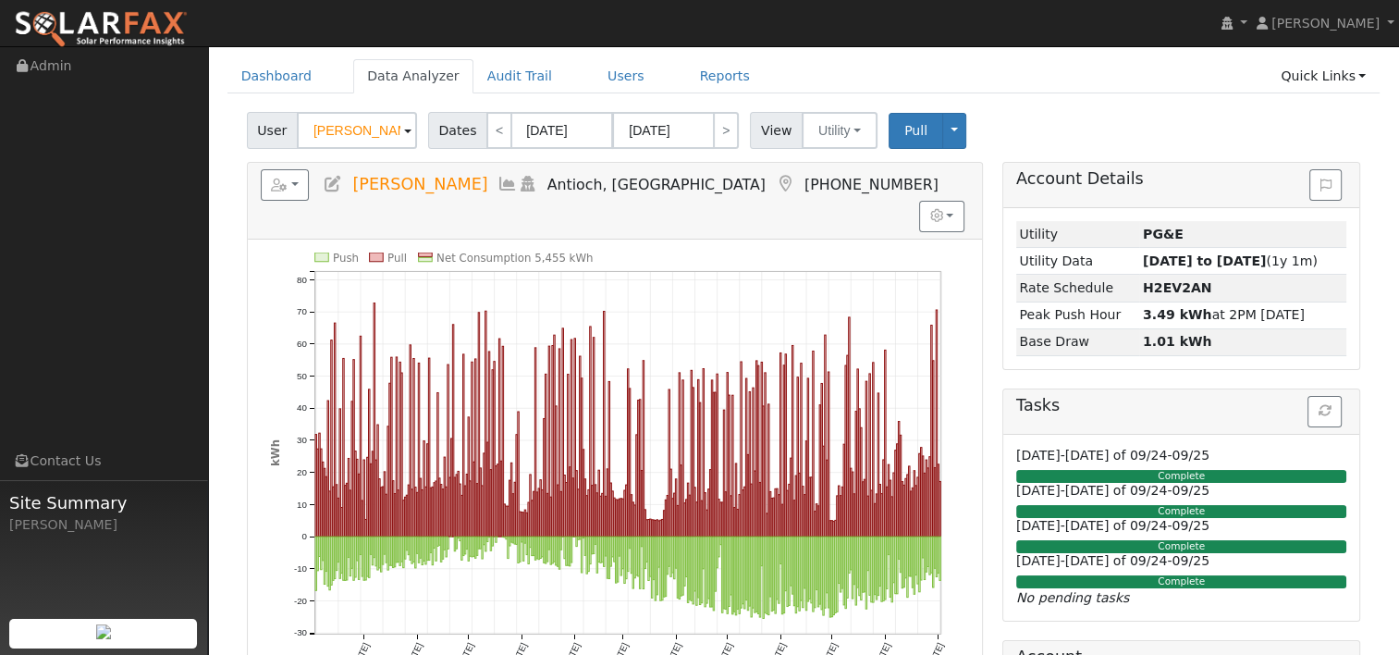
scroll to position [92, 0]
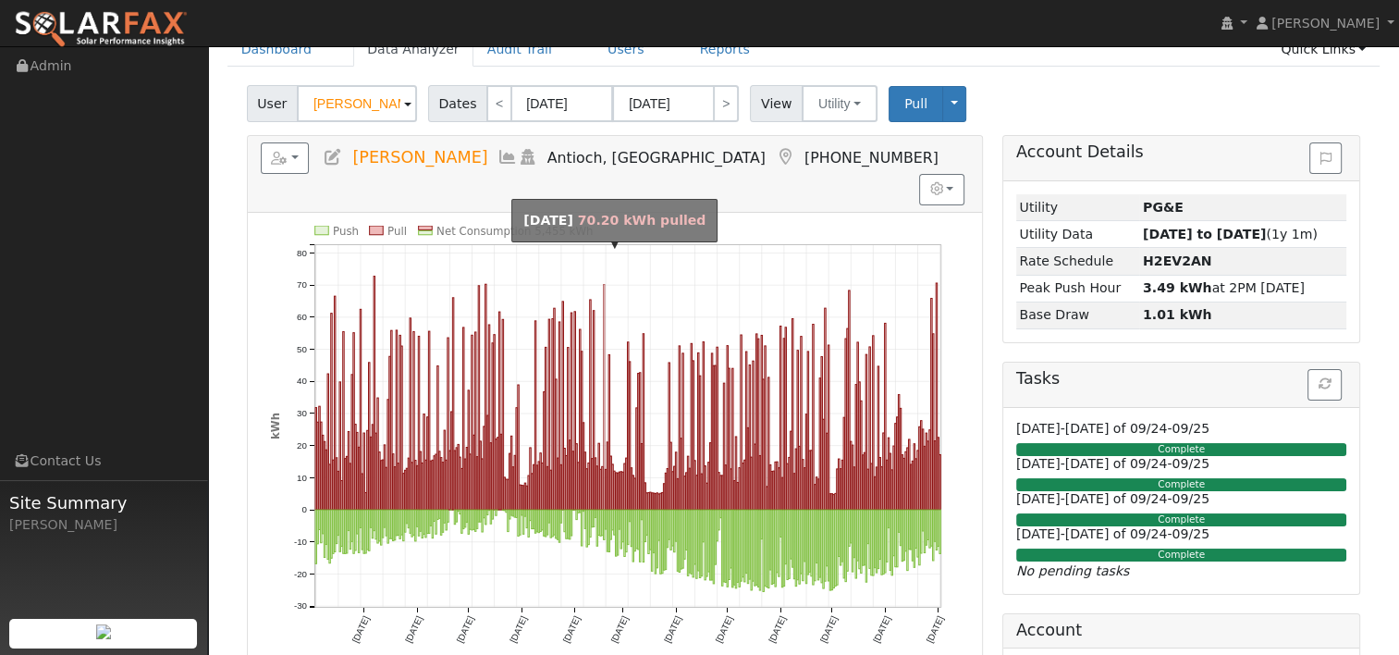
click at [604, 284] on rect "onclick=""" at bounding box center [604, 397] width 1 height 226
type input "[DATE]"
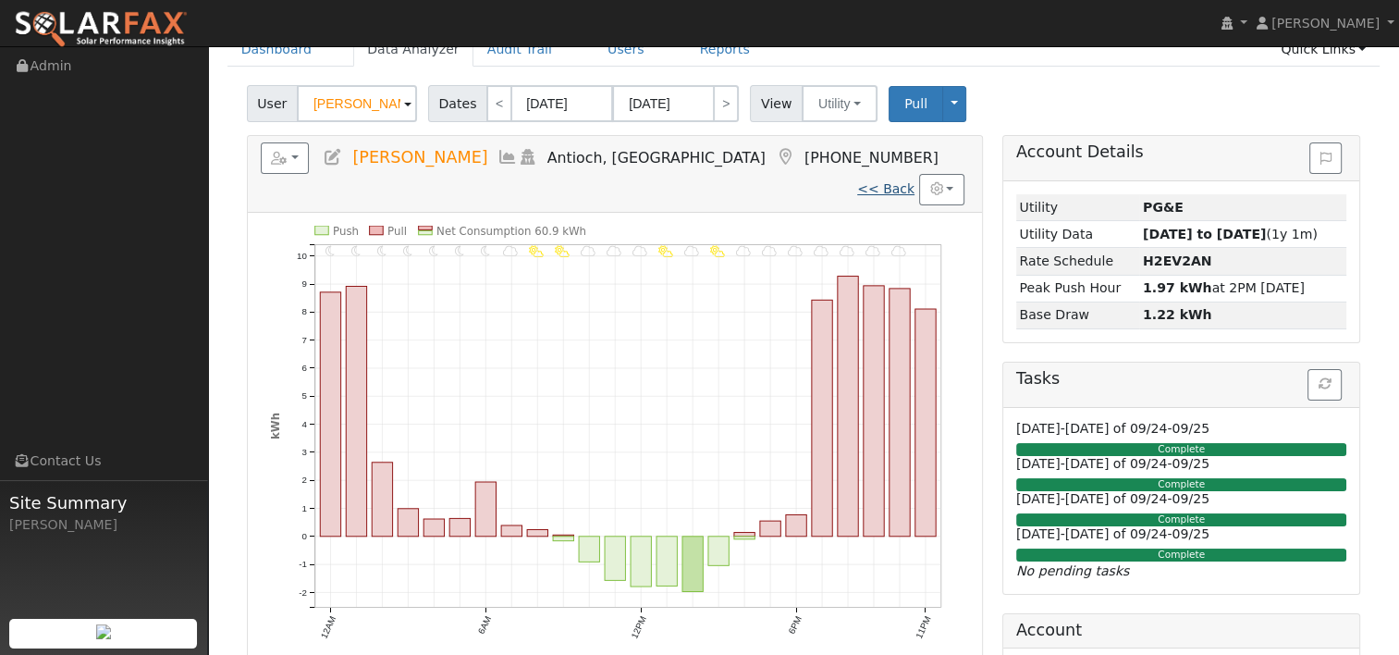
click at [893, 181] on link "<< Back" at bounding box center [885, 188] width 57 height 15
type input "[DATE]"
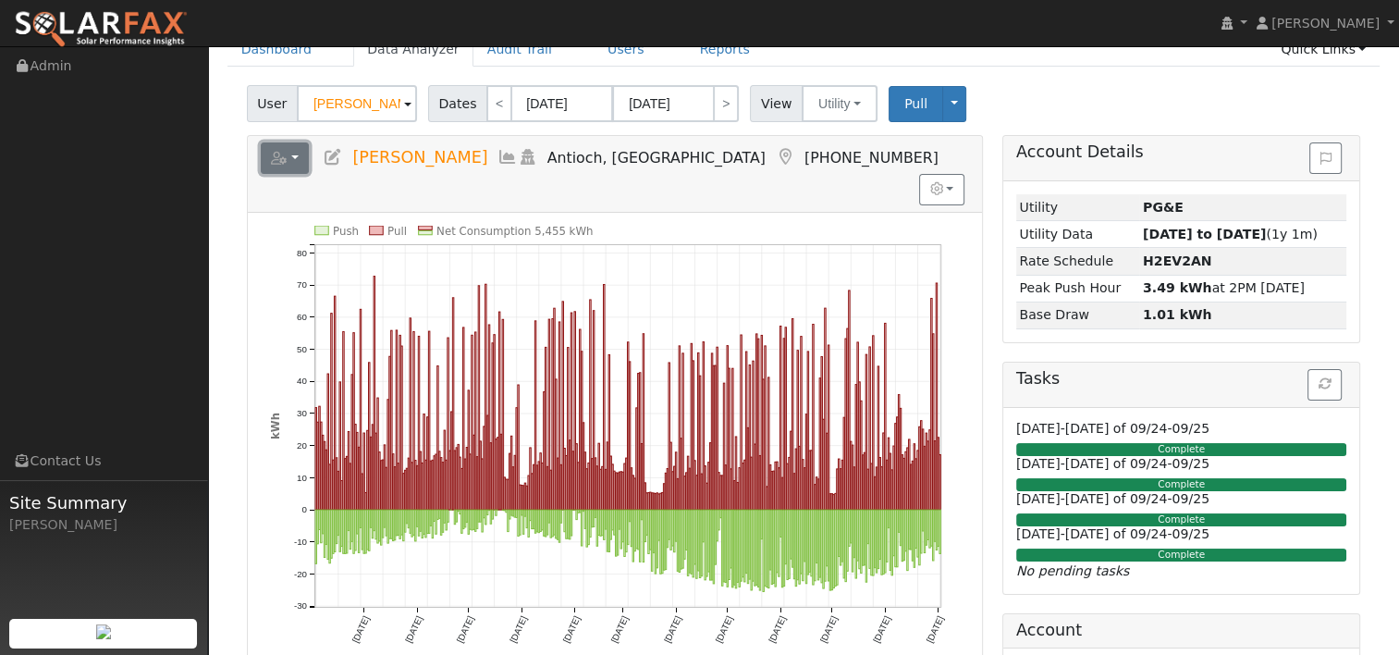
click at [303, 156] on button "button" at bounding box center [285, 157] width 49 height 31
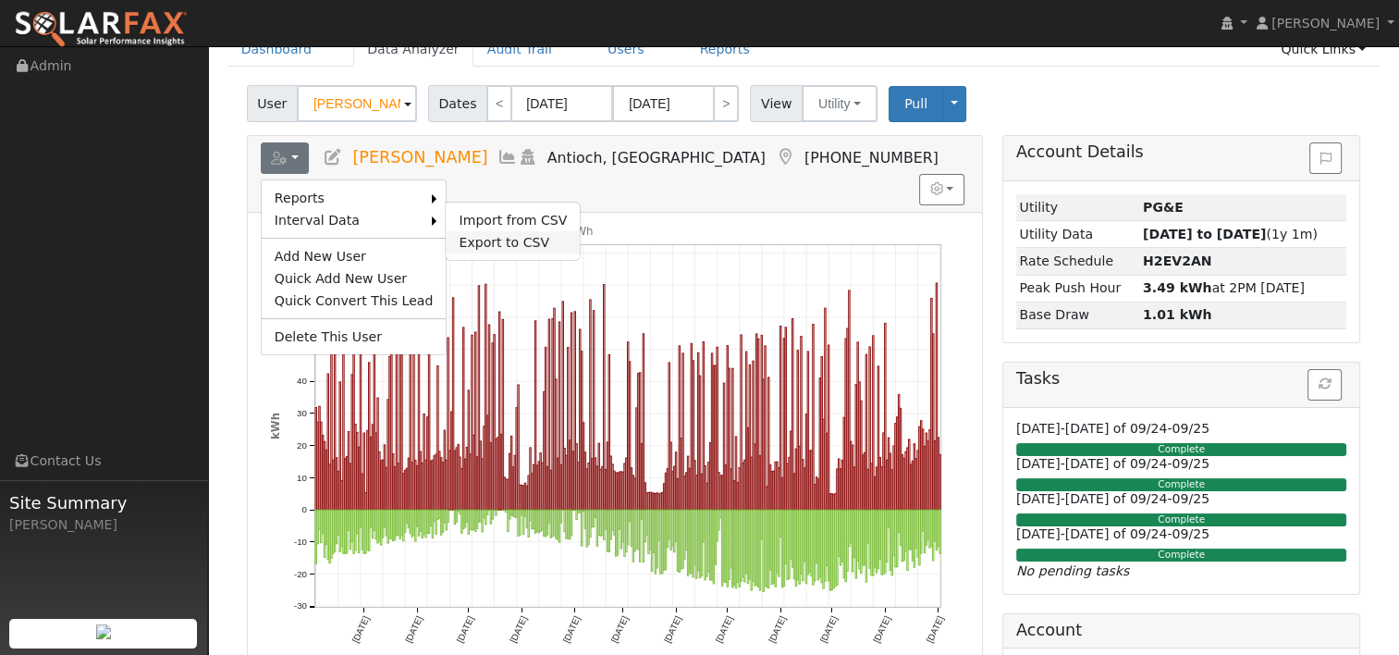
click at [468, 237] on link "Export to CSV" at bounding box center [513, 242] width 134 height 22
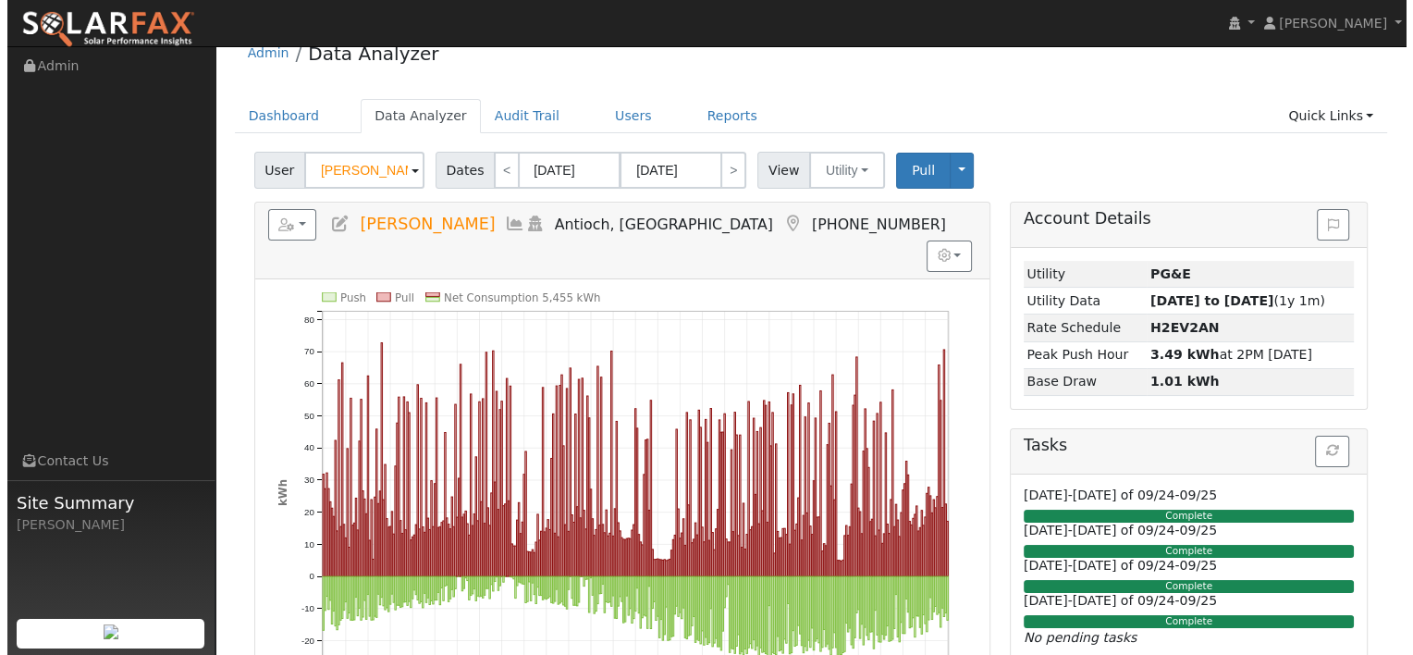
scroll to position [0, 0]
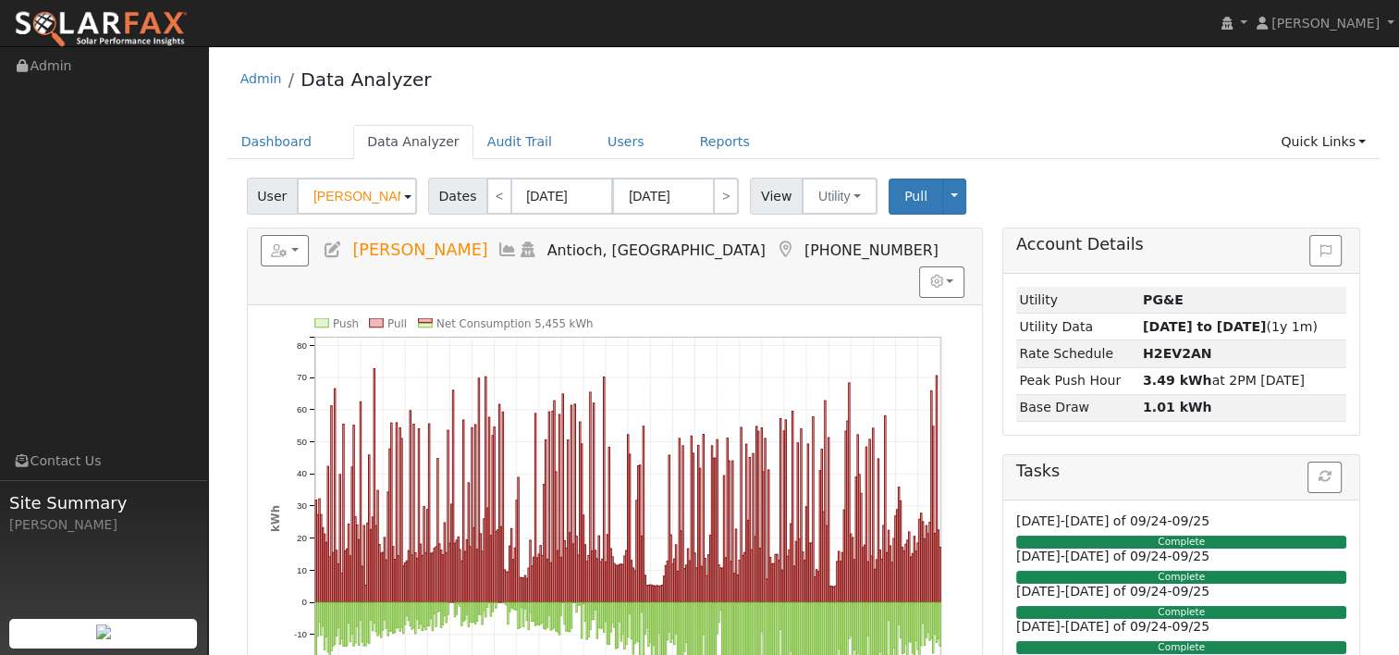
select select "8"
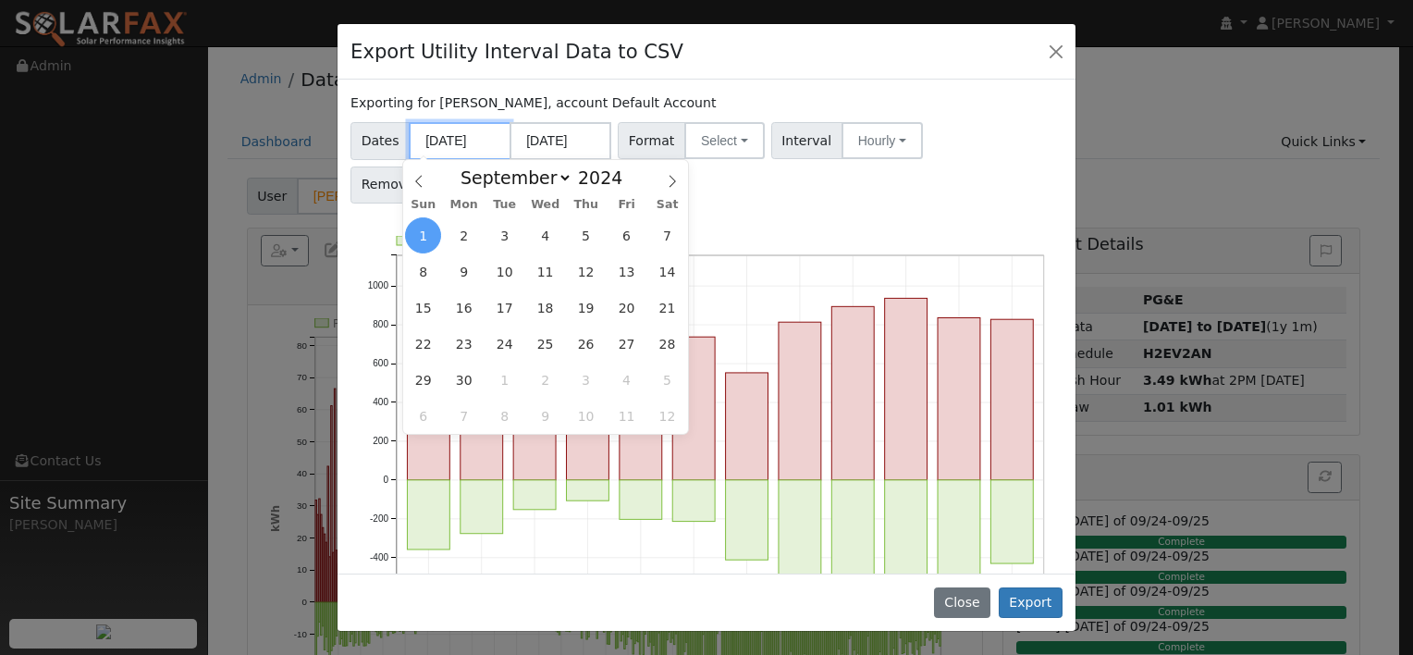
click at [477, 142] on input "[DATE]" at bounding box center [460, 141] width 102 height 38
click at [503, 231] on span "3" at bounding box center [504, 235] width 36 height 36
type input "[DATE]"
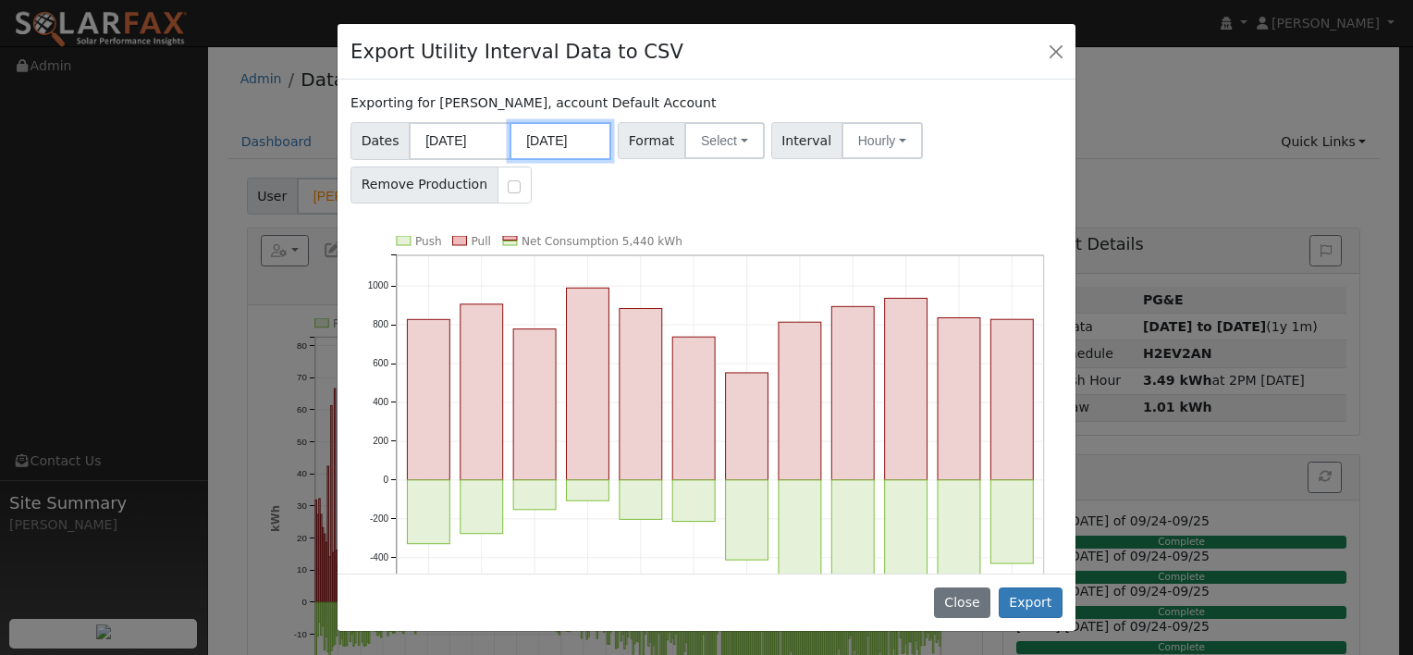
click at [562, 140] on input "[DATE]" at bounding box center [561, 141] width 102 height 38
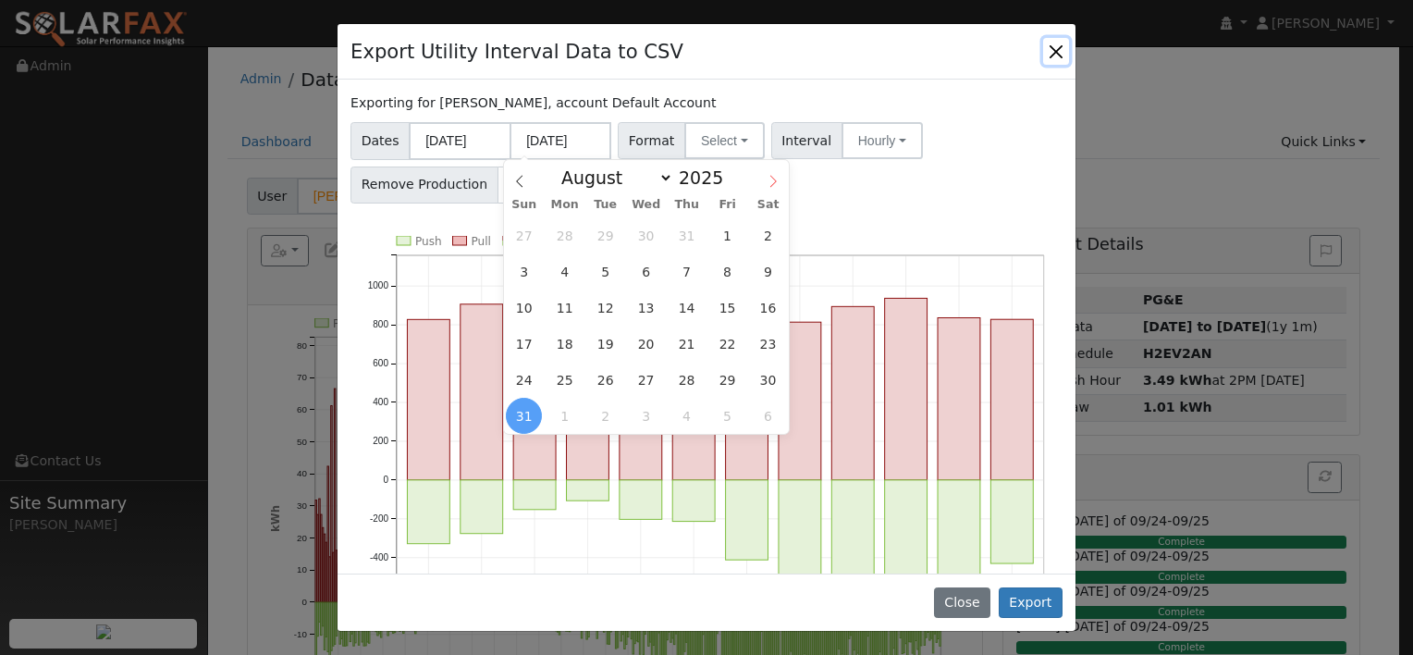
click at [777, 182] on icon at bounding box center [773, 181] width 13 height 13
select select "8"
click at [603, 230] on span "2" at bounding box center [605, 235] width 36 height 36
type input "[DATE]"
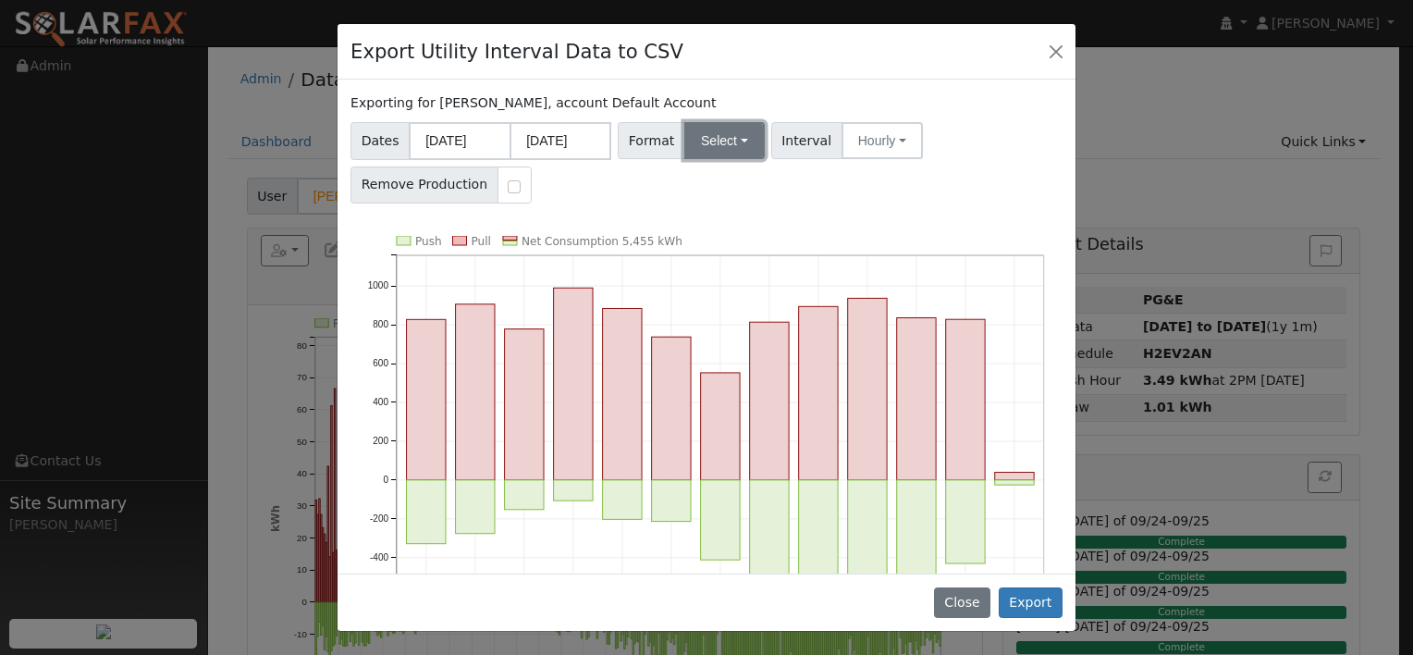
click at [714, 150] on button "Select" at bounding box center [724, 140] width 80 height 37
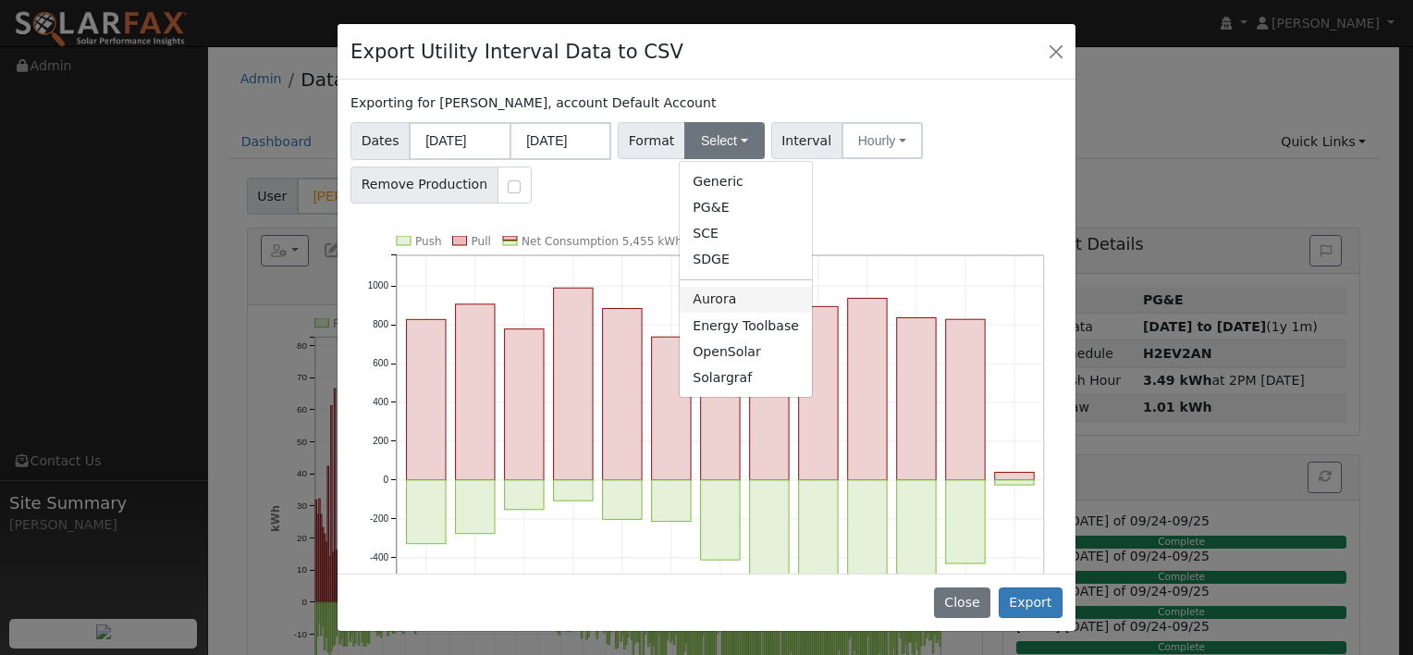
click at [713, 296] on link "Aurora" at bounding box center [746, 300] width 132 height 26
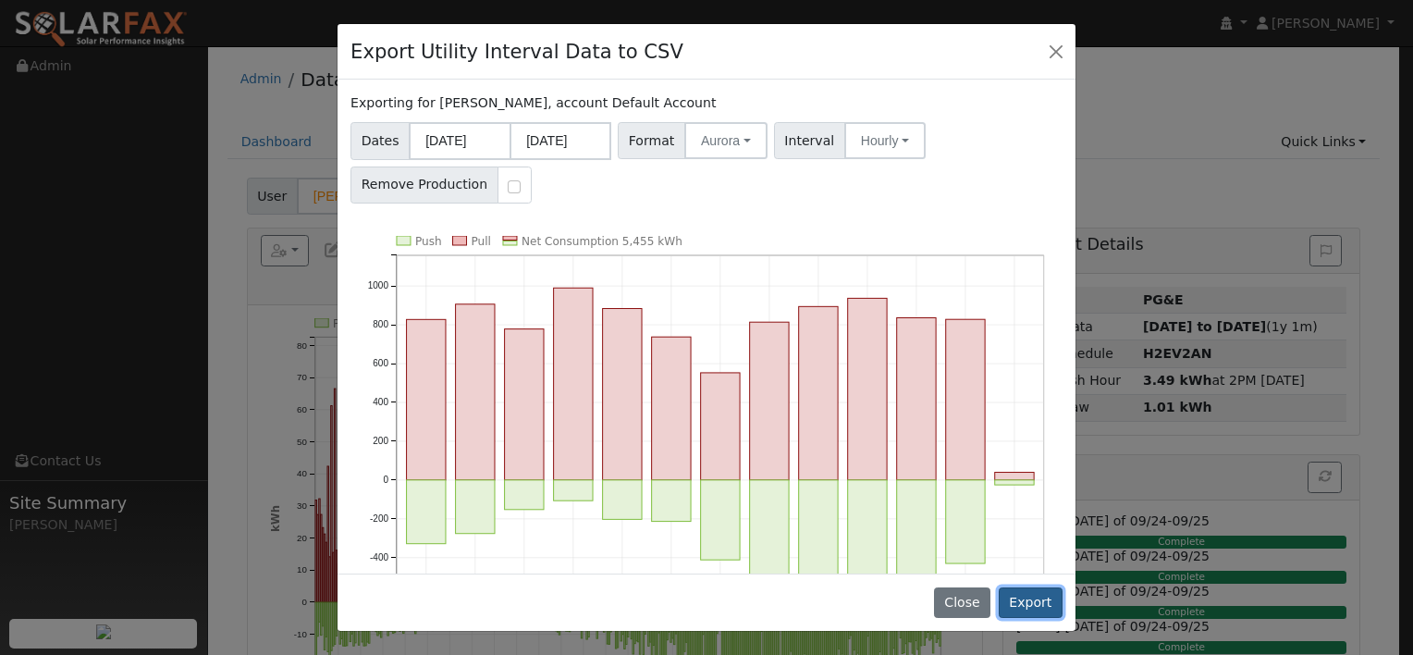
click at [1044, 601] on button "Export" at bounding box center [1031, 602] width 64 height 31
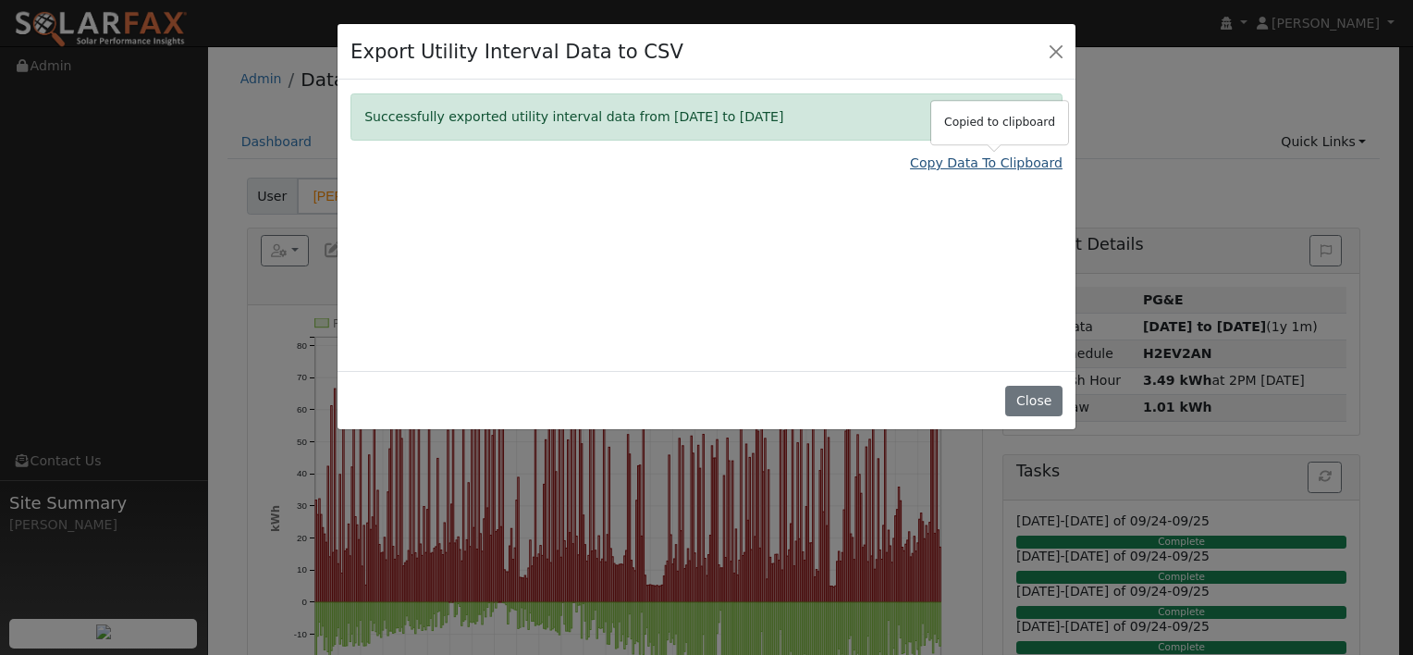
click at [935, 162] on link "Copy Data To Clipboard" at bounding box center [986, 163] width 153 height 19
